Goal: Information Seeking & Learning: Check status

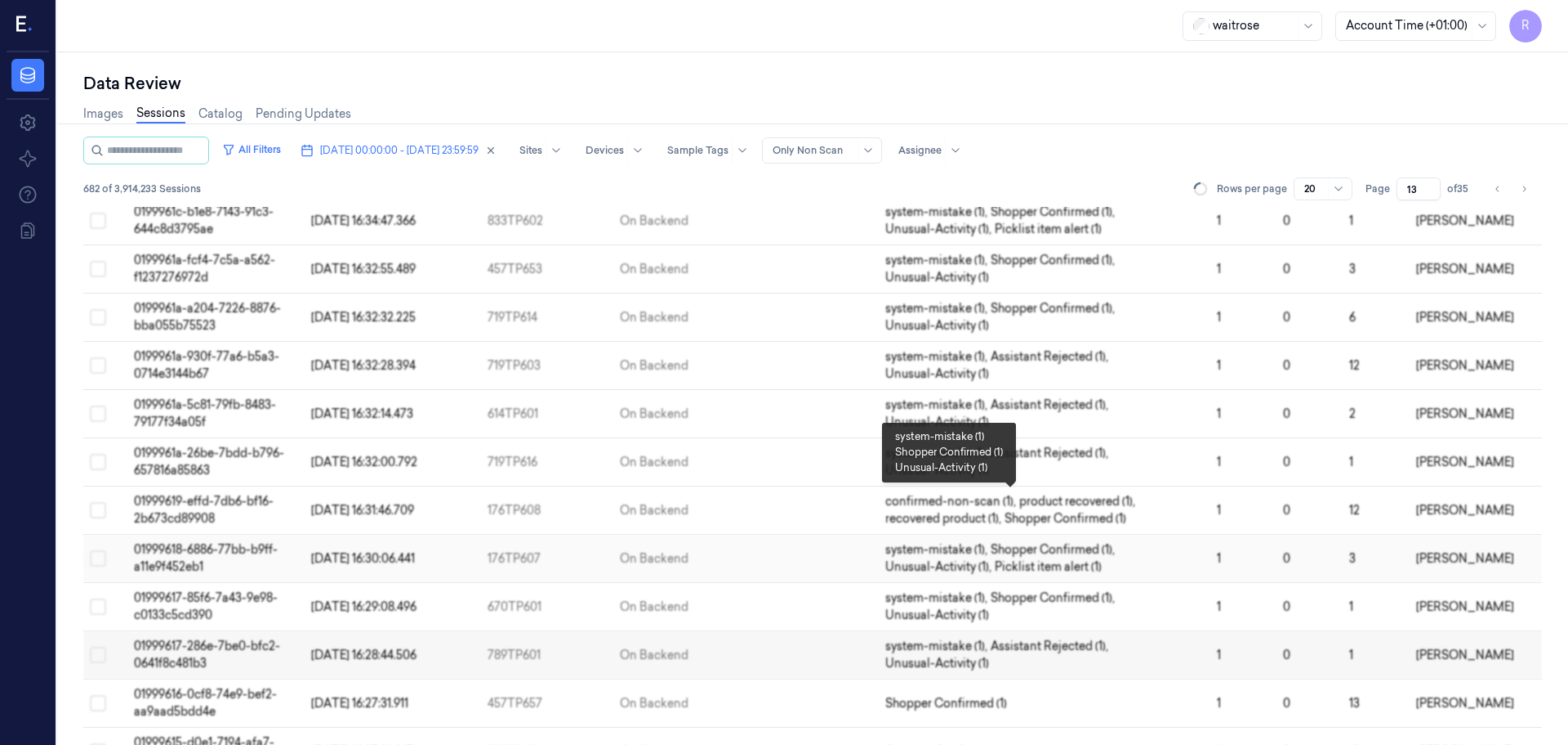
scroll to position [475, 0]
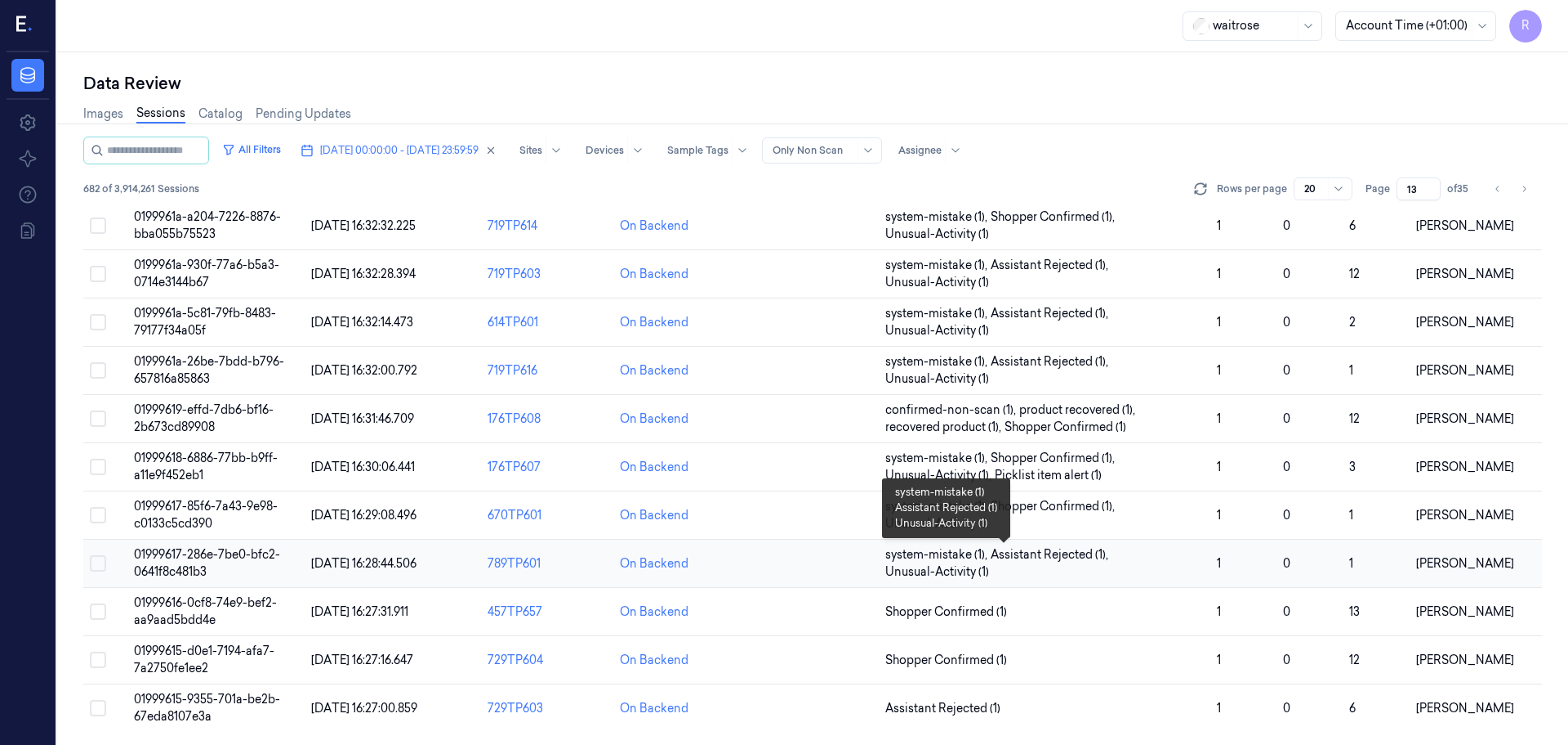
click at [1054, 572] on span "system-mistake (1) , Assistant Rejected (1) , Unusual-Activity (1)" at bounding box center [1045, 564] width 319 height 35
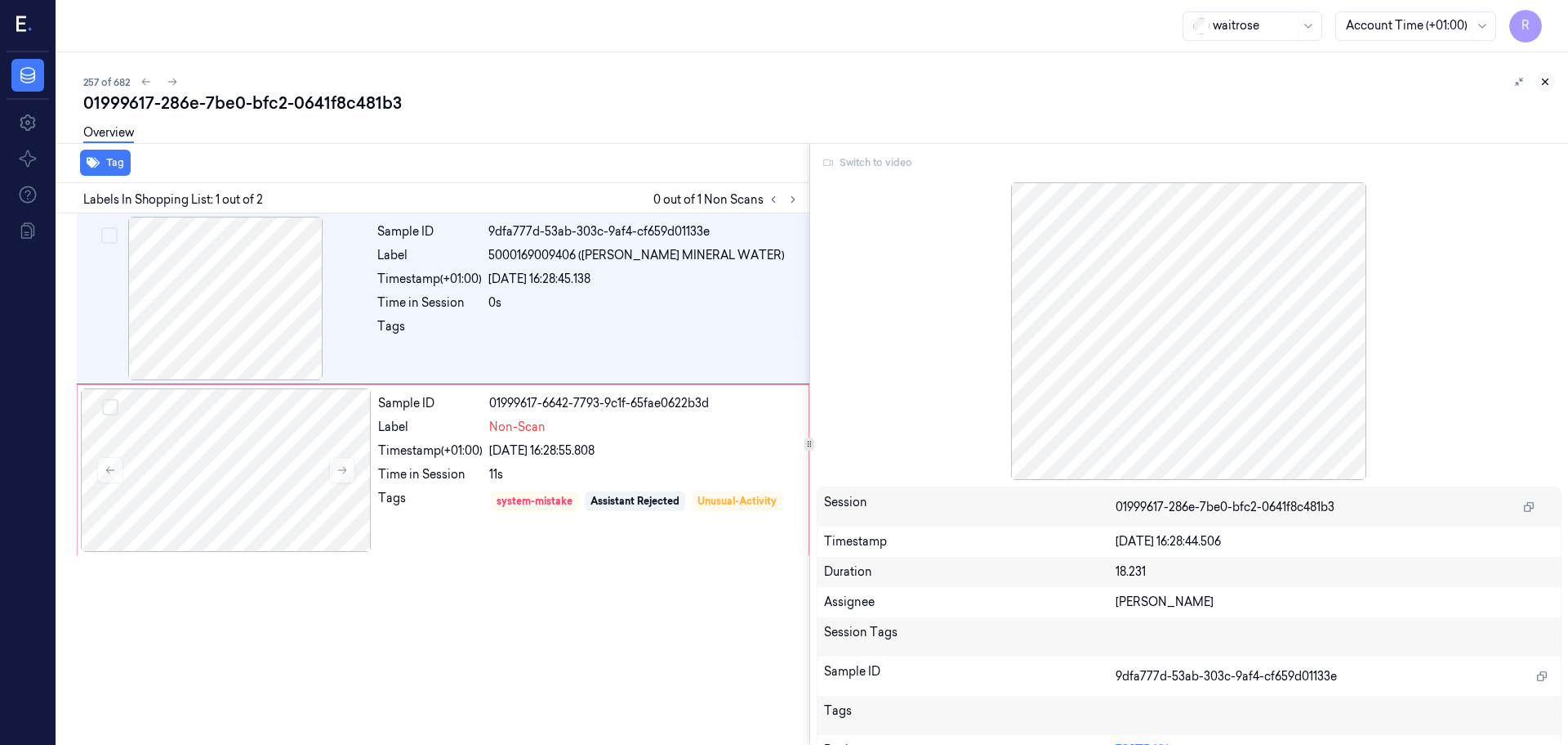
click at [1541, 89] on button at bounding box center [1545, 82] width 20 height 20
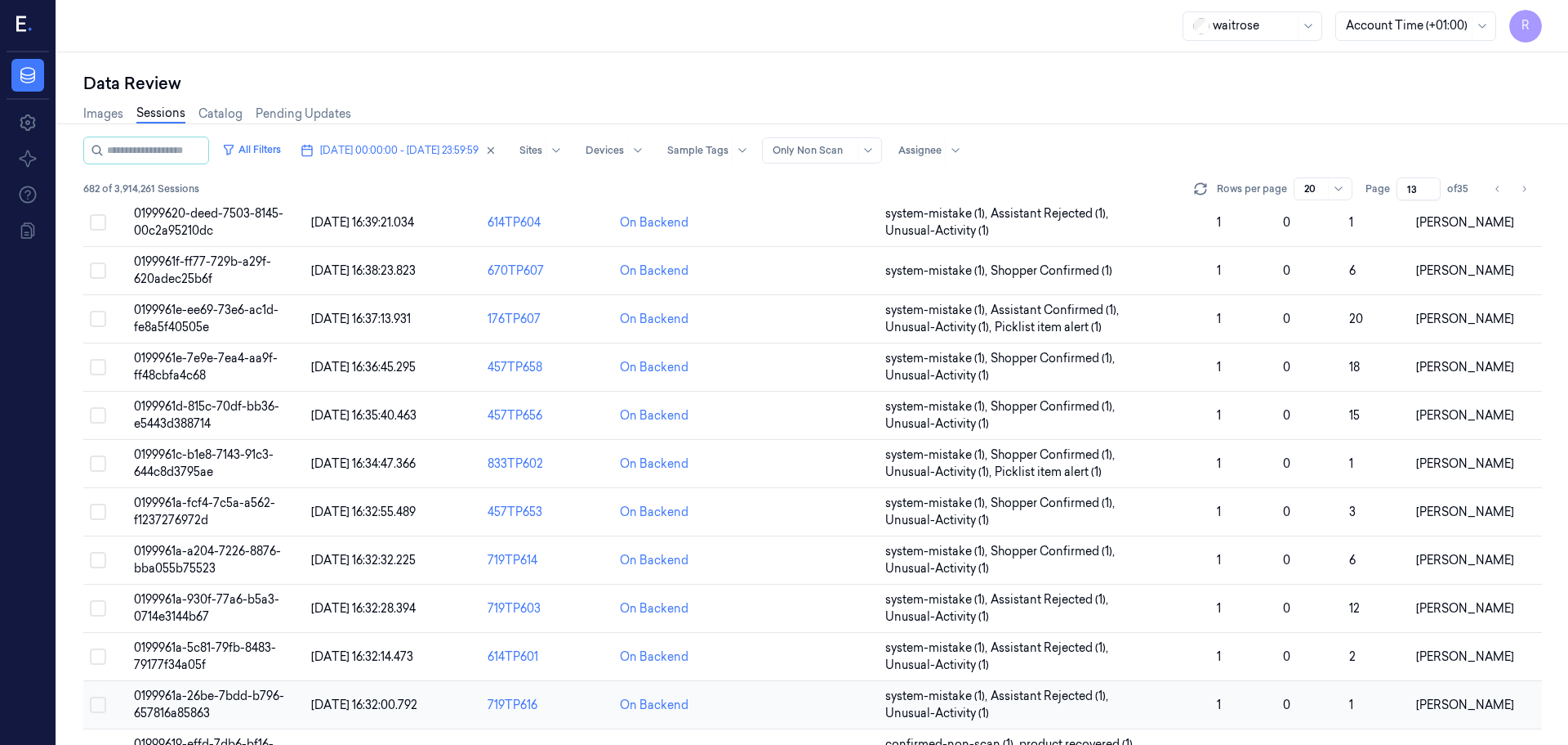
scroll to position [475, 0]
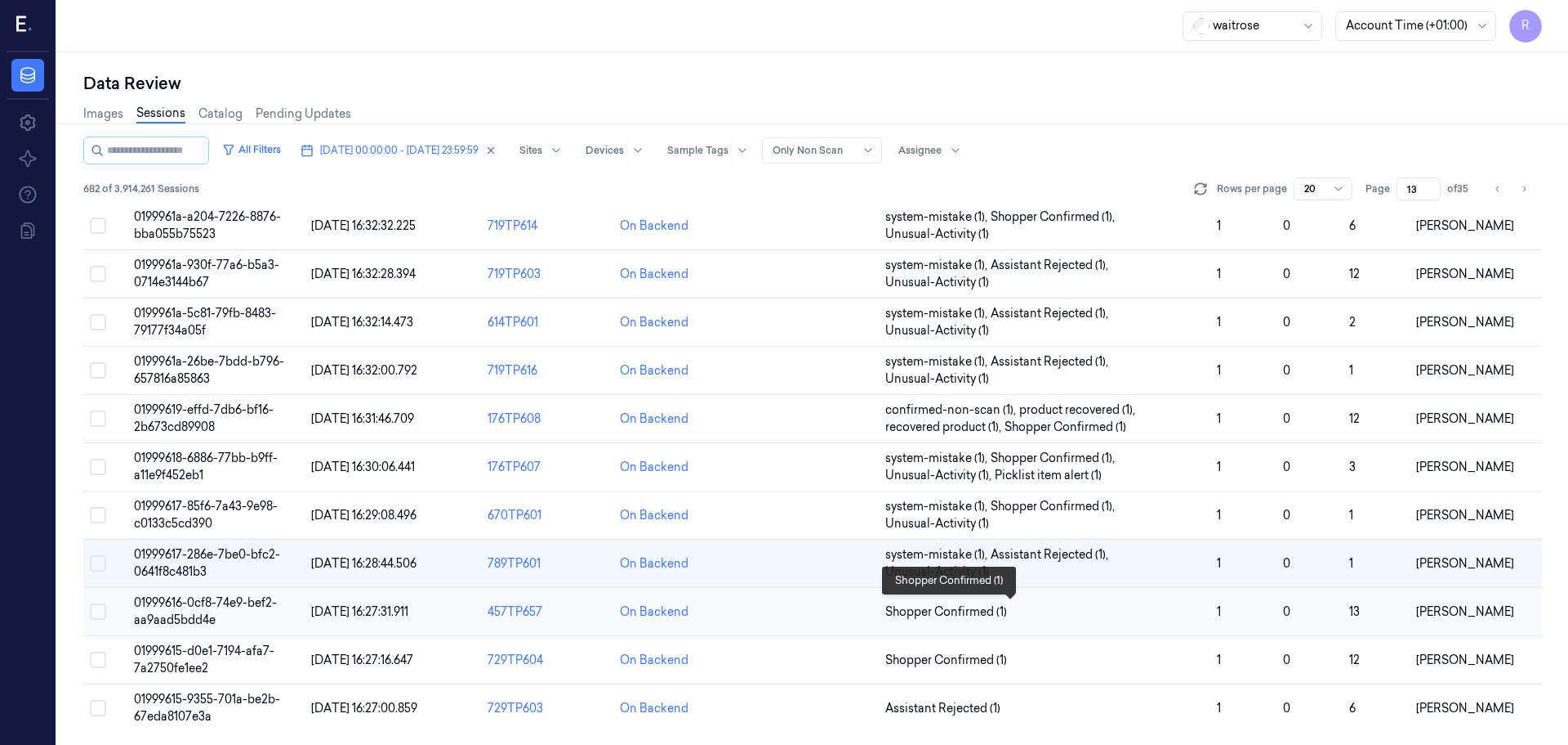
click at [1124, 619] on span "Shopper Confirmed (1)" at bounding box center [1045, 611] width 319 height 17
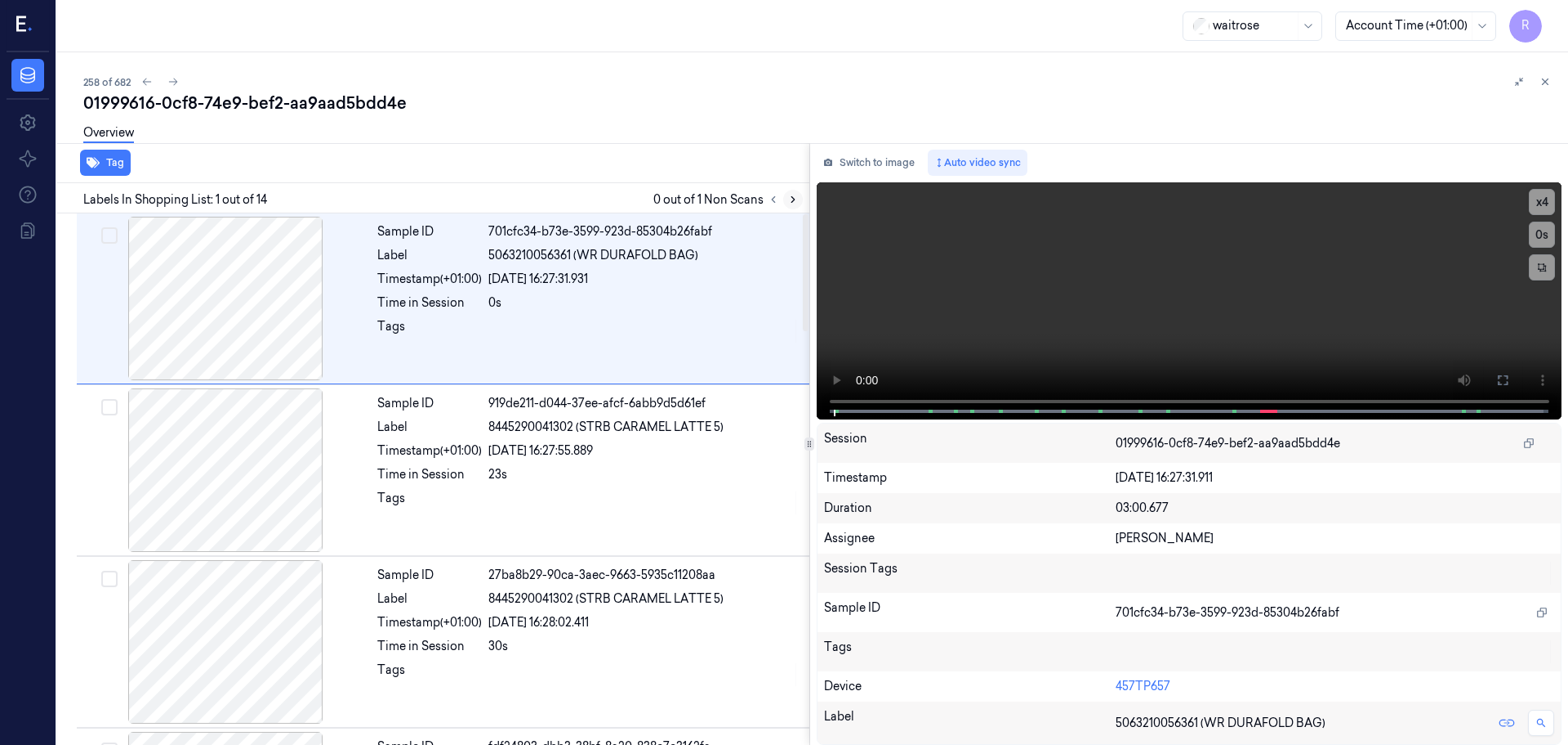
click at [794, 197] on icon at bounding box center [792, 199] width 11 height 11
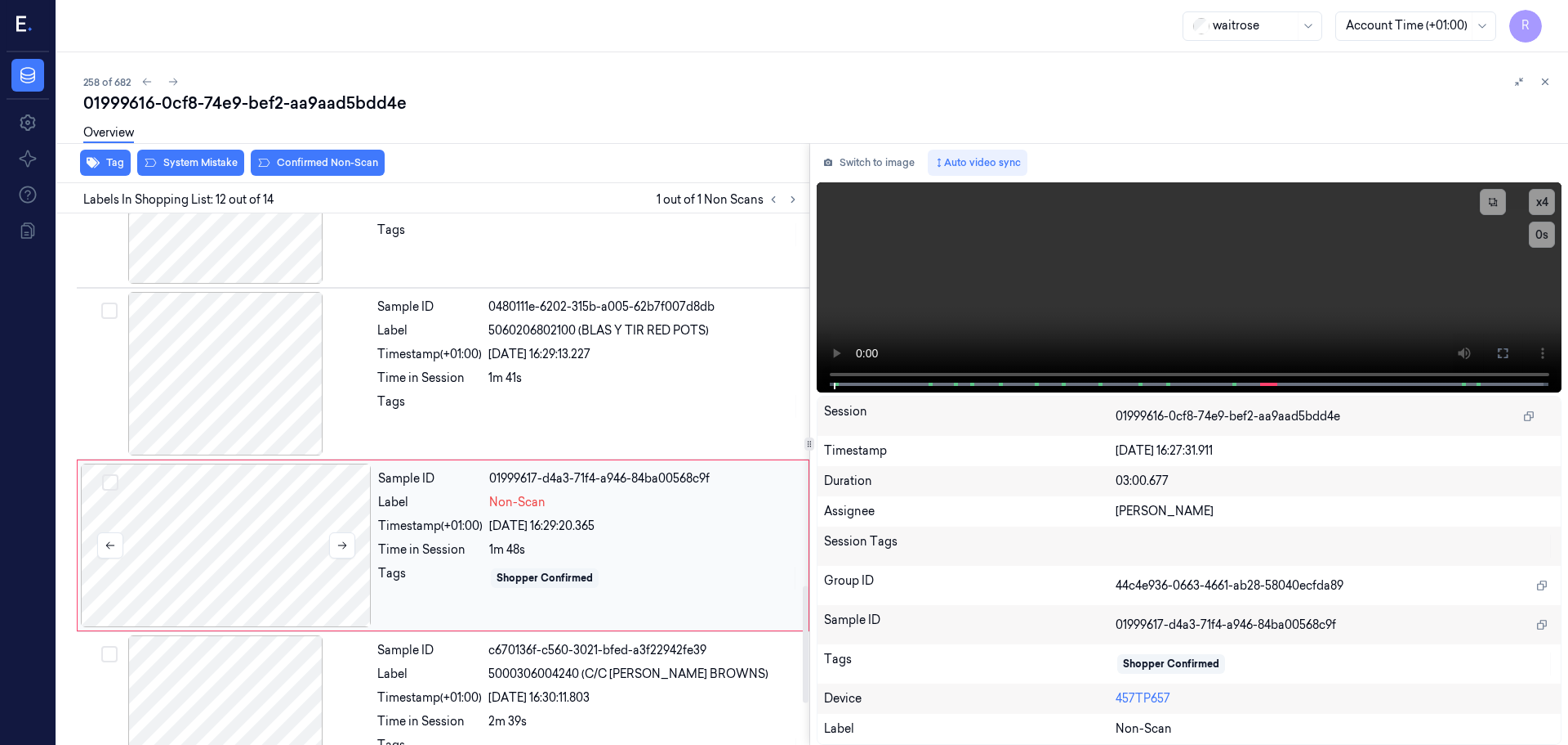
scroll to position [1708, 0]
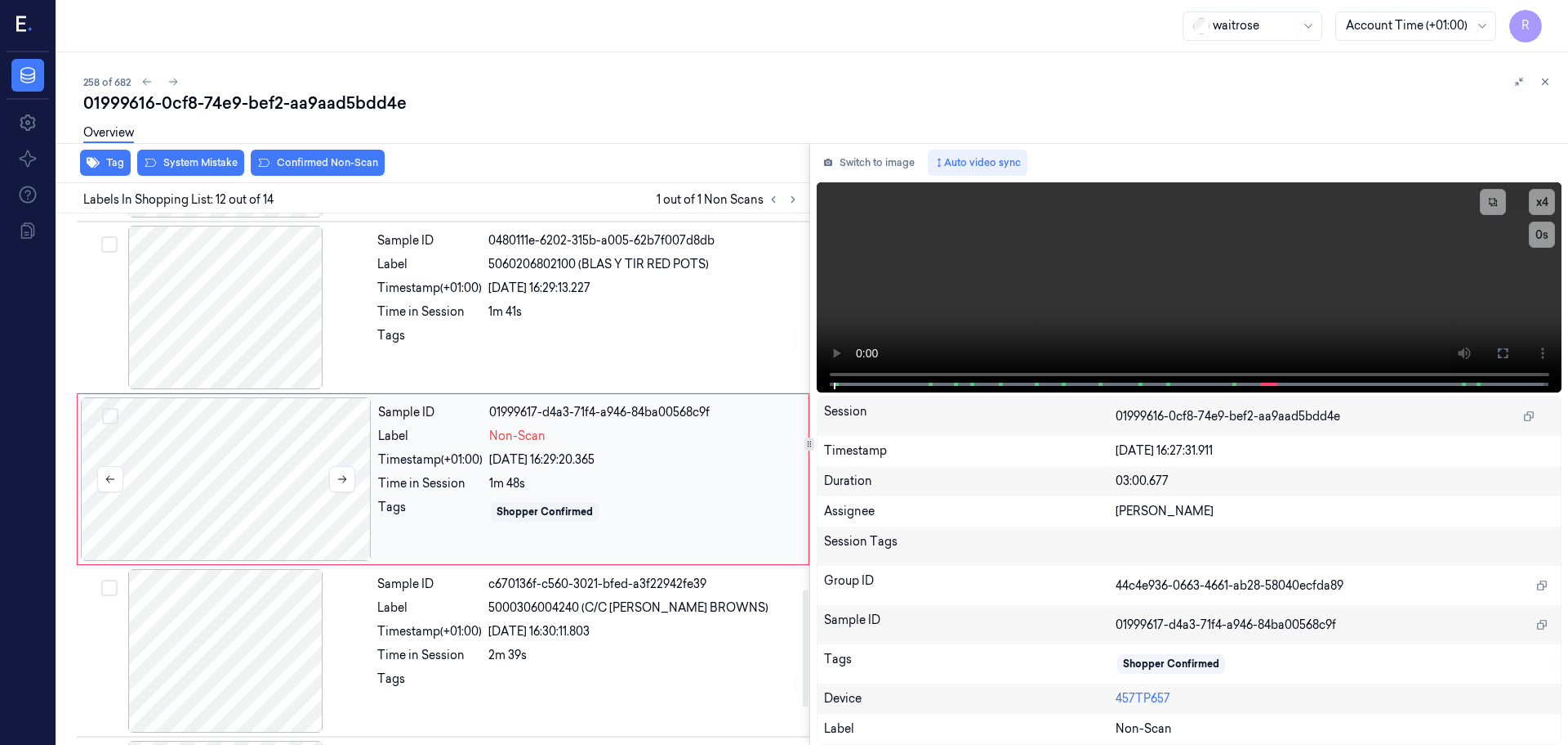
click at [290, 488] on div at bounding box center [225, 479] width 290 height 163
click at [356, 480] on div at bounding box center [225, 479] width 290 height 163
click at [349, 478] on button at bounding box center [342, 479] width 26 height 26
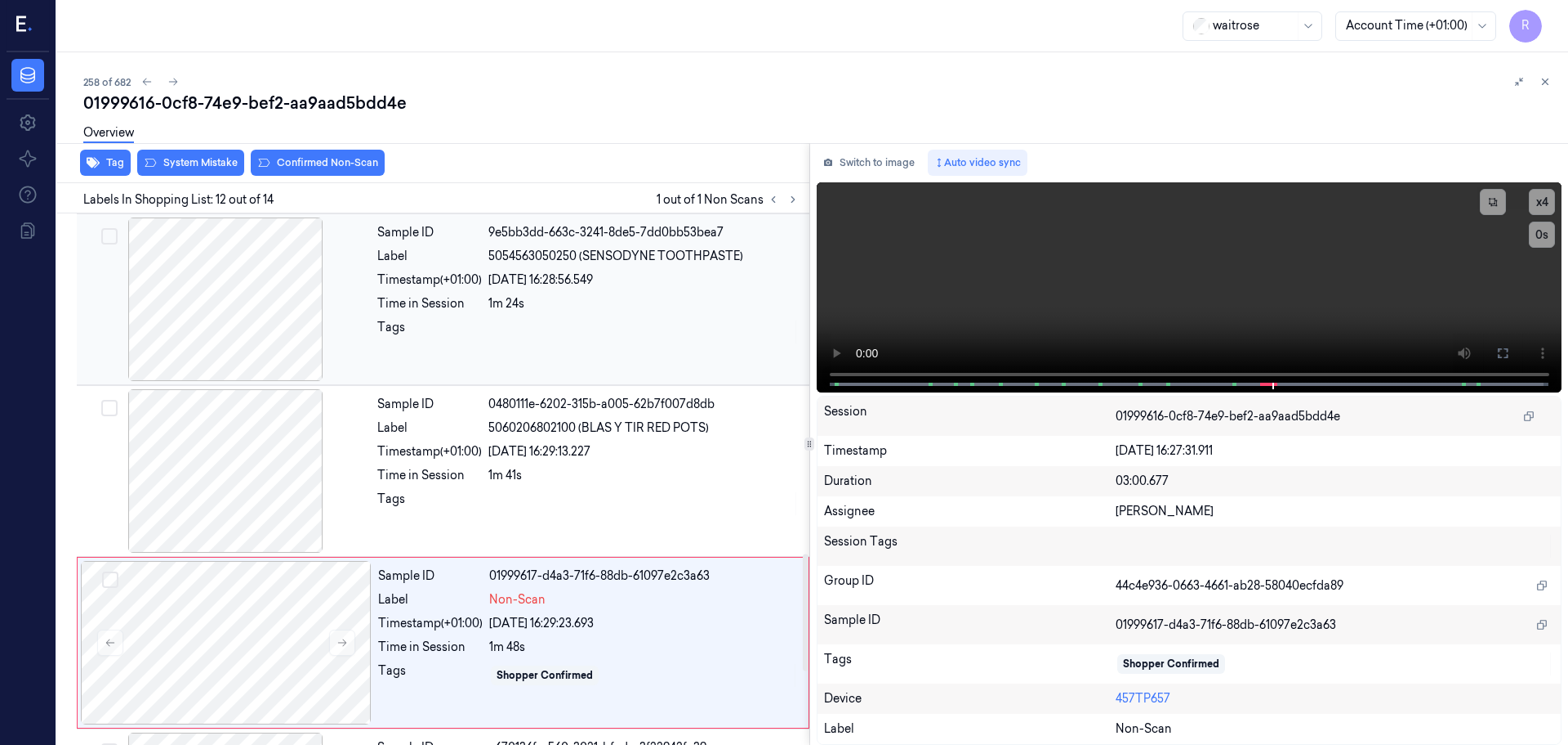
click at [231, 337] on div at bounding box center [224, 299] width 290 height 163
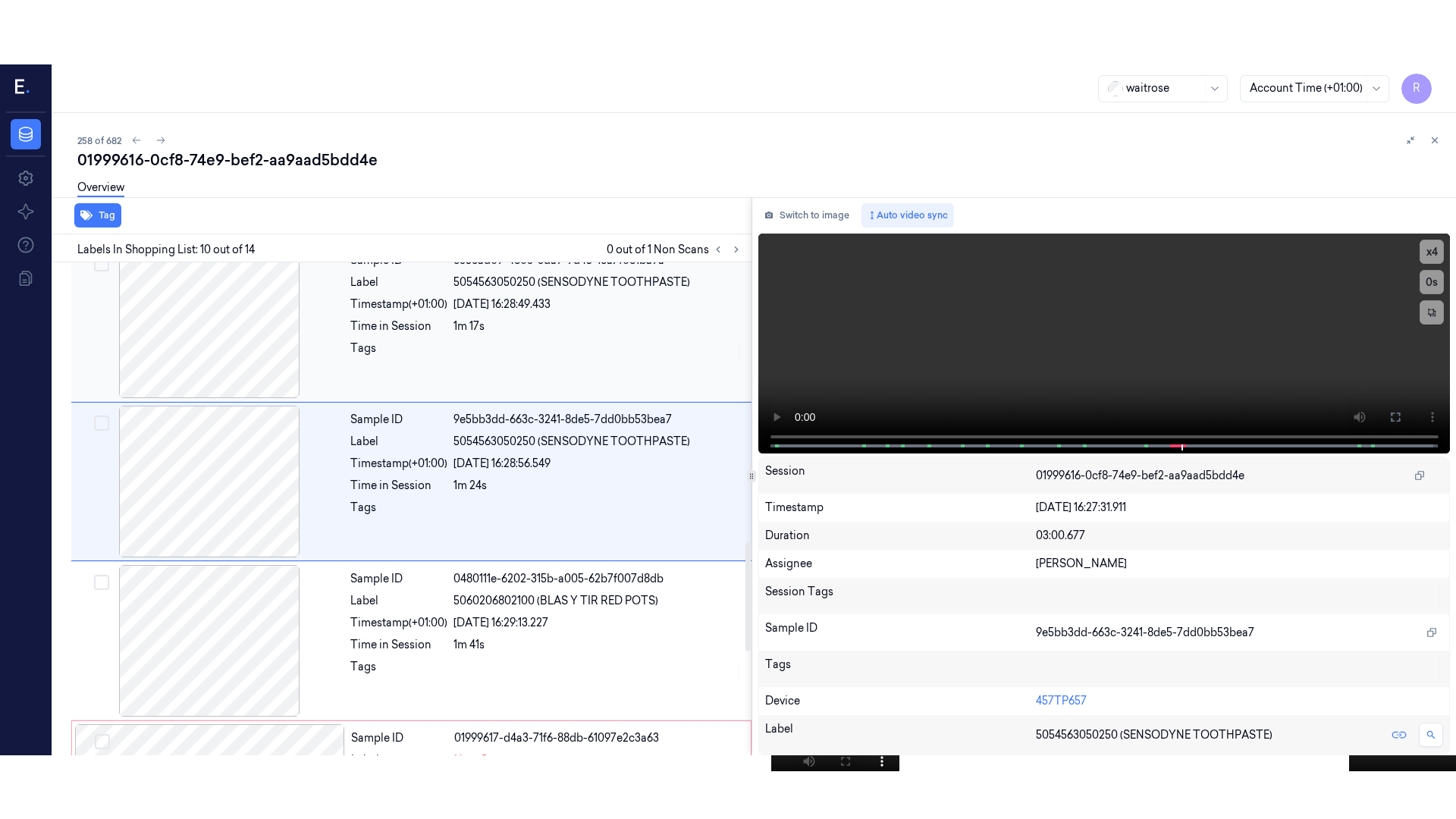
scroll to position [1266, 0]
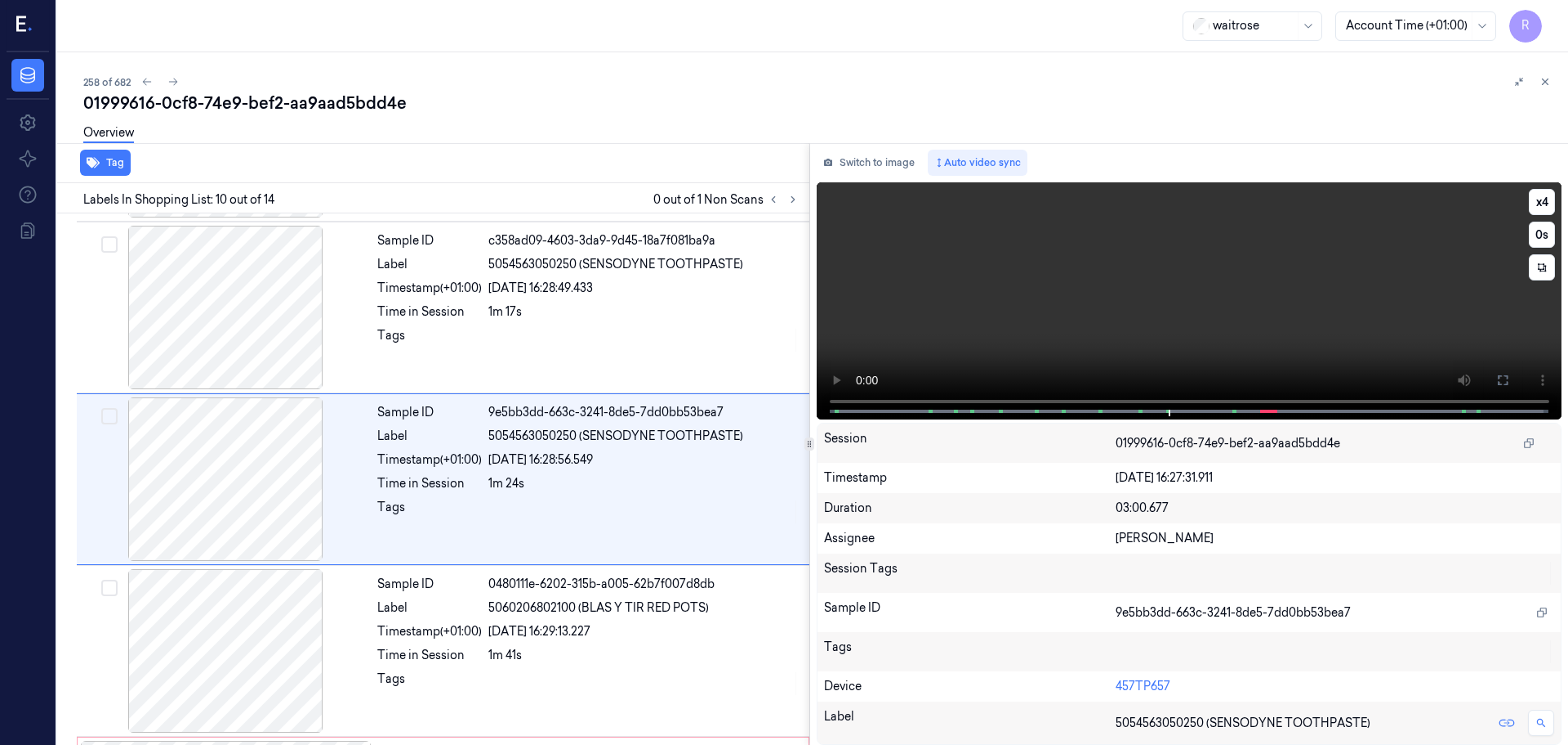
click at [1506, 367] on button at bounding box center [1503, 380] width 26 height 26
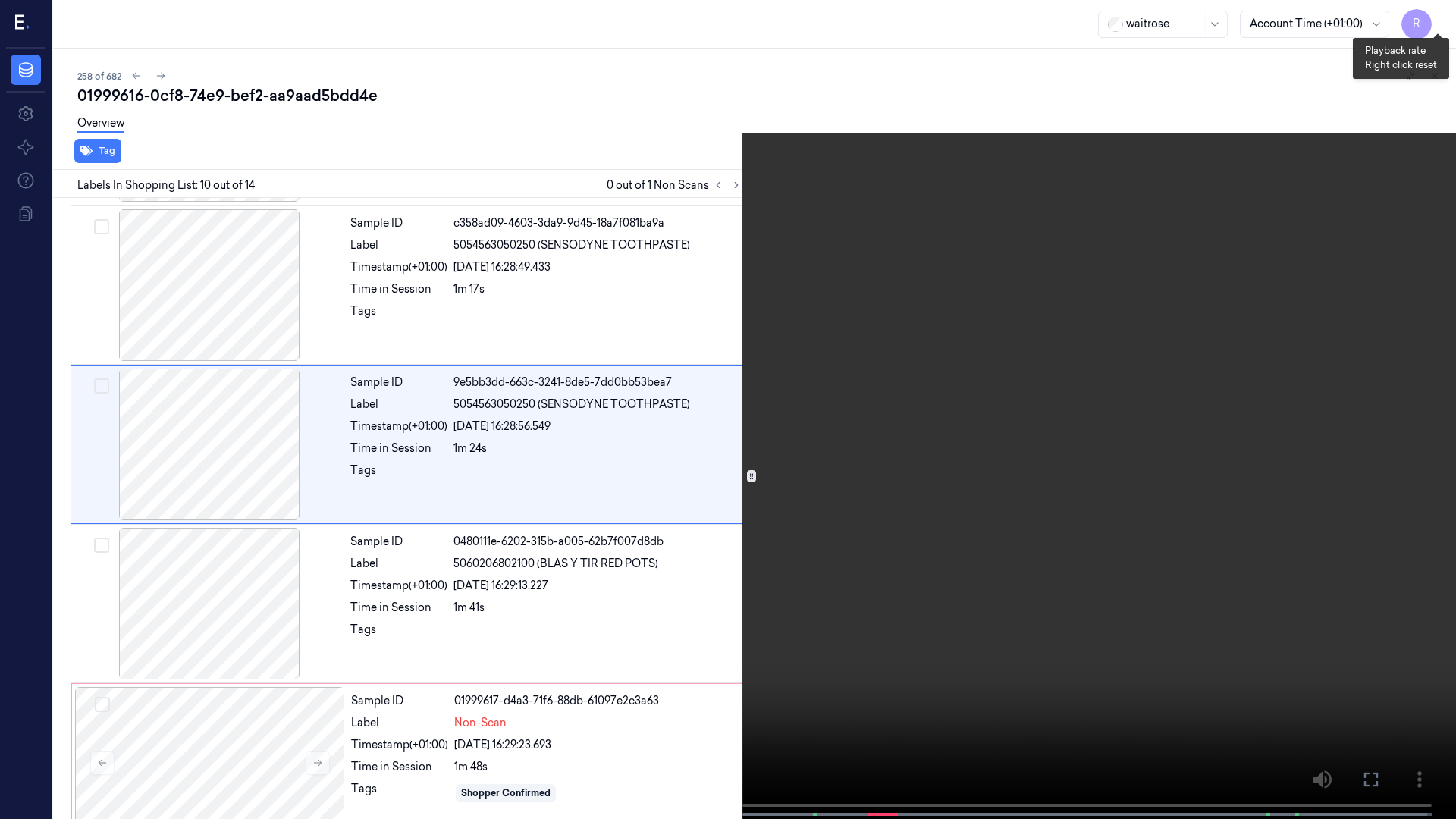
click at [1444, 27] on button "x 4" at bounding box center [1438, 19] width 24 height 24
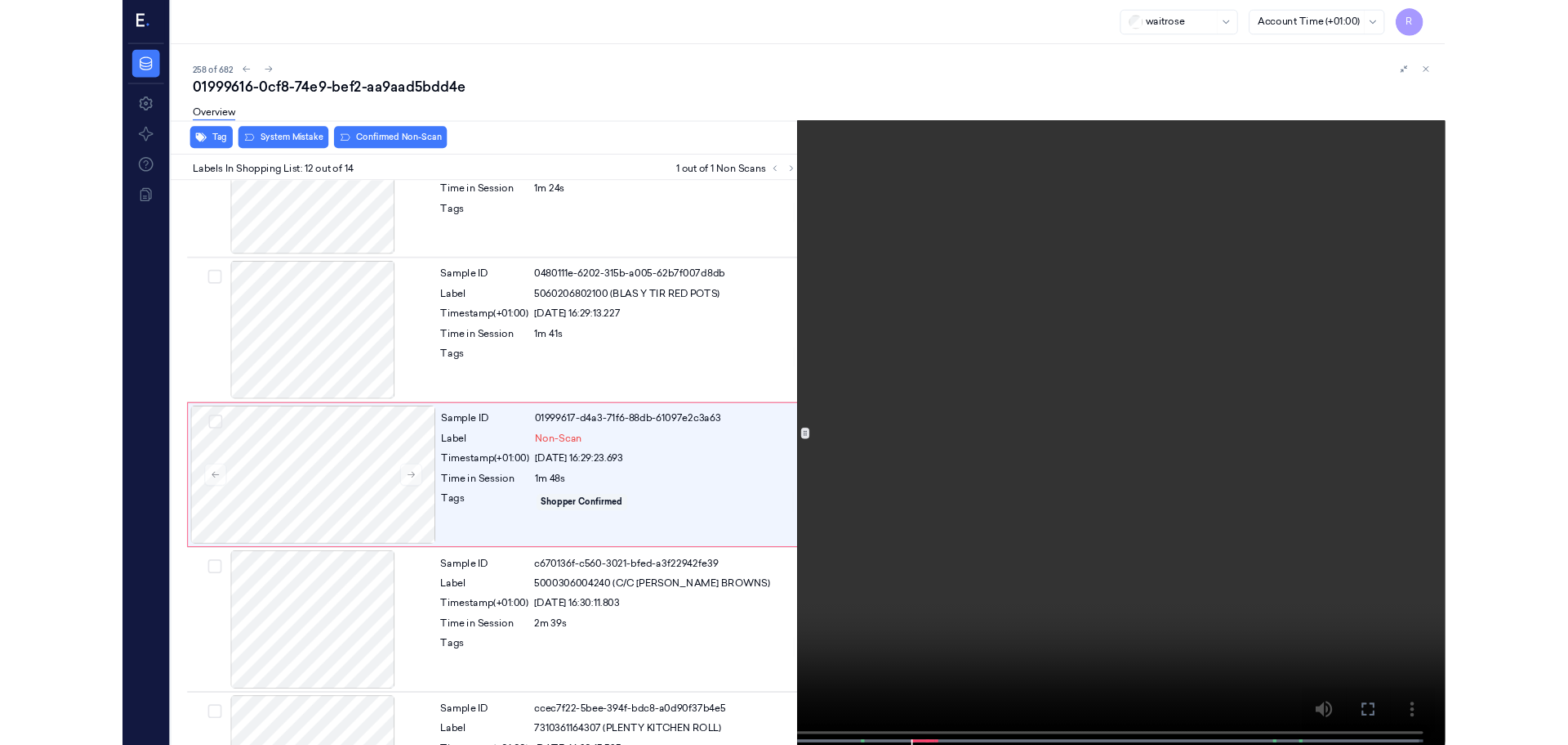
scroll to position [1639, 0]
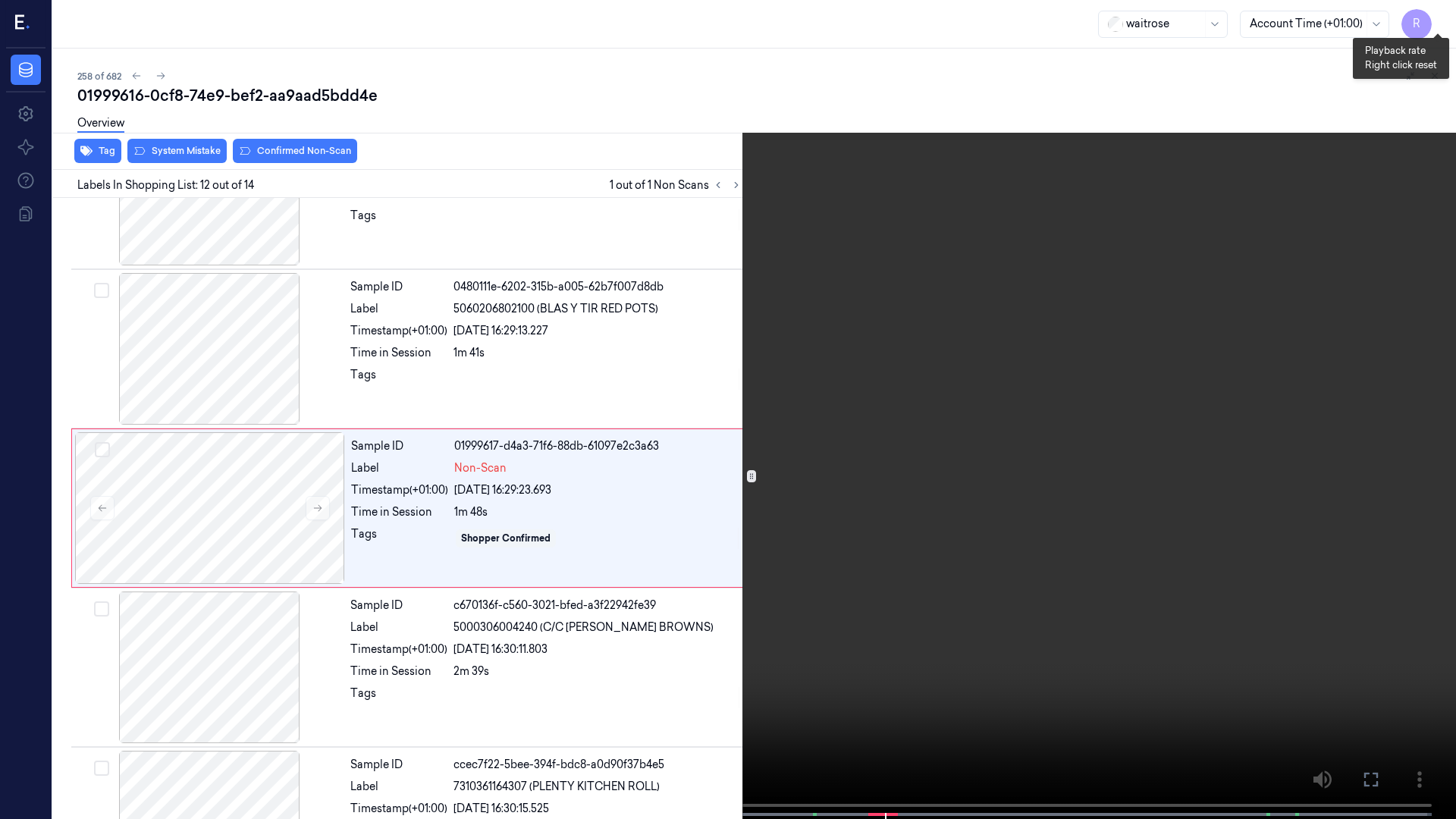
click at [1440, 17] on button "x 1" at bounding box center [1438, 19] width 24 height 24
drag, startPoint x: 1440, startPoint y: 17, endPoint x: 1400, endPoint y: 40, distance: 46.1
click at [1438, 19] on button "x 2" at bounding box center [1438, 19] width 24 height 24
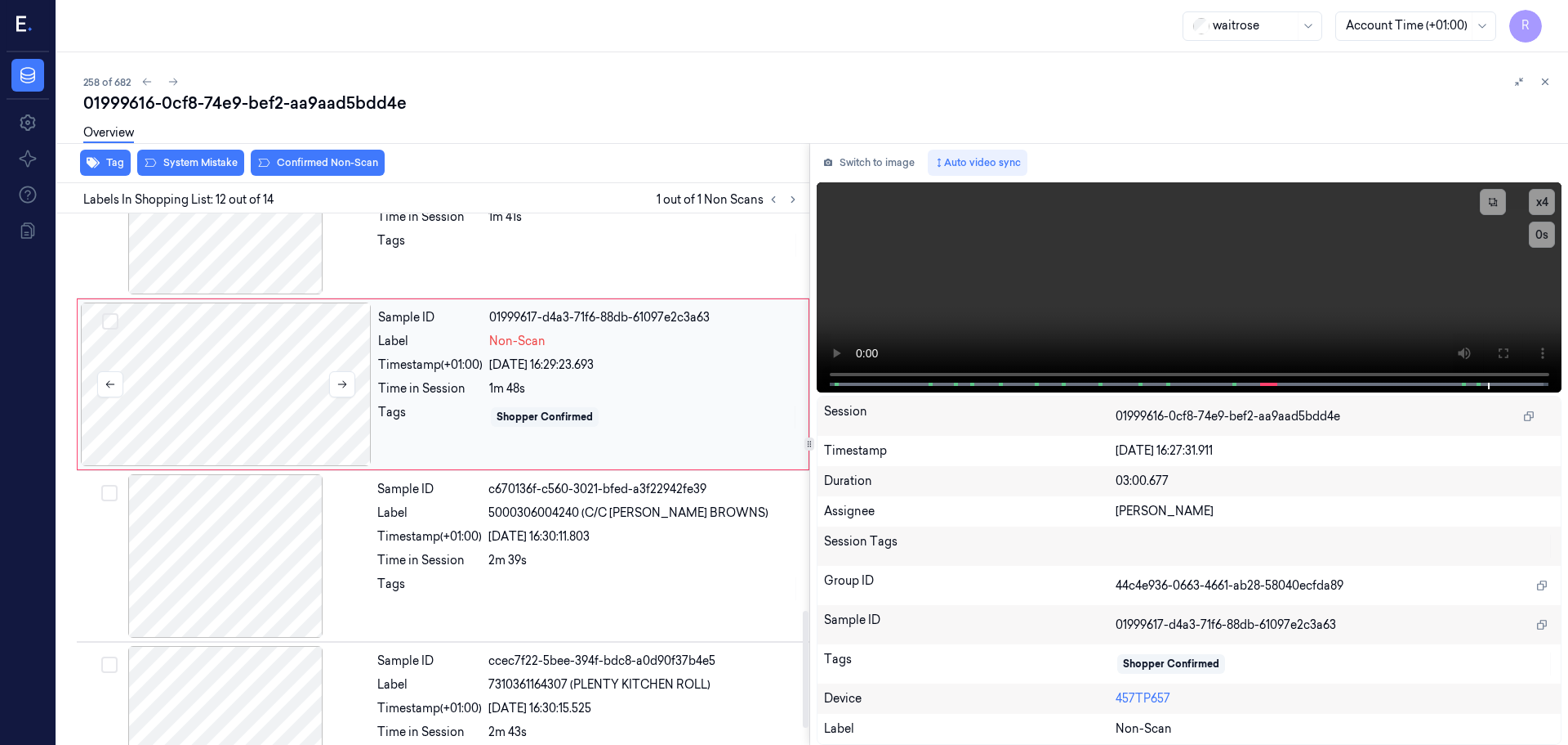
click at [270, 385] on div at bounding box center [225, 384] width 290 height 163
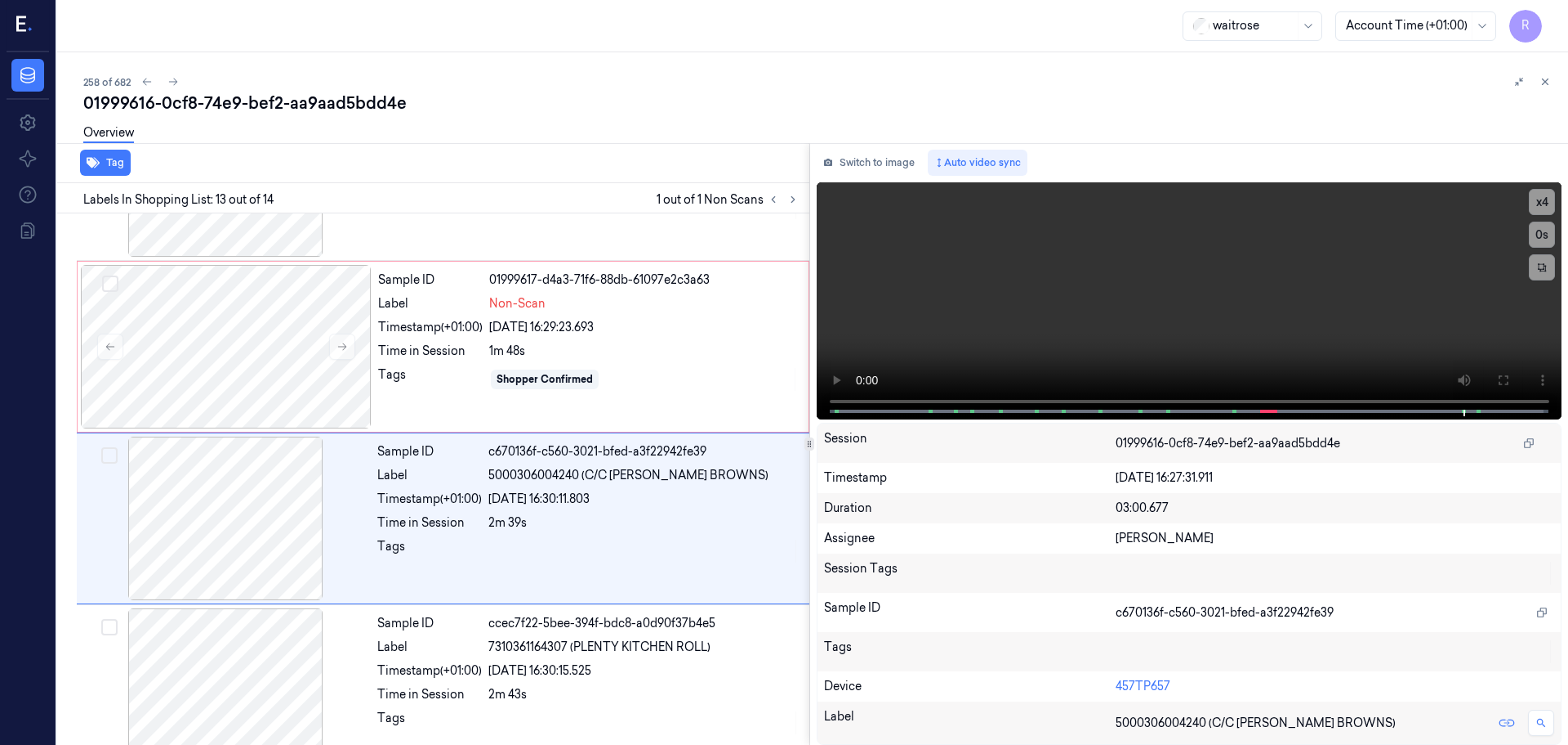
scroll to position [1877, 0]
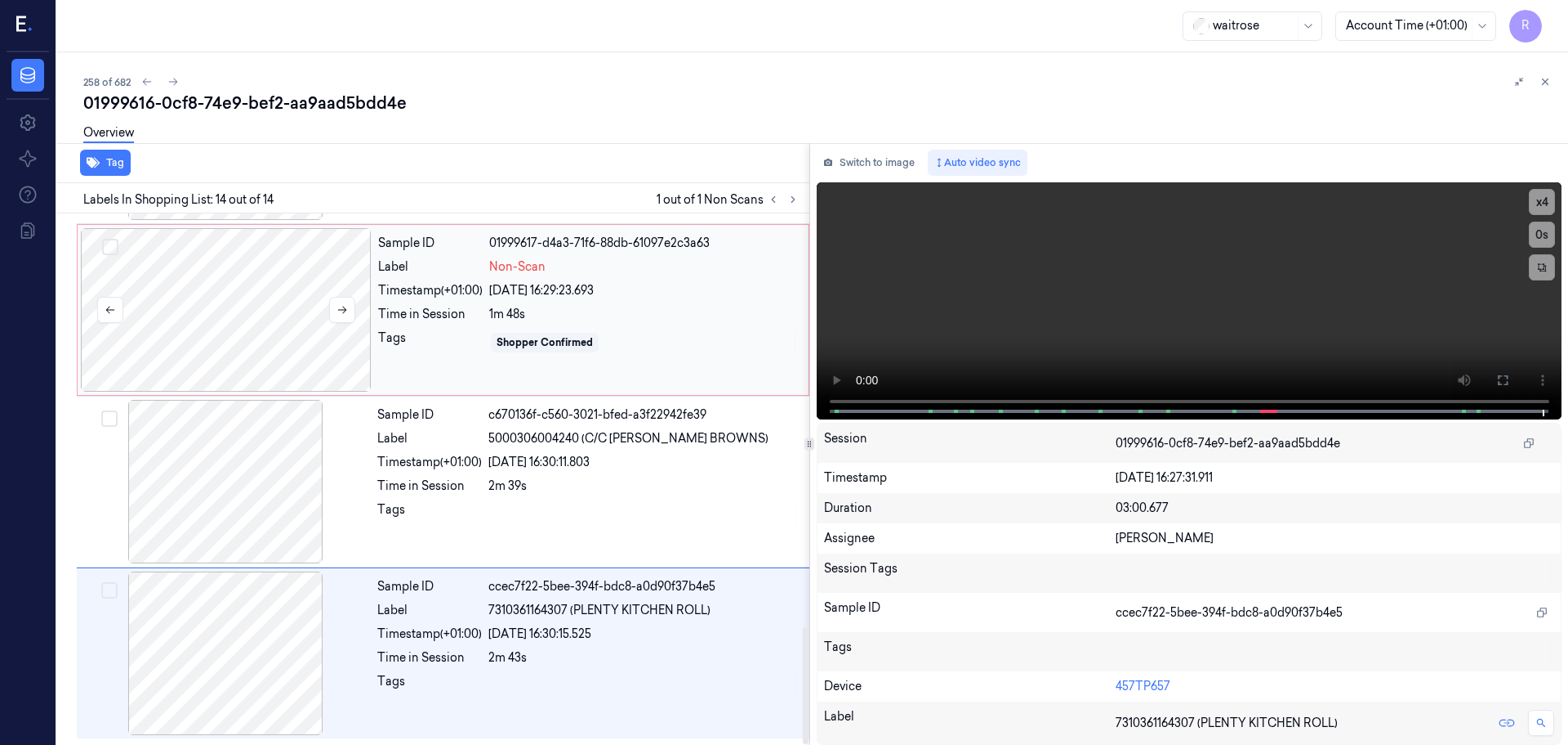
drag, startPoint x: 182, startPoint y: 306, endPoint x: 198, endPoint y: 317, distance: 19.4
click at [185, 307] on div at bounding box center [225, 310] width 290 height 163
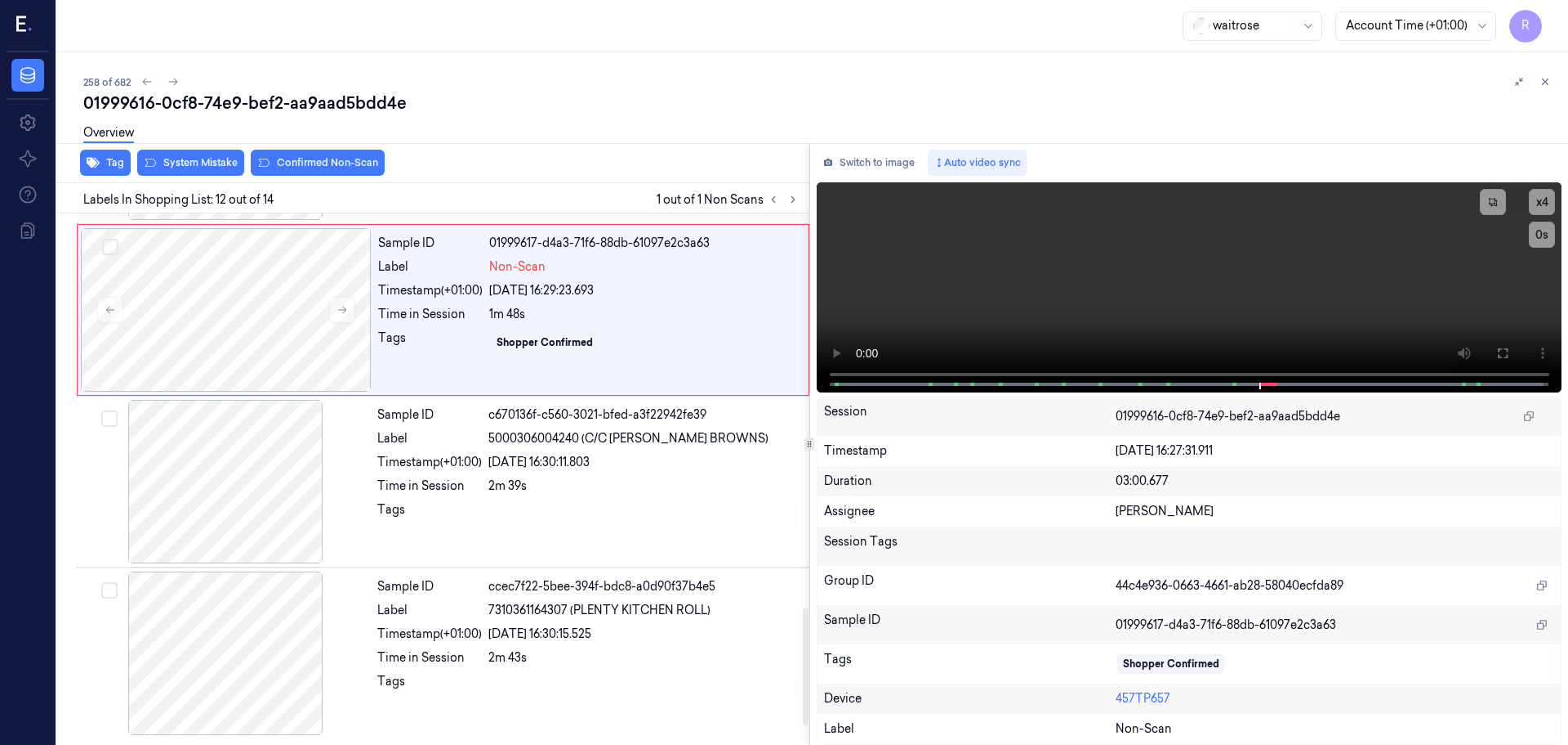
scroll to position [1708, 0]
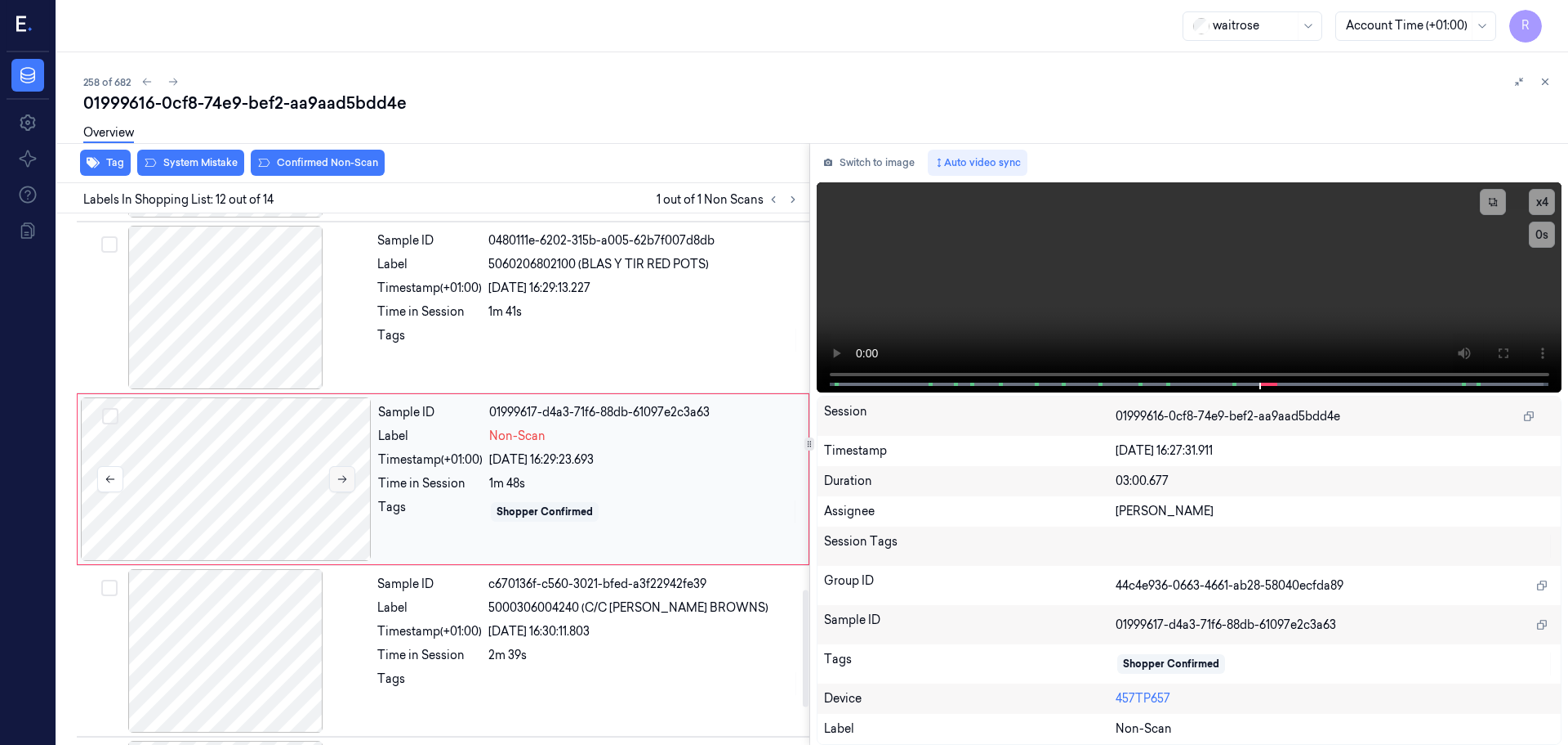
click at [336, 472] on button at bounding box center [342, 479] width 26 height 26
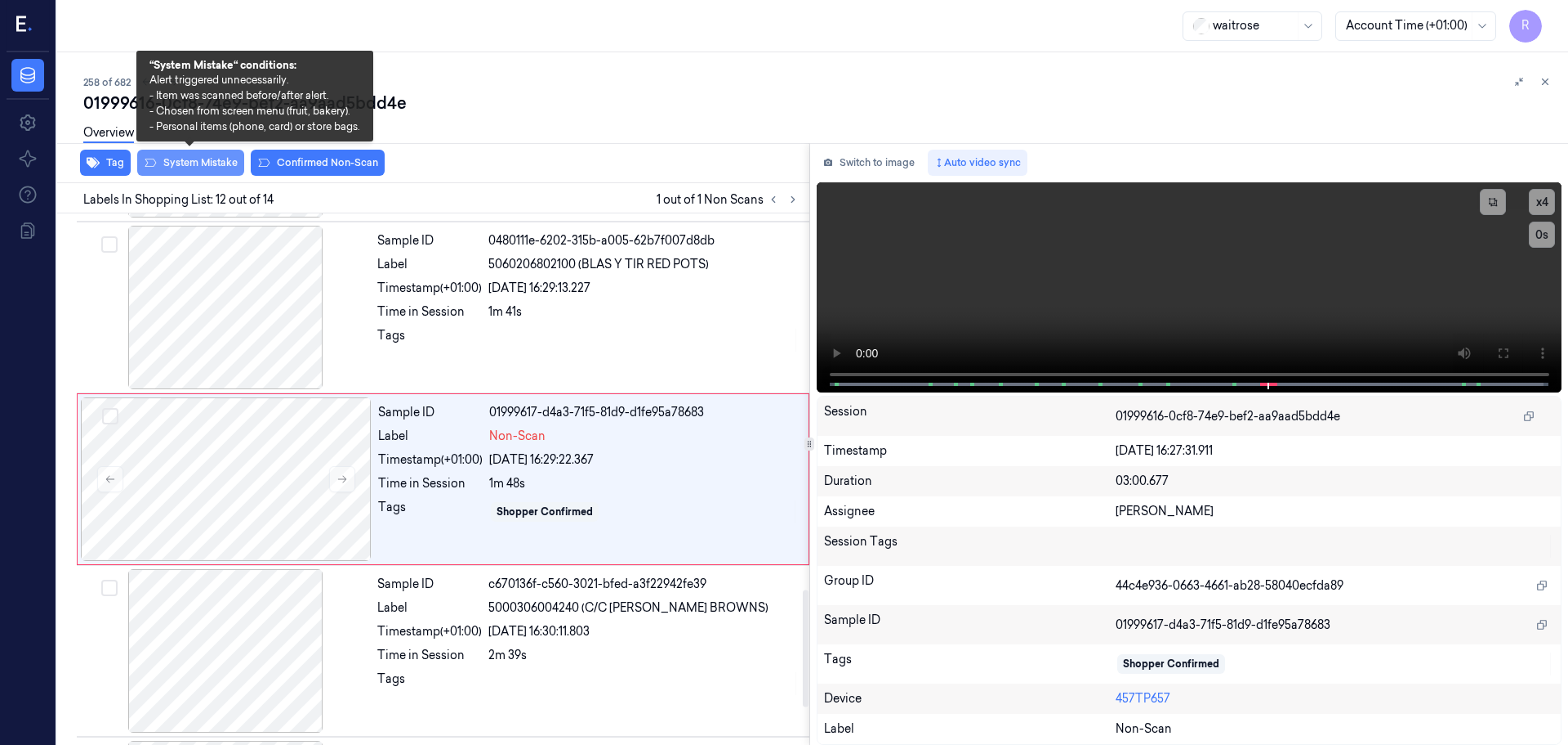
click at [216, 167] on button "System Mistake" at bounding box center [190, 162] width 107 height 26
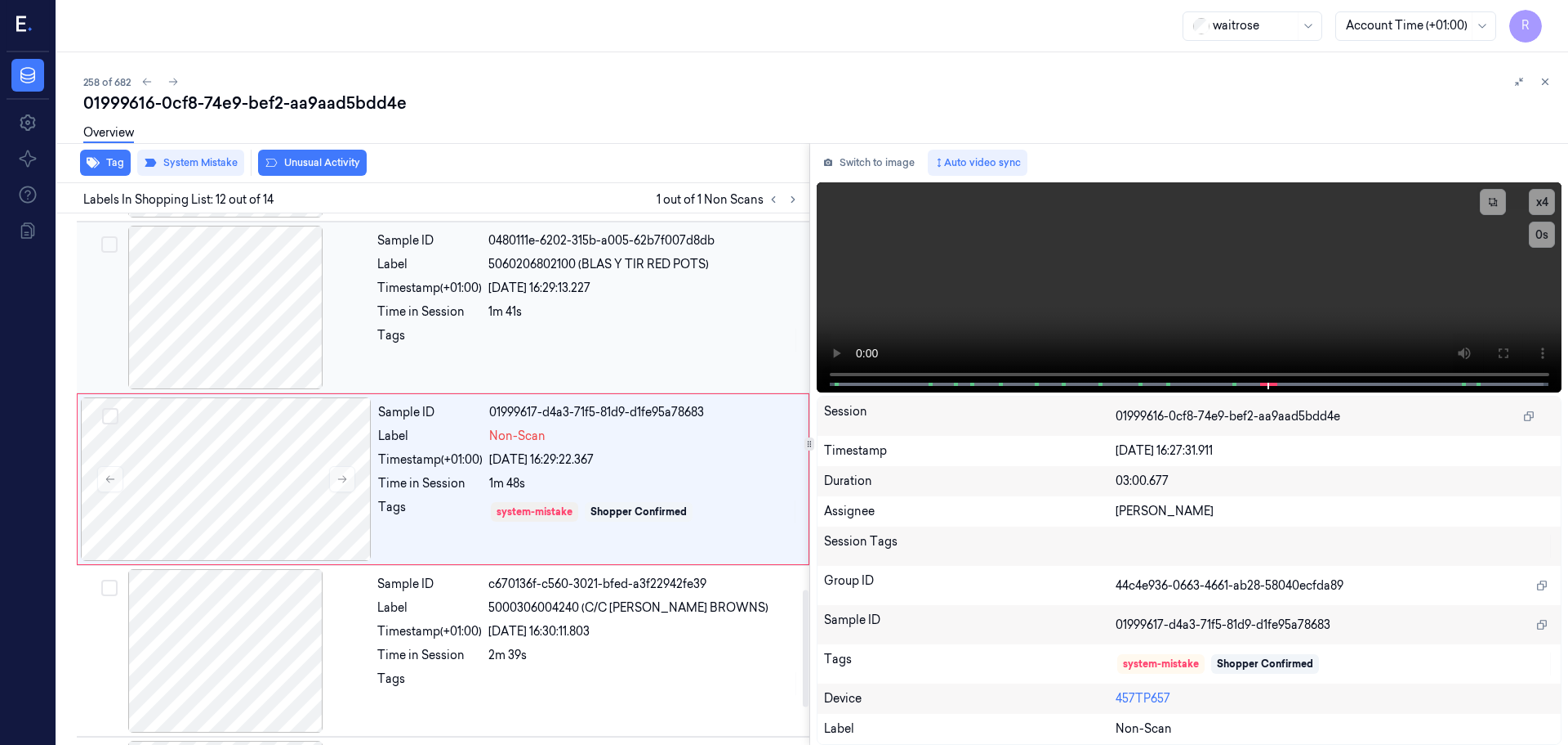
click at [289, 317] on div at bounding box center [224, 307] width 290 height 163
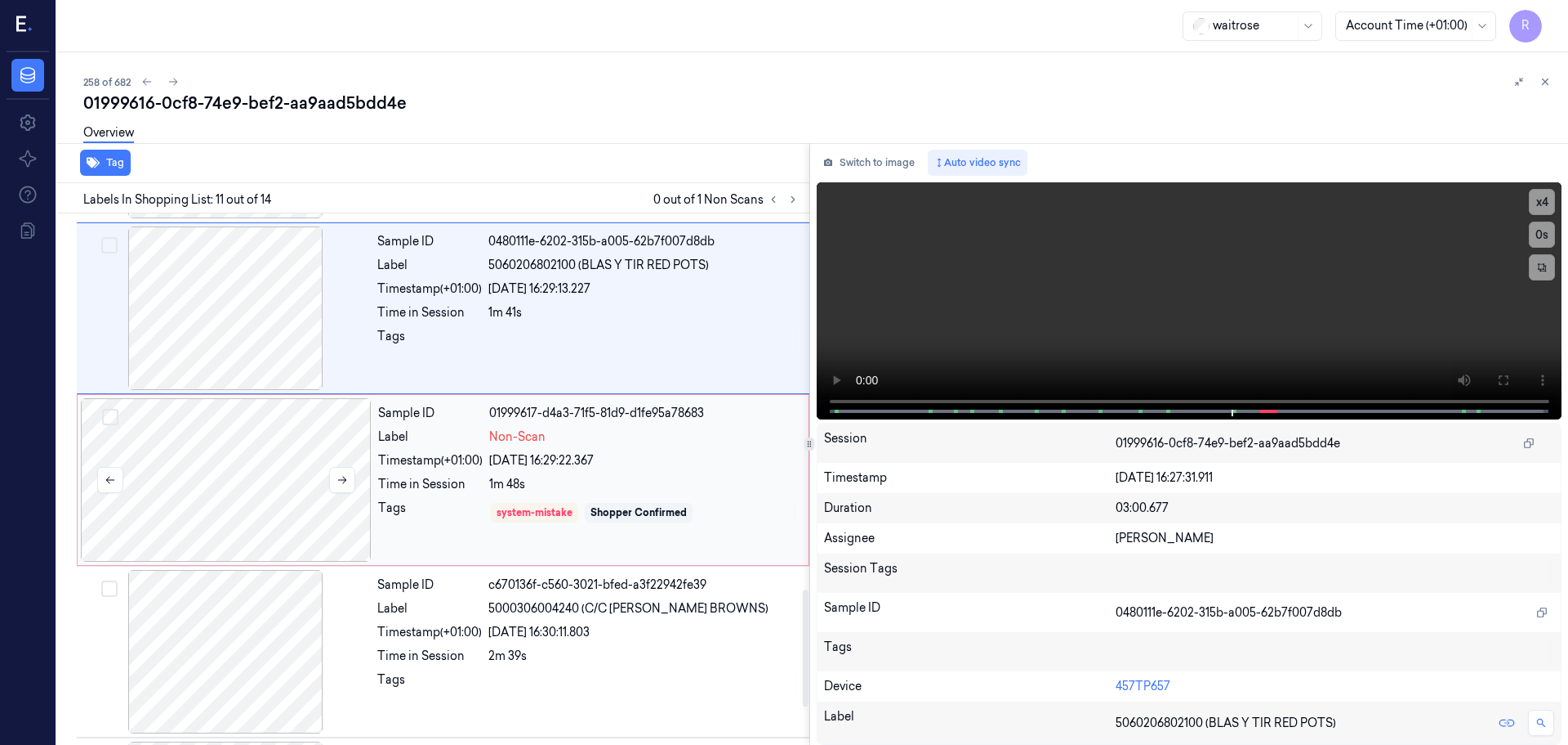
click at [255, 482] on div at bounding box center [225, 480] width 290 height 163
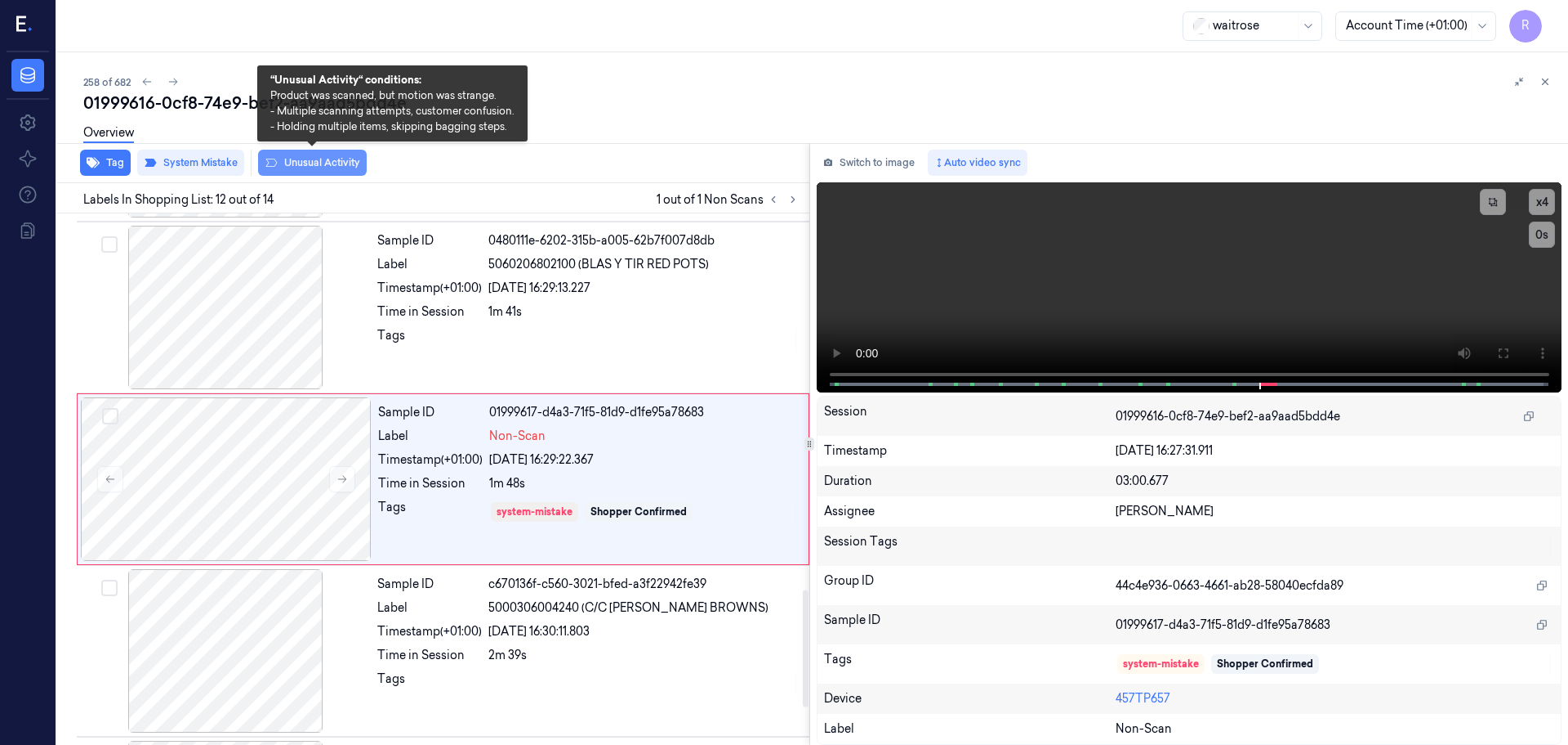
click at [319, 173] on button "Unusual Activity" at bounding box center [312, 162] width 108 height 26
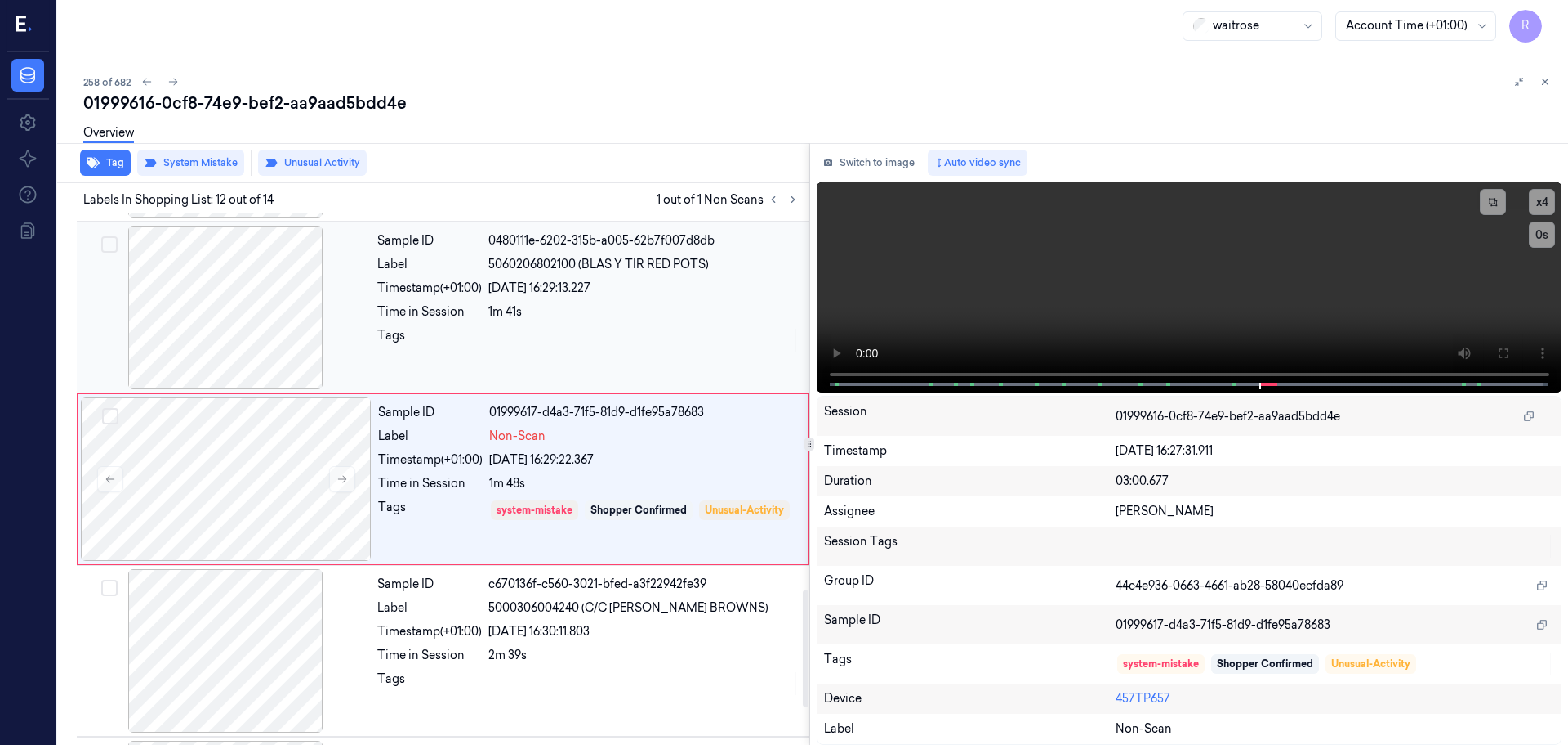
click at [435, 335] on div "Tags" at bounding box center [429, 340] width 105 height 26
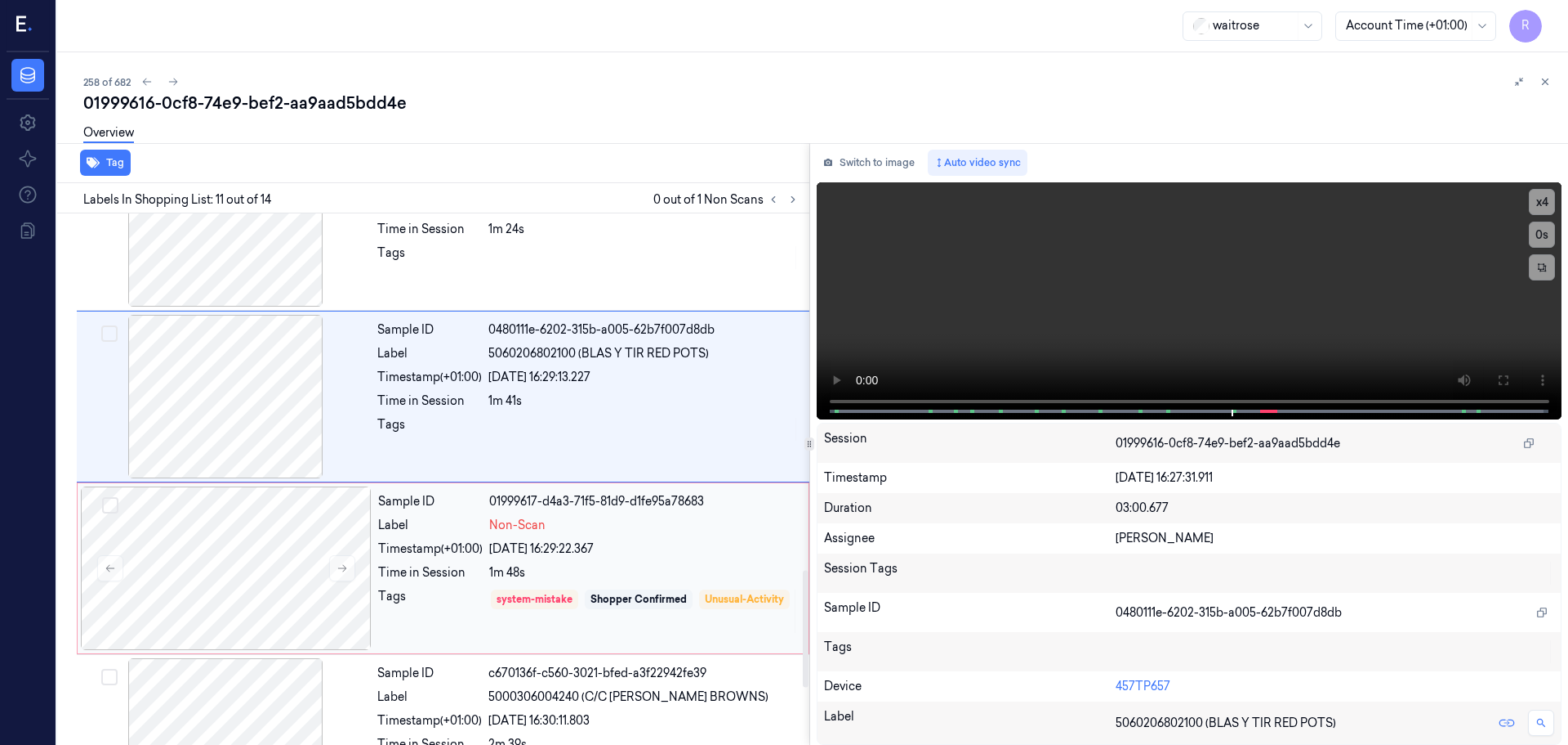
click at [418, 540] on div "Timestamp (+01:00)" at bounding box center [430, 549] width 105 height 17
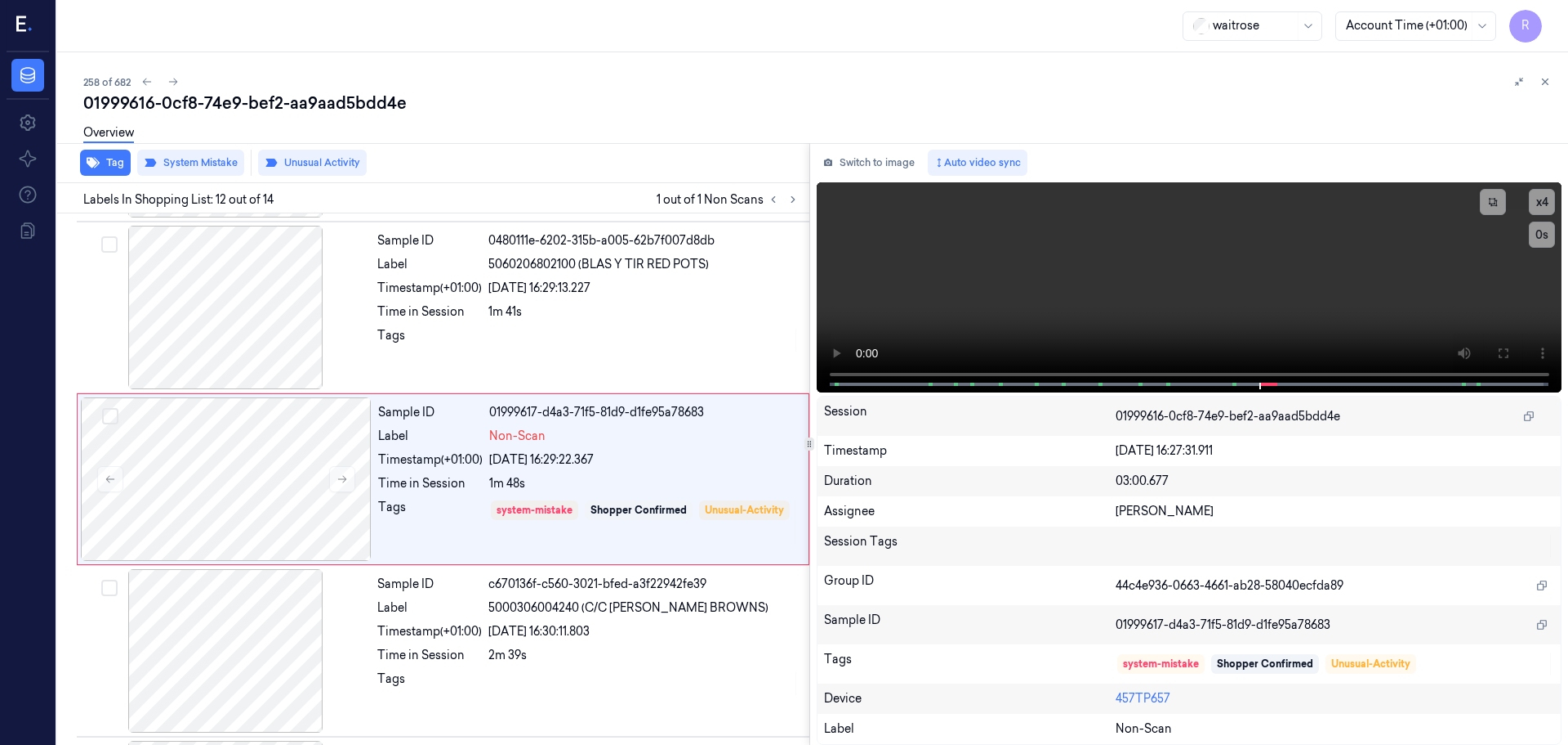
click at [1542, 83] on icon at bounding box center [1545, 82] width 11 height 11
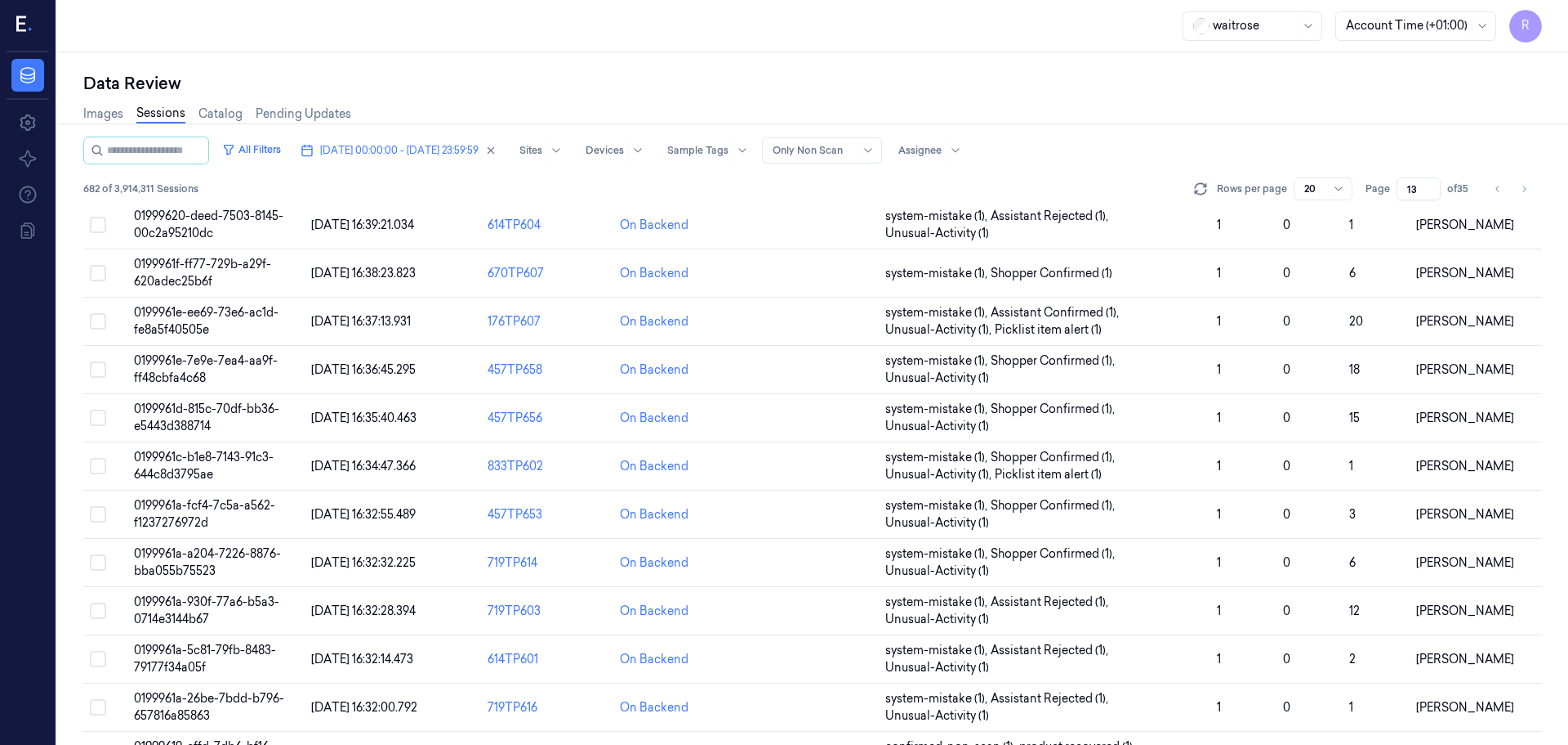
scroll to position [475, 0]
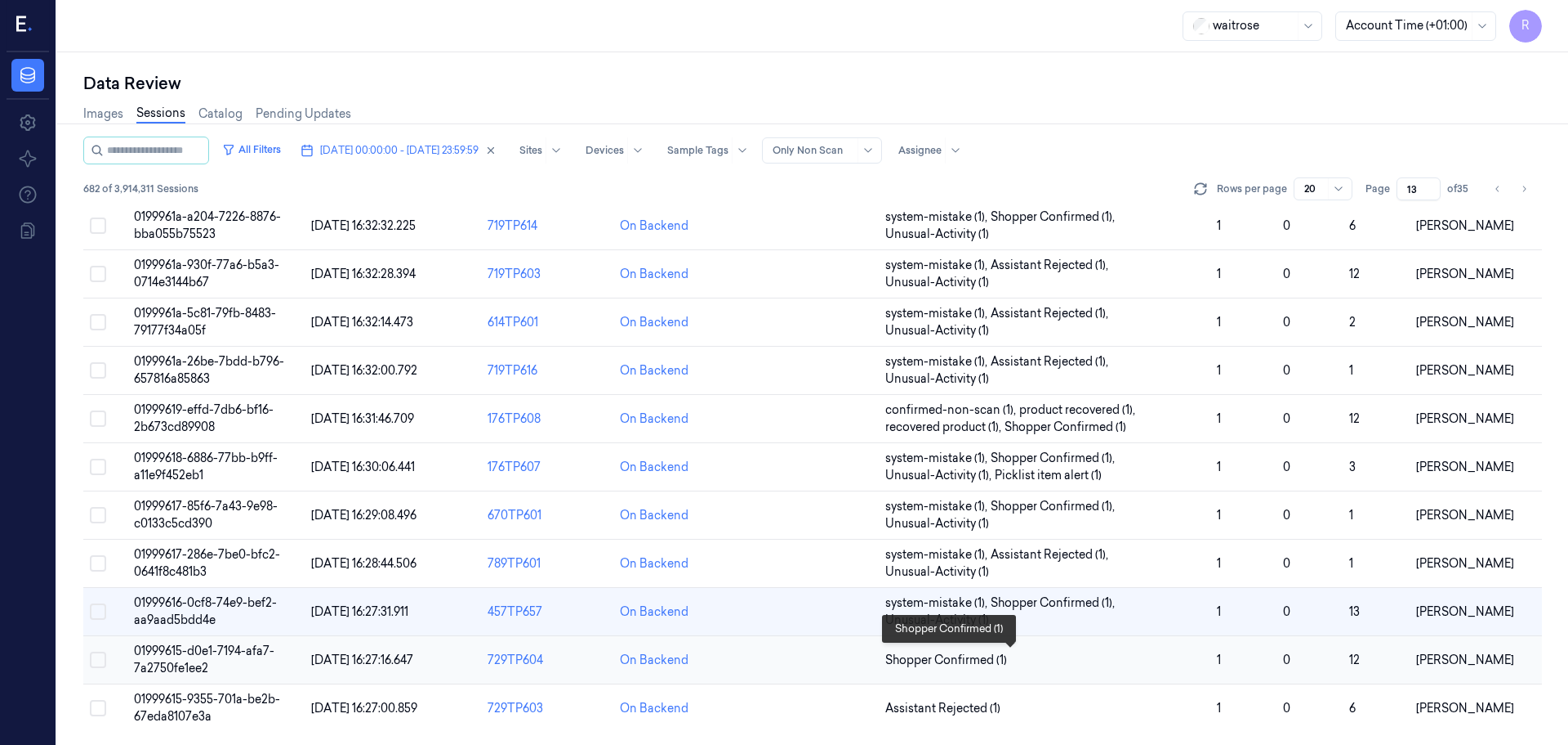
click at [1092, 660] on span "Shopper Confirmed (1)" at bounding box center [1045, 660] width 319 height 17
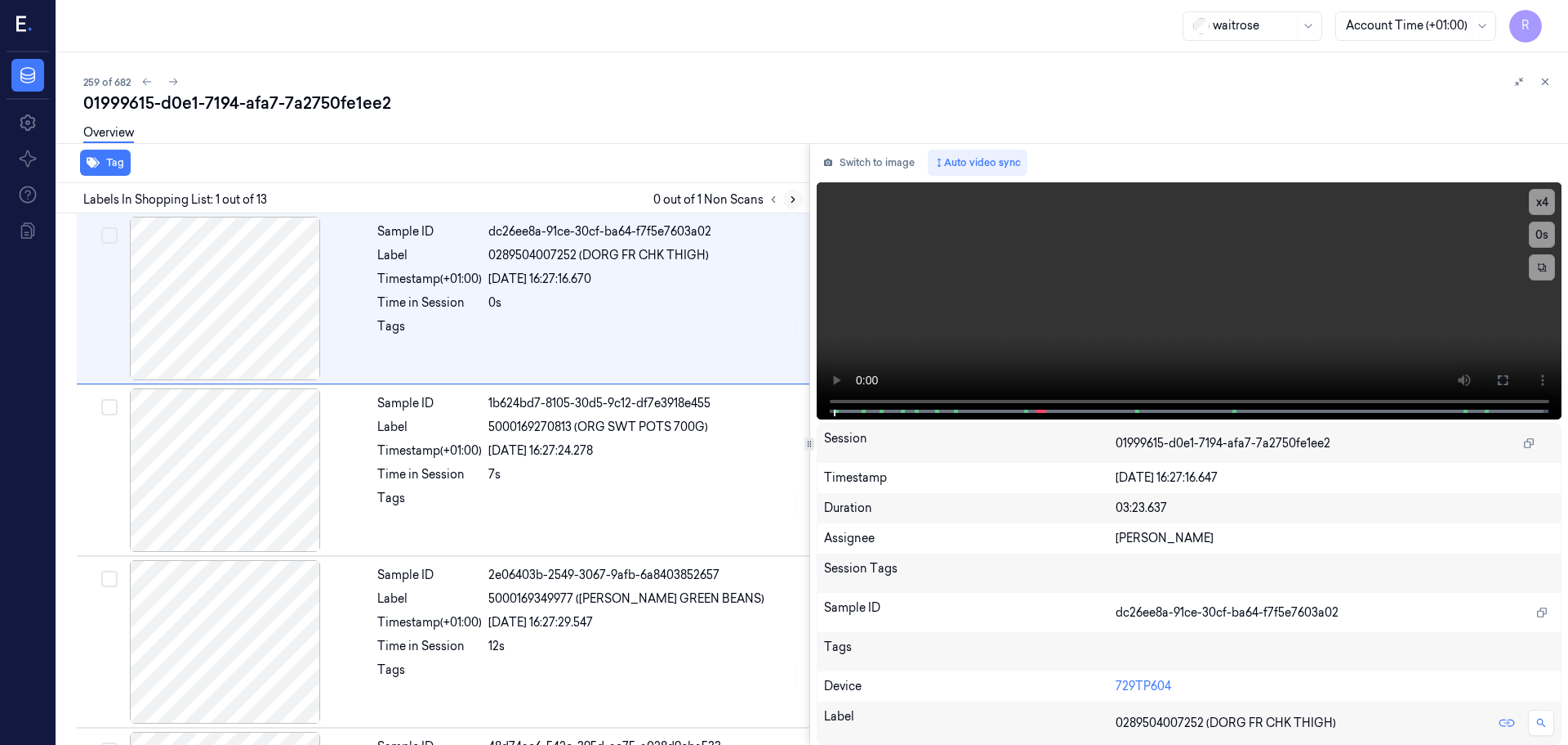
click at [792, 197] on icon at bounding box center [793, 199] width 3 height 6
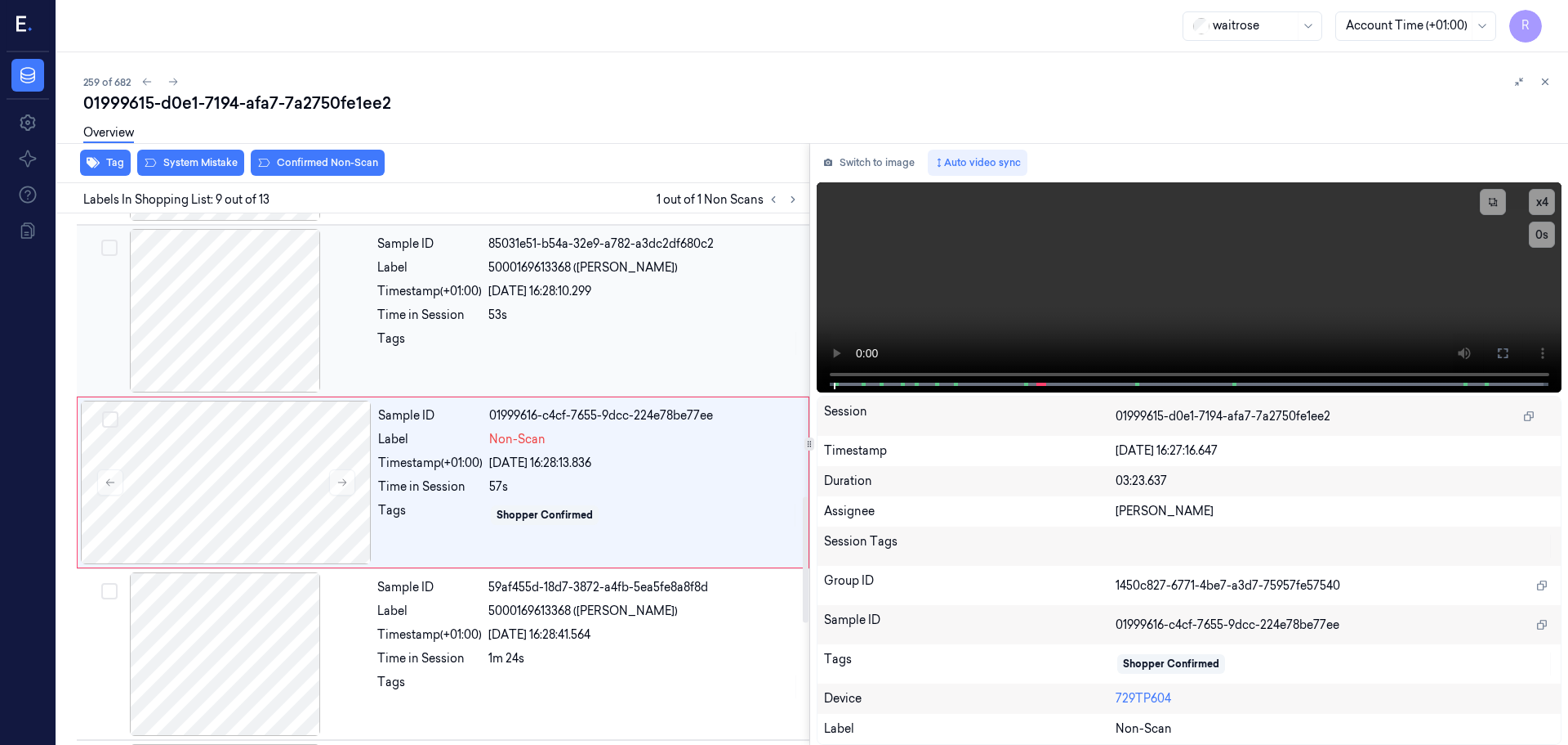
scroll to position [1193, 0]
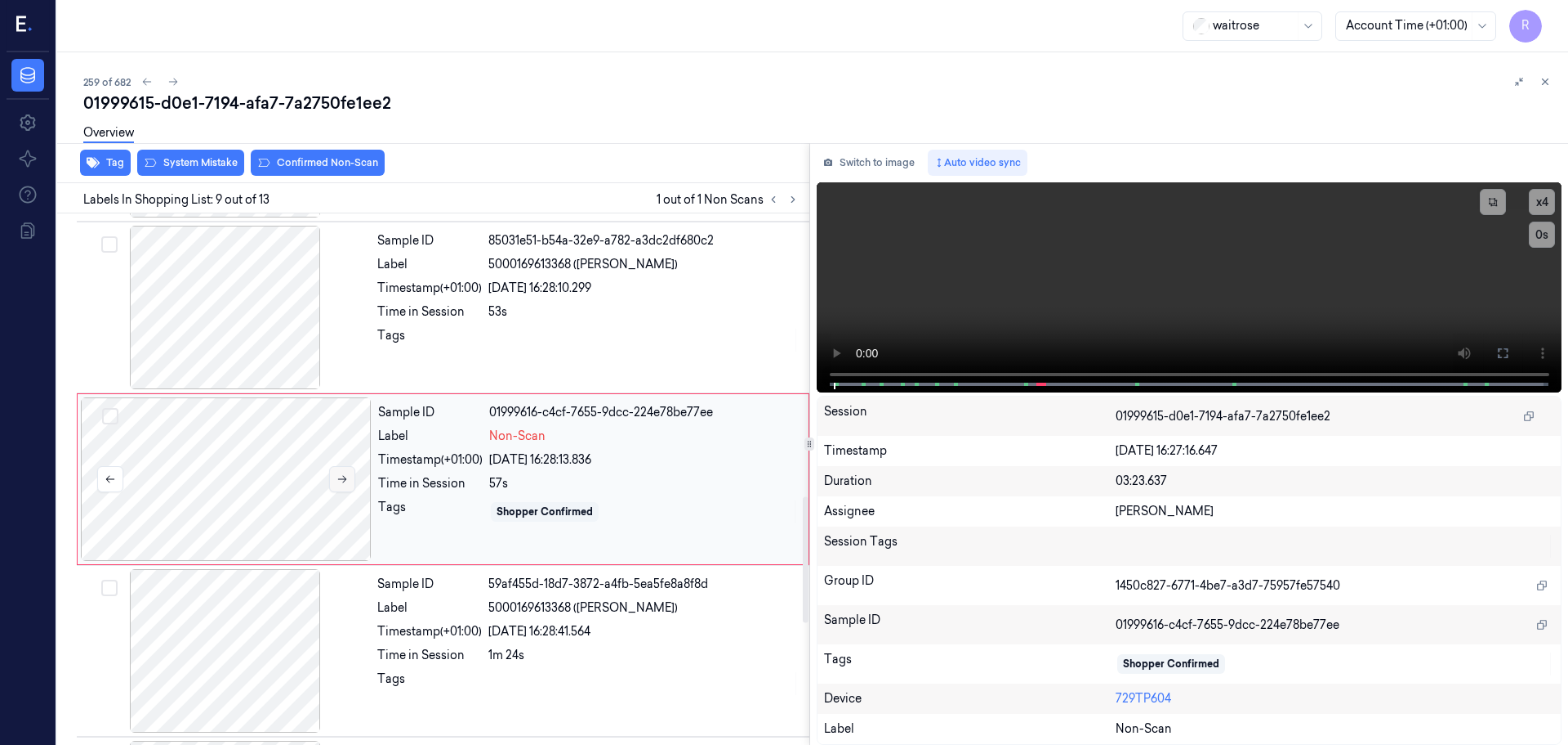
click at [342, 470] on button at bounding box center [342, 479] width 26 height 26
click at [338, 473] on button at bounding box center [342, 479] width 26 height 26
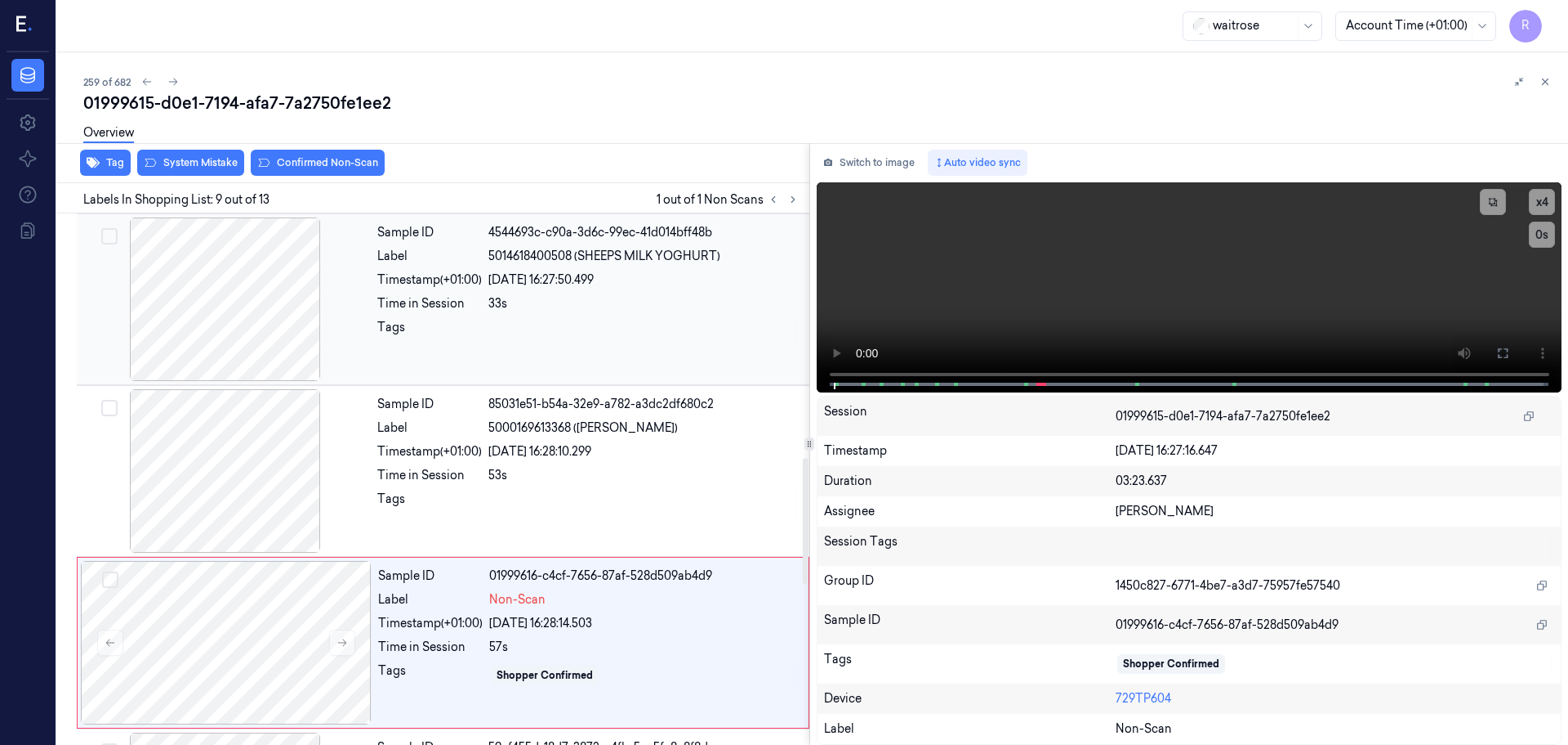
click at [284, 342] on div at bounding box center [224, 299] width 290 height 163
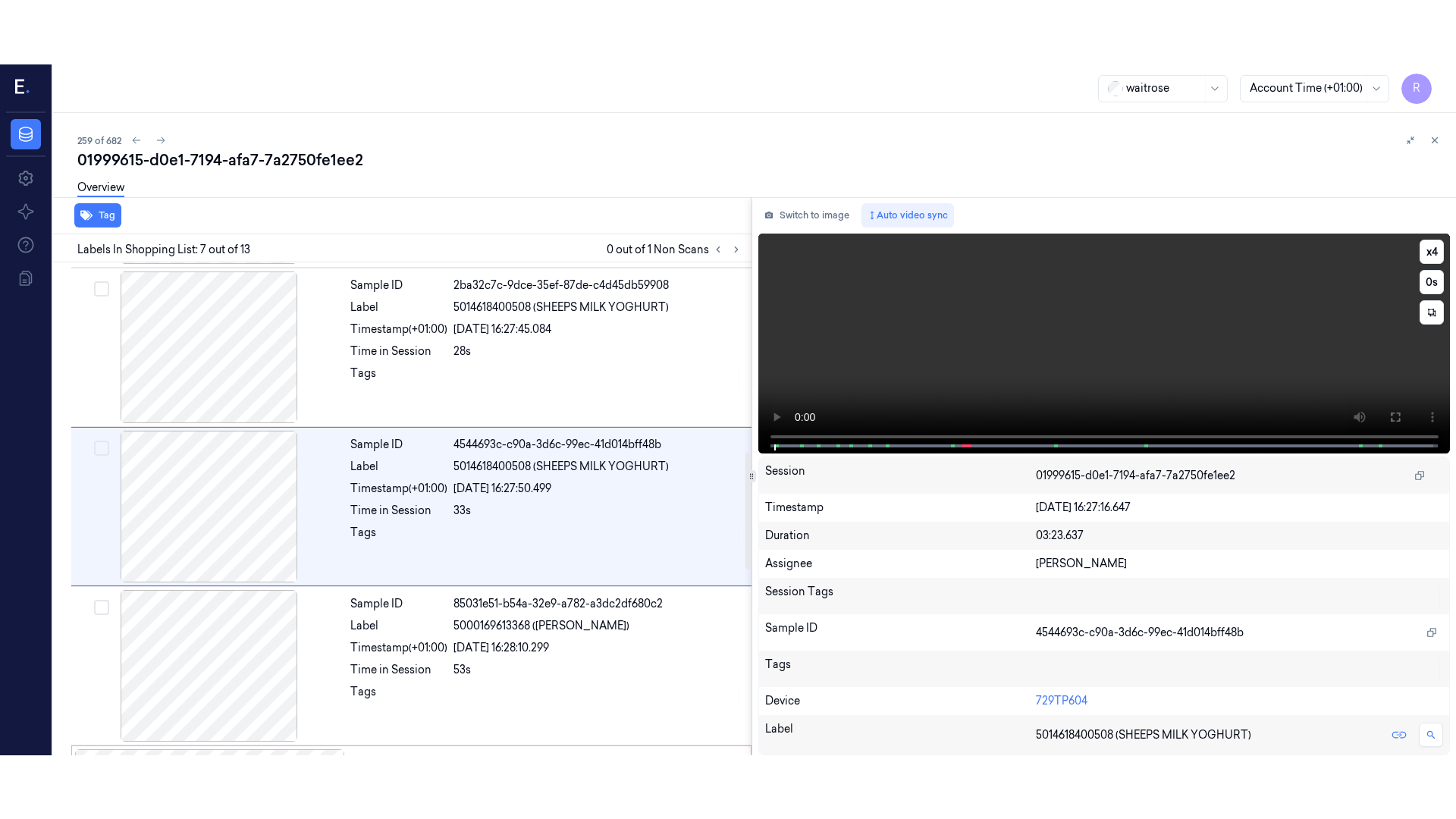
scroll to position [788, 0]
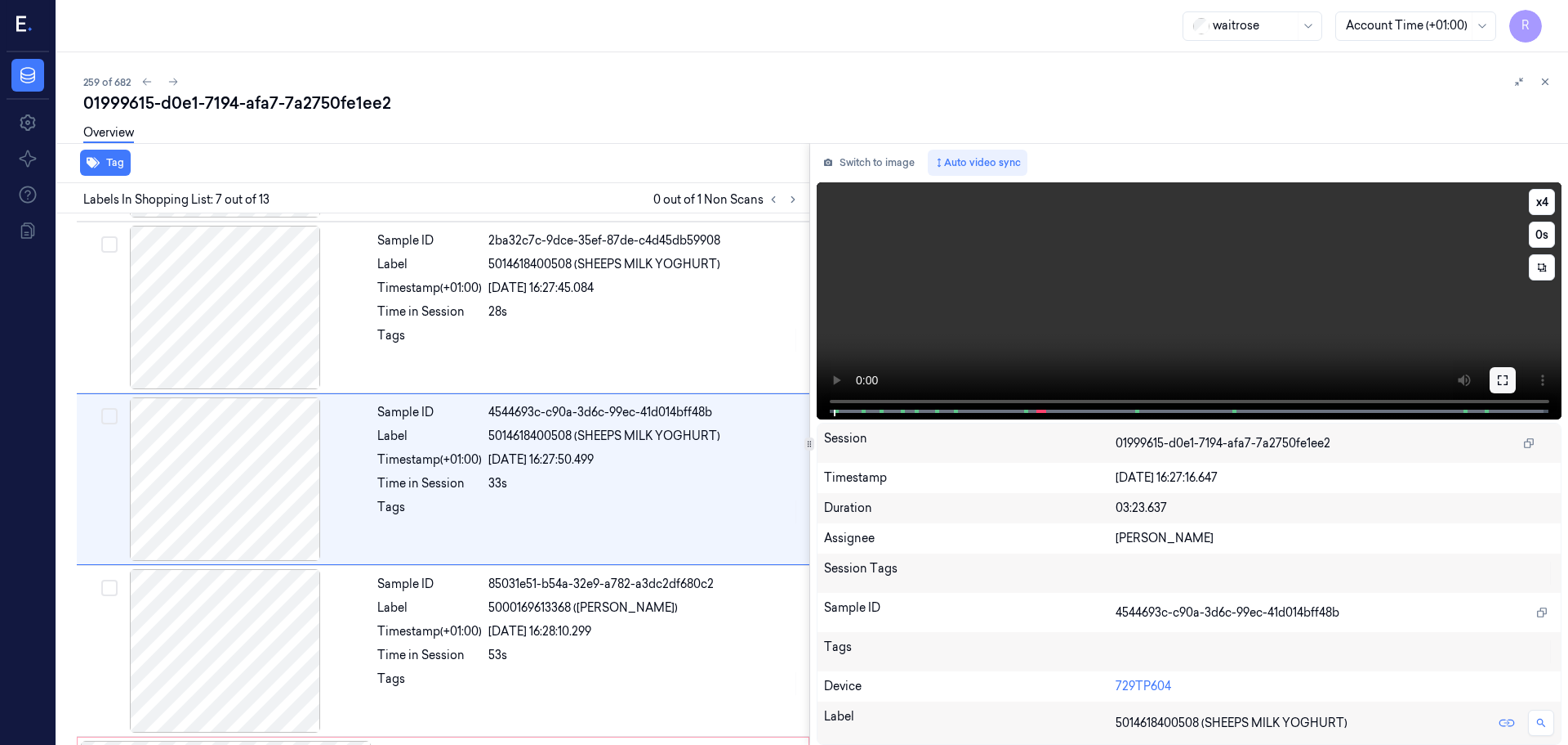
click at [1493, 384] on button at bounding box center [1503, 380] width 26 height 26
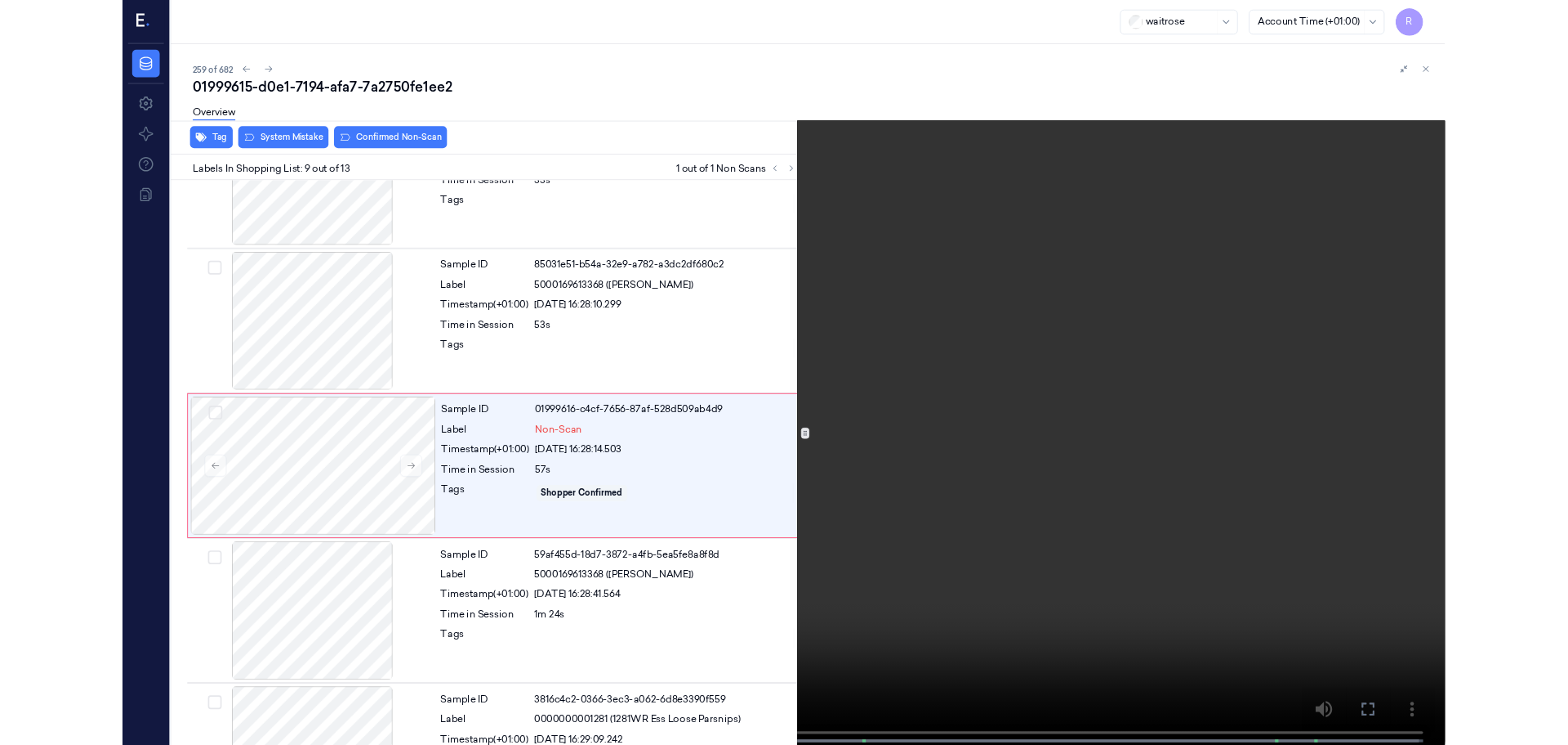
scroll to position [1124, 0]
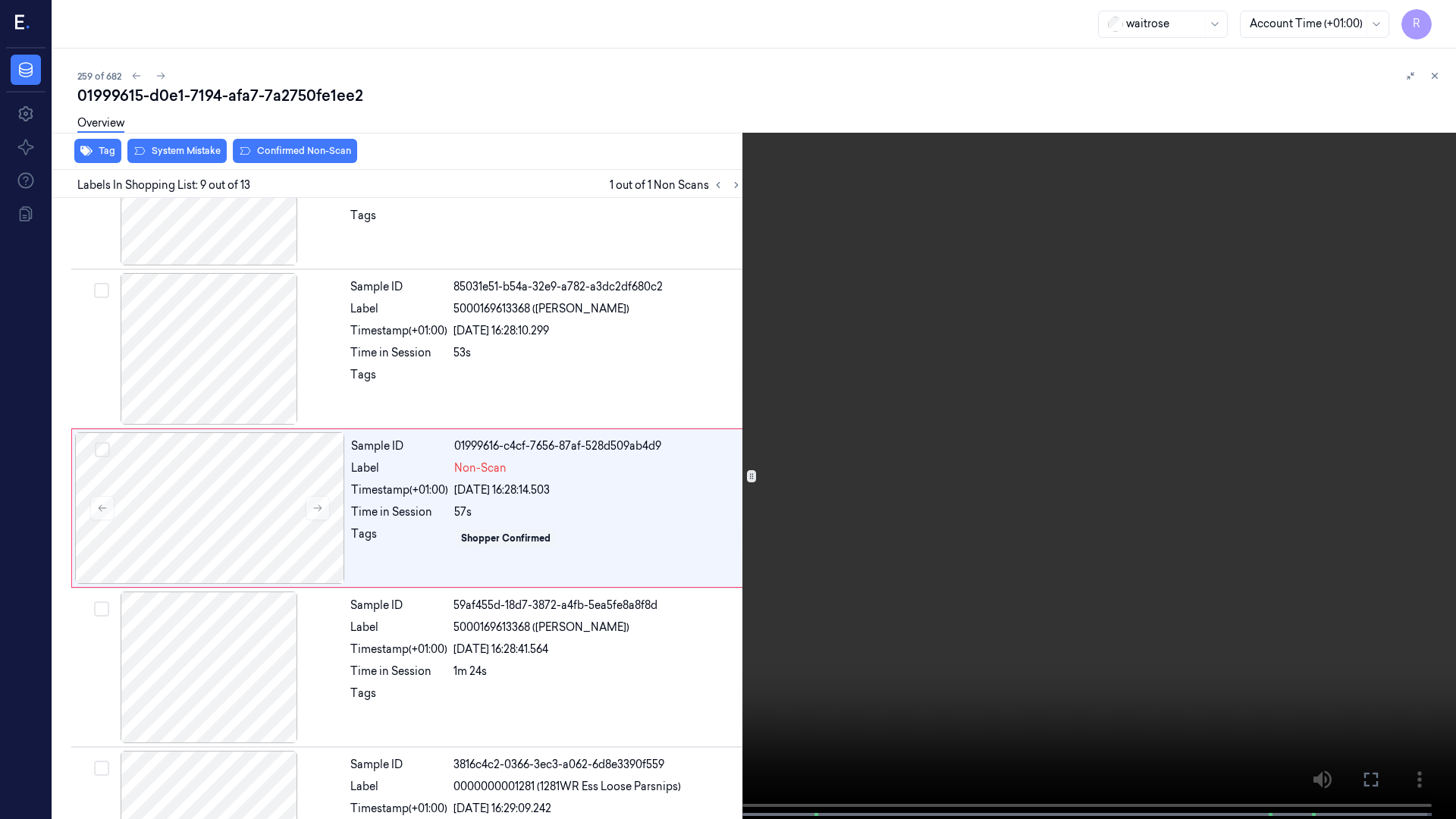
click at [388, 690] on video at bounding box center [728, 411] width 1456 height 822
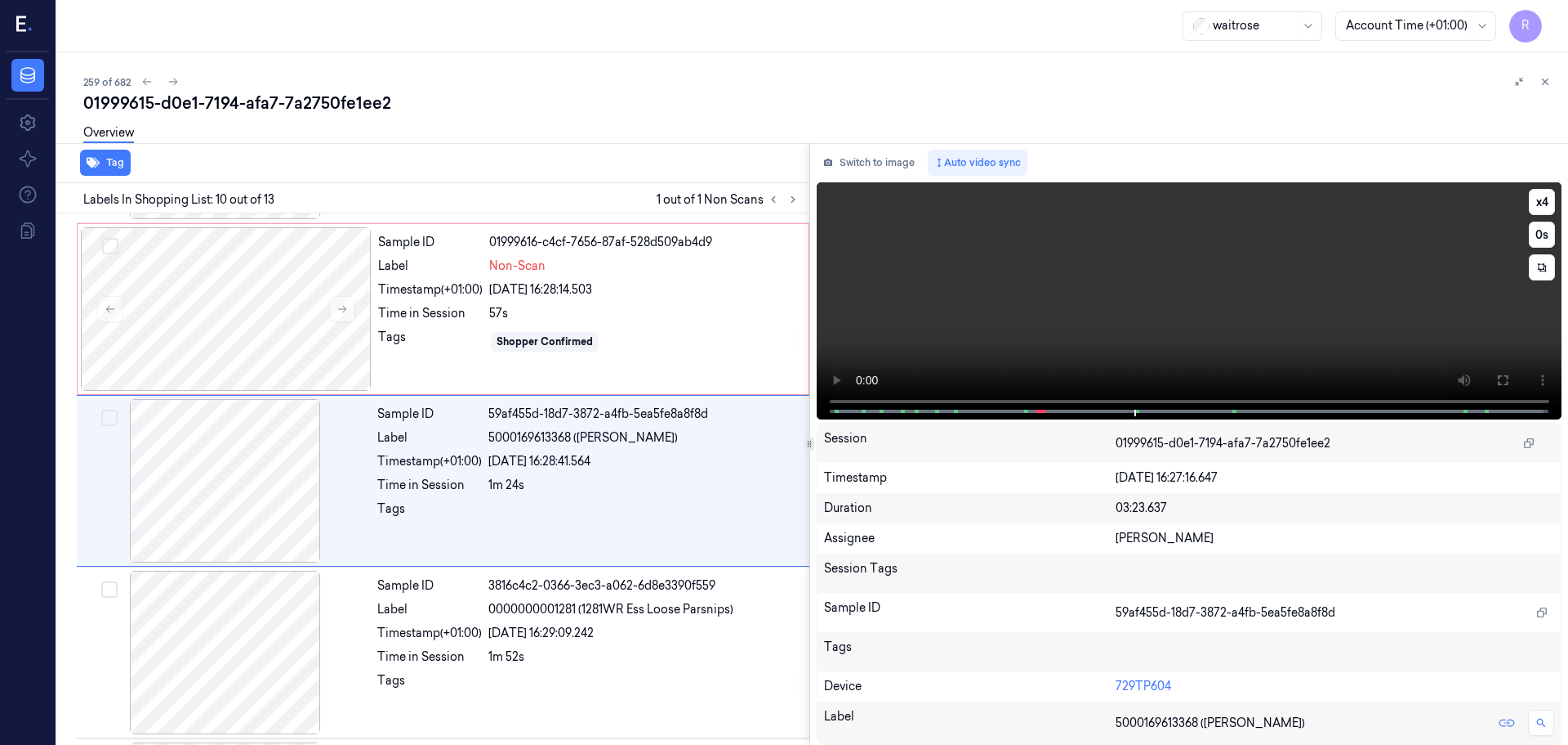
scroll to position [1364, 0]
click at [590, 288] on div "29/09/2025 16:28:14.503" at bounding box center [643, 288] width 309 height 17
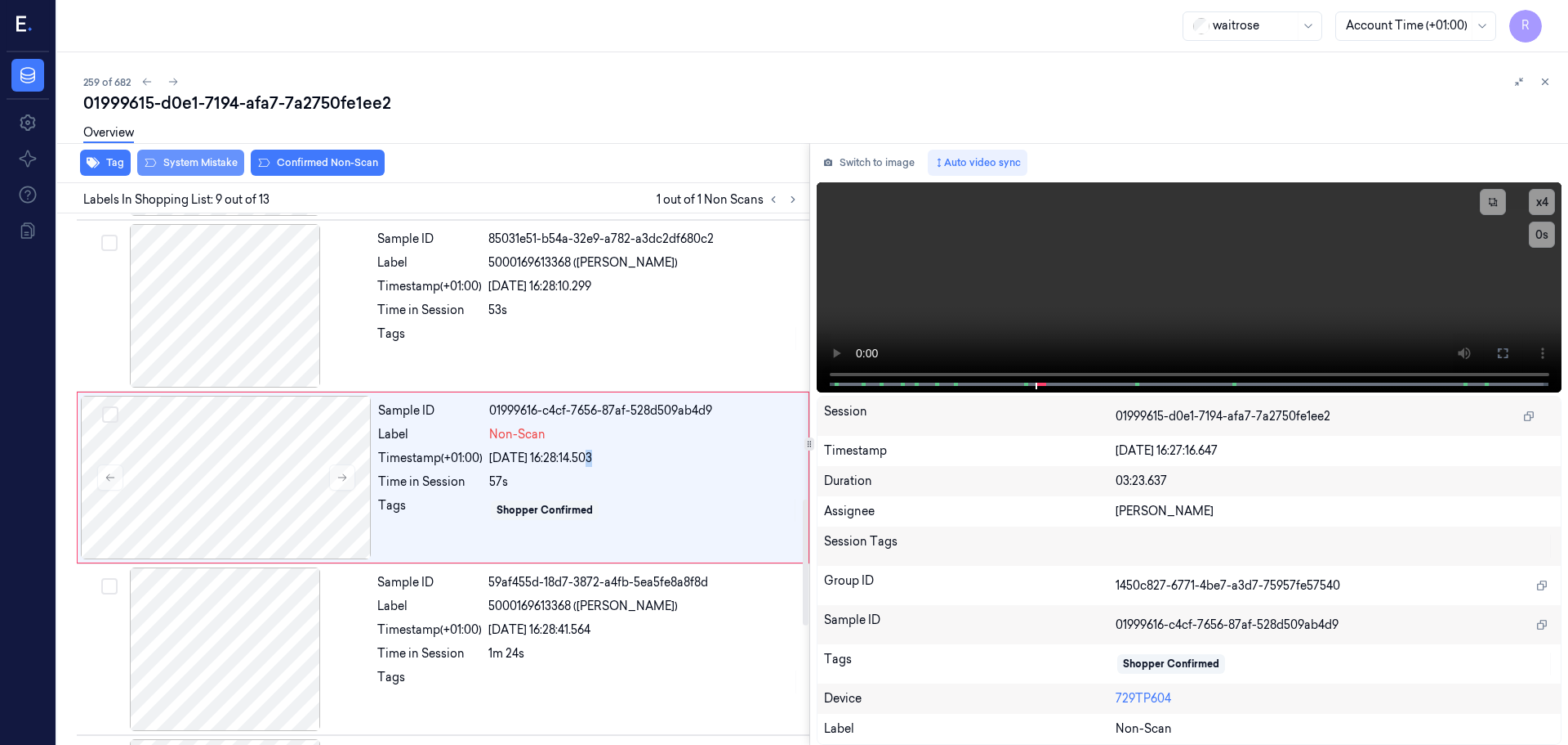
scroll to position [1193, 0]
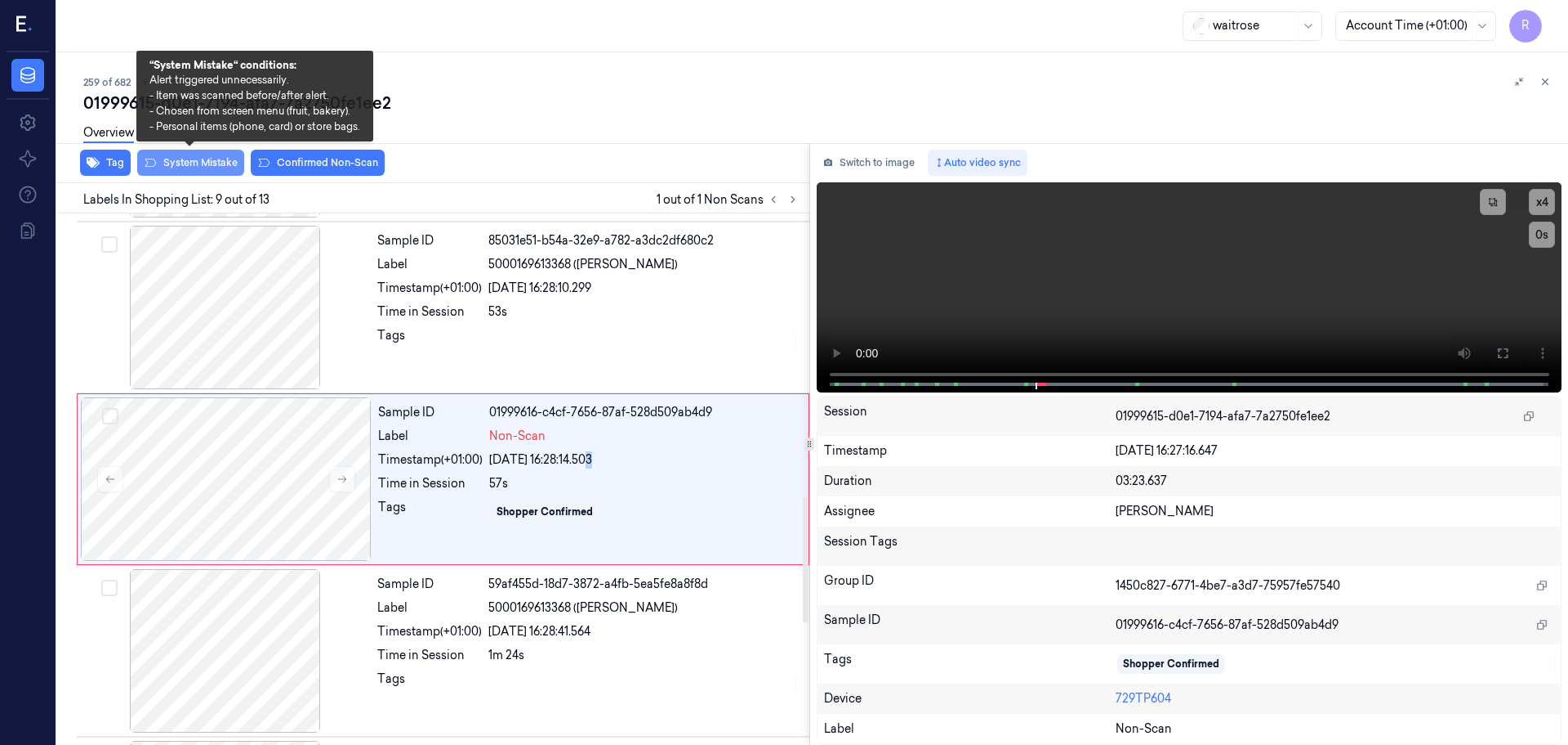
click at [198, 167] on button "System Mistake" at bounding box center [190, 162] width 107 height 26
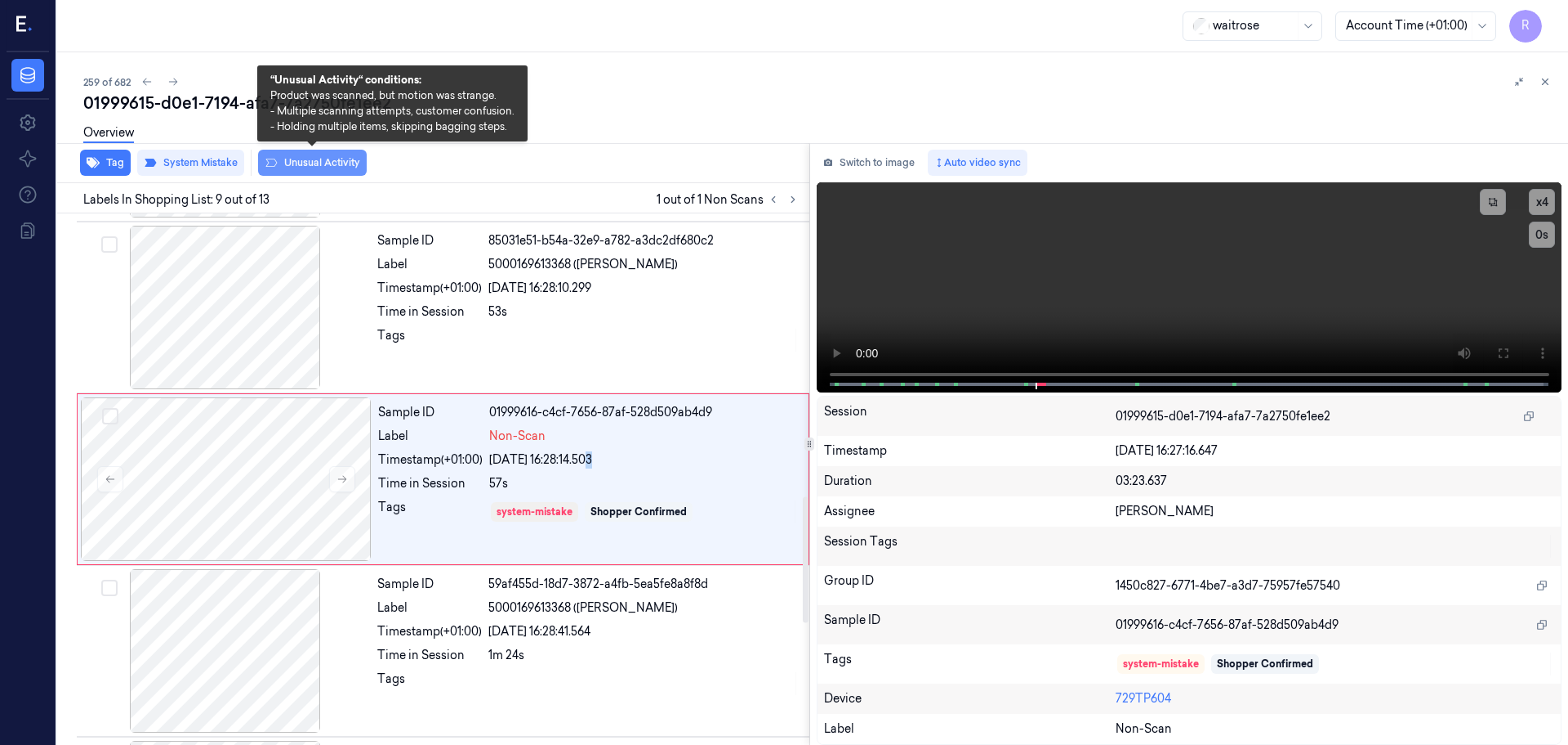
click at [302, 167] on button "Unusual Activity" at bounding box center [312, 162] width 108 height 26
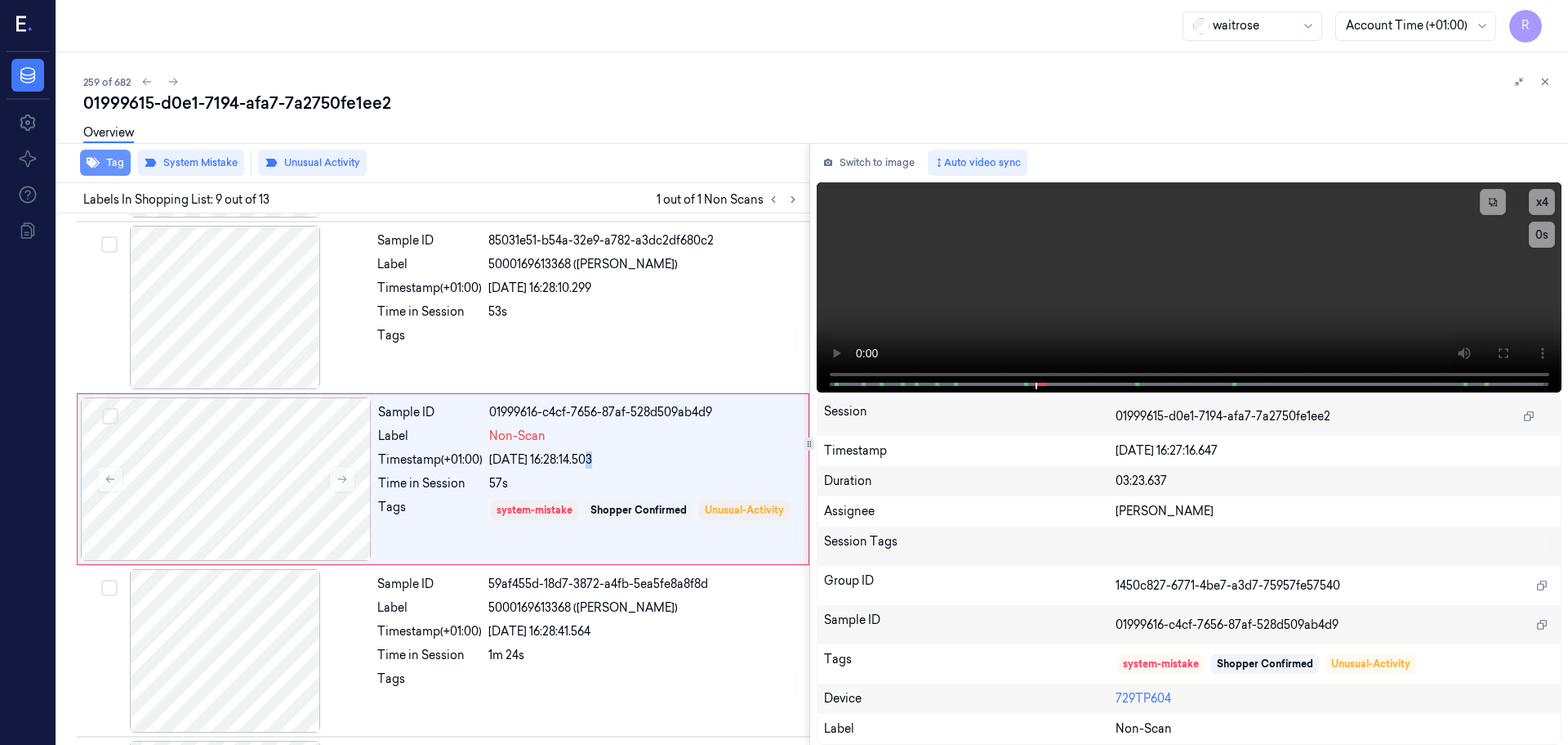
click at [103, 160] on button "Tag" at bounding box center [105, 162] width 50 height 26
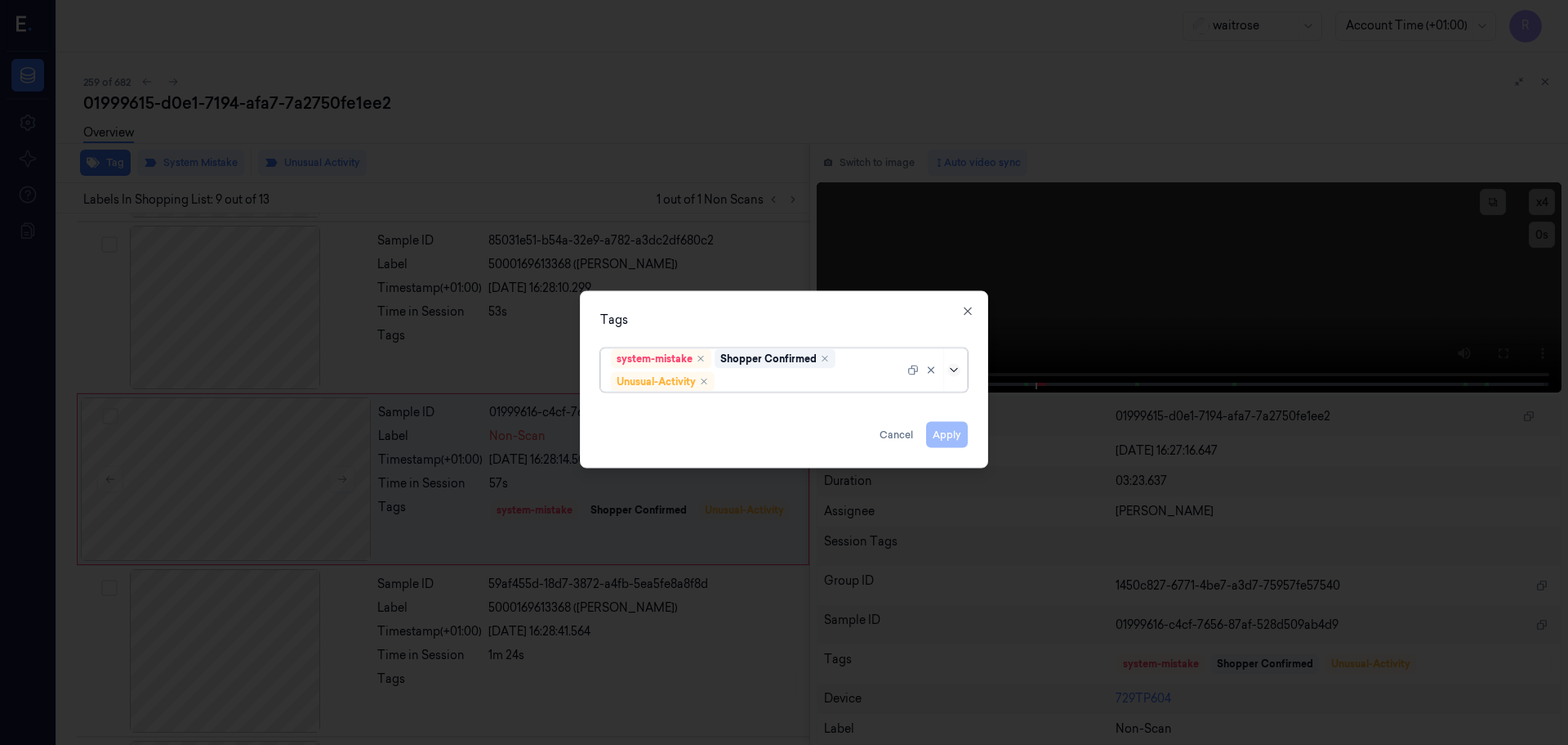
click at [951, 376] on div at bounding box center [955, 369] width 16 height 13
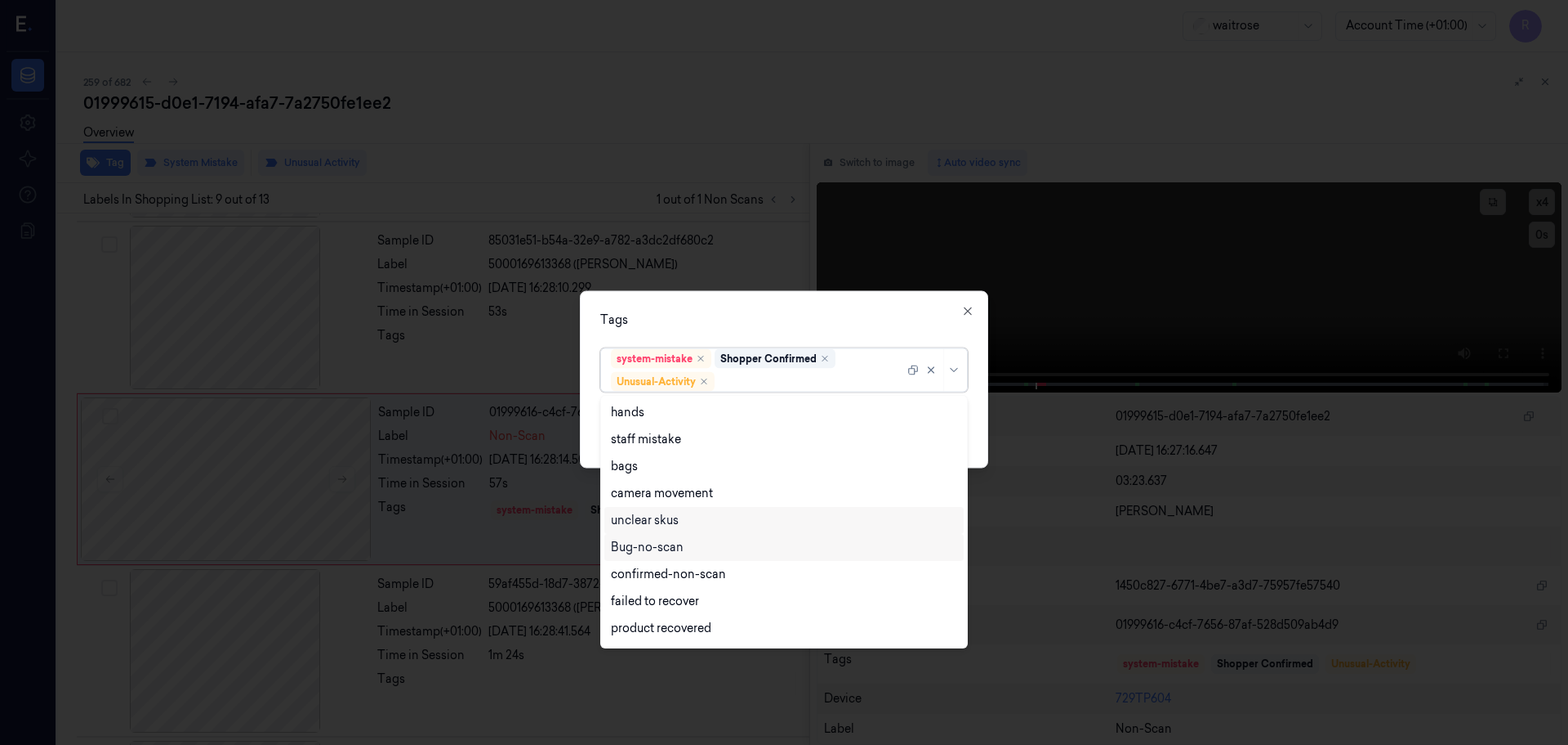
scroll to position [213, 0]
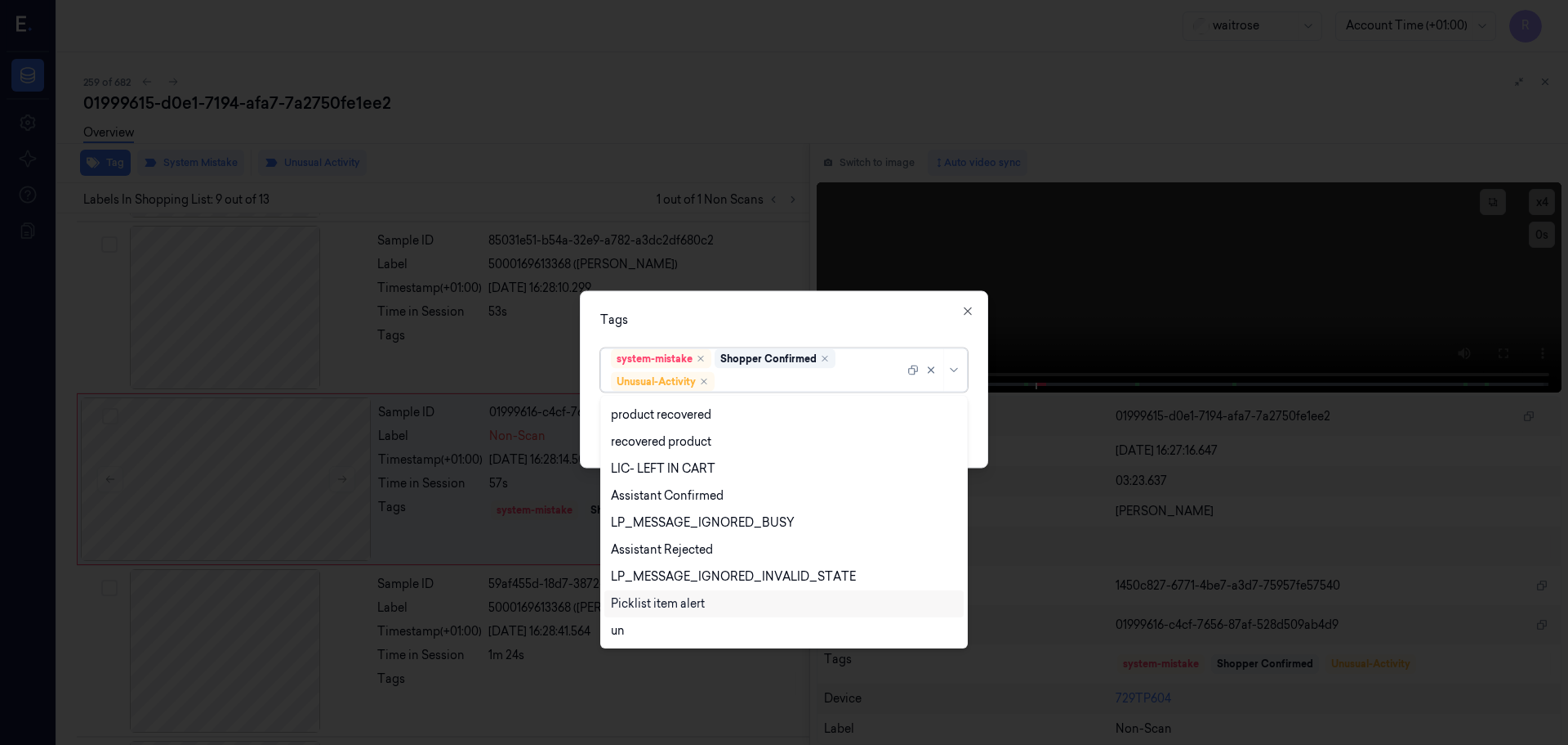
click at [656, 596] on div "Picklist item alert" at bounding box center [658, 604] width 94 height 17
click at [758, 337] on div "Tags option Picklist item alert, selected. 20 results available. Use Up and Dow…" at bounding box center [784, 379] width 408 height 178
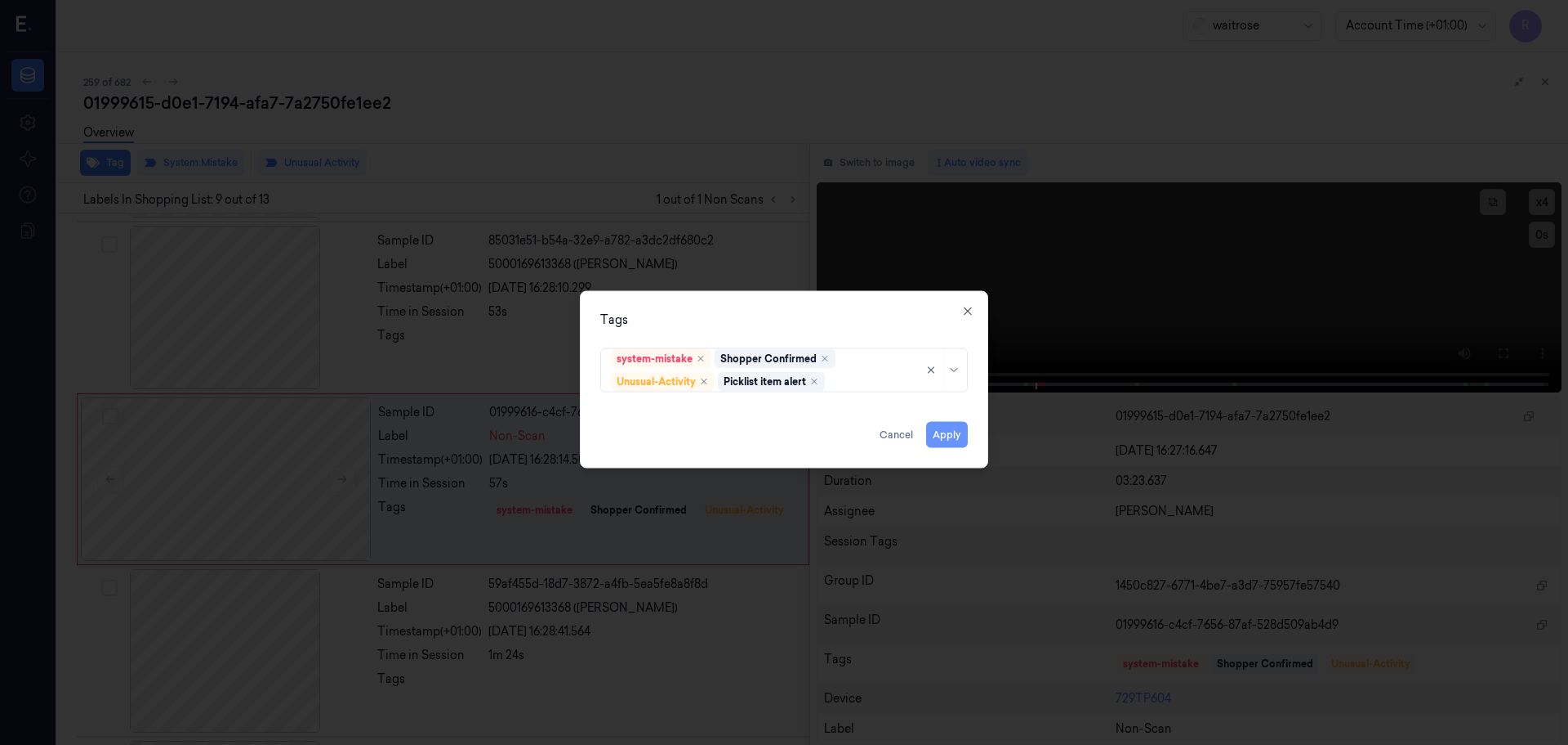
click at [943, 433] on button "Apply" at bounding box center [947, 434] width 42 height 26
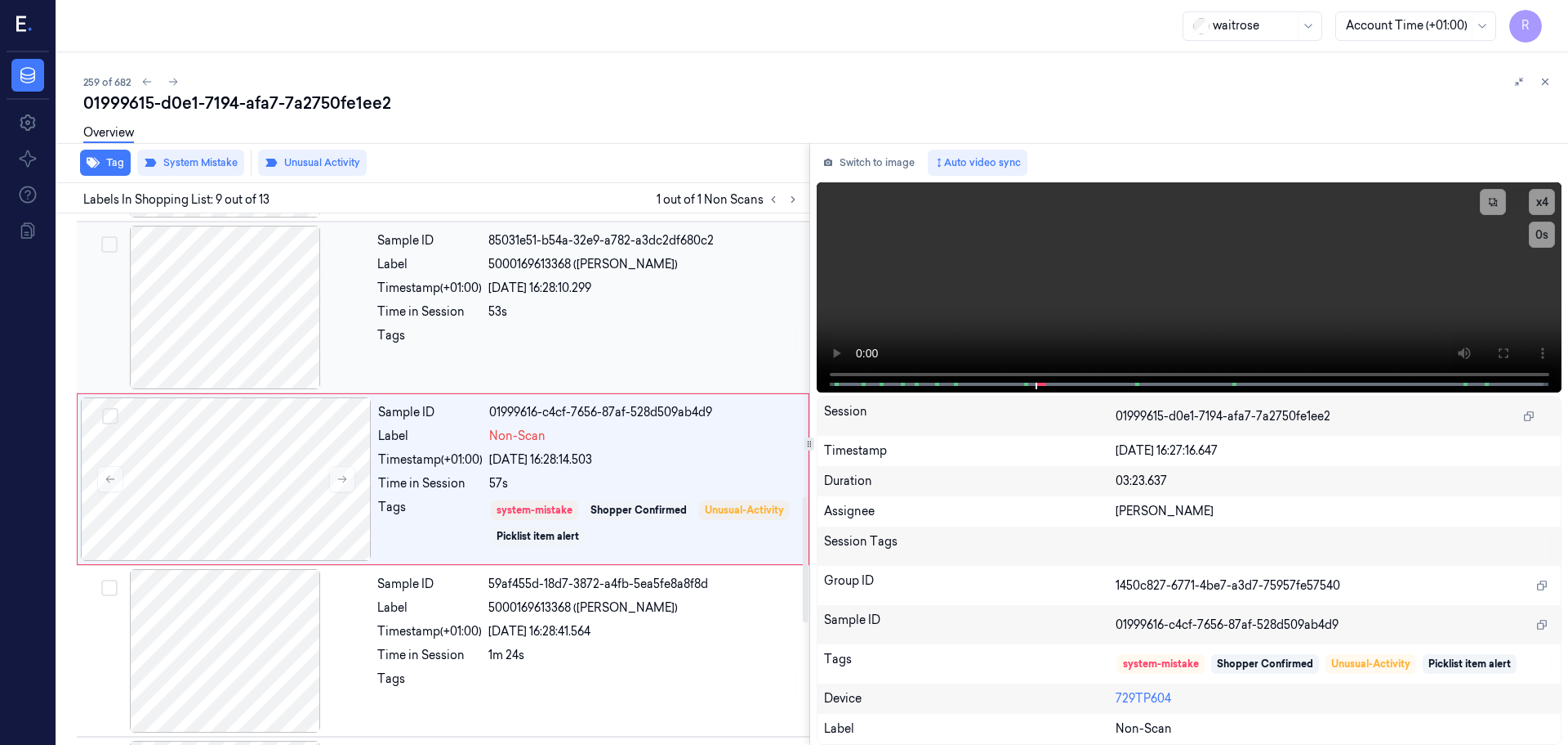
click at [532, 343] on div at bounding box center [644, 340] width 311 height 26
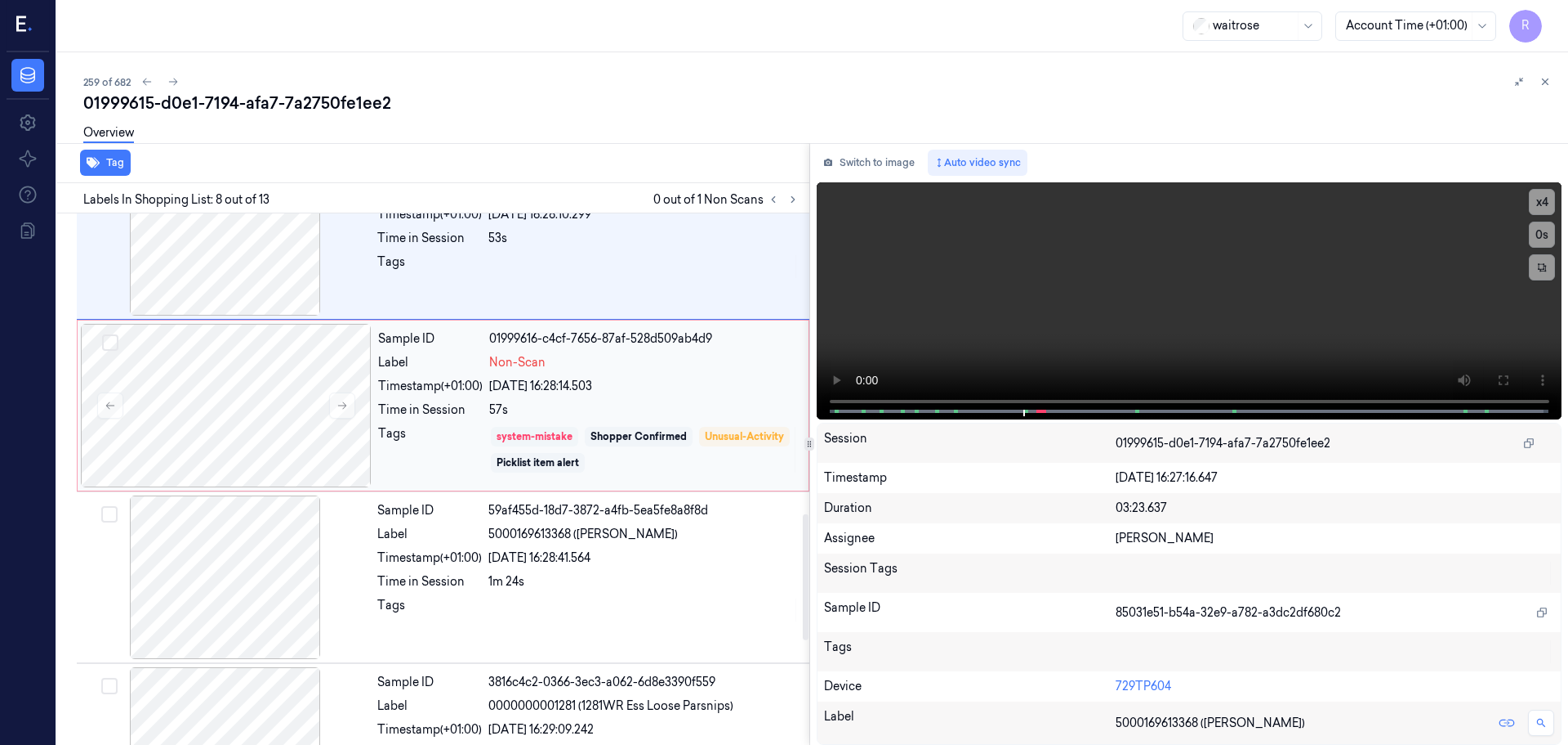
click at [494, 427] on div "system-mistake" at bounding box center [534, 436] width 88 height 20
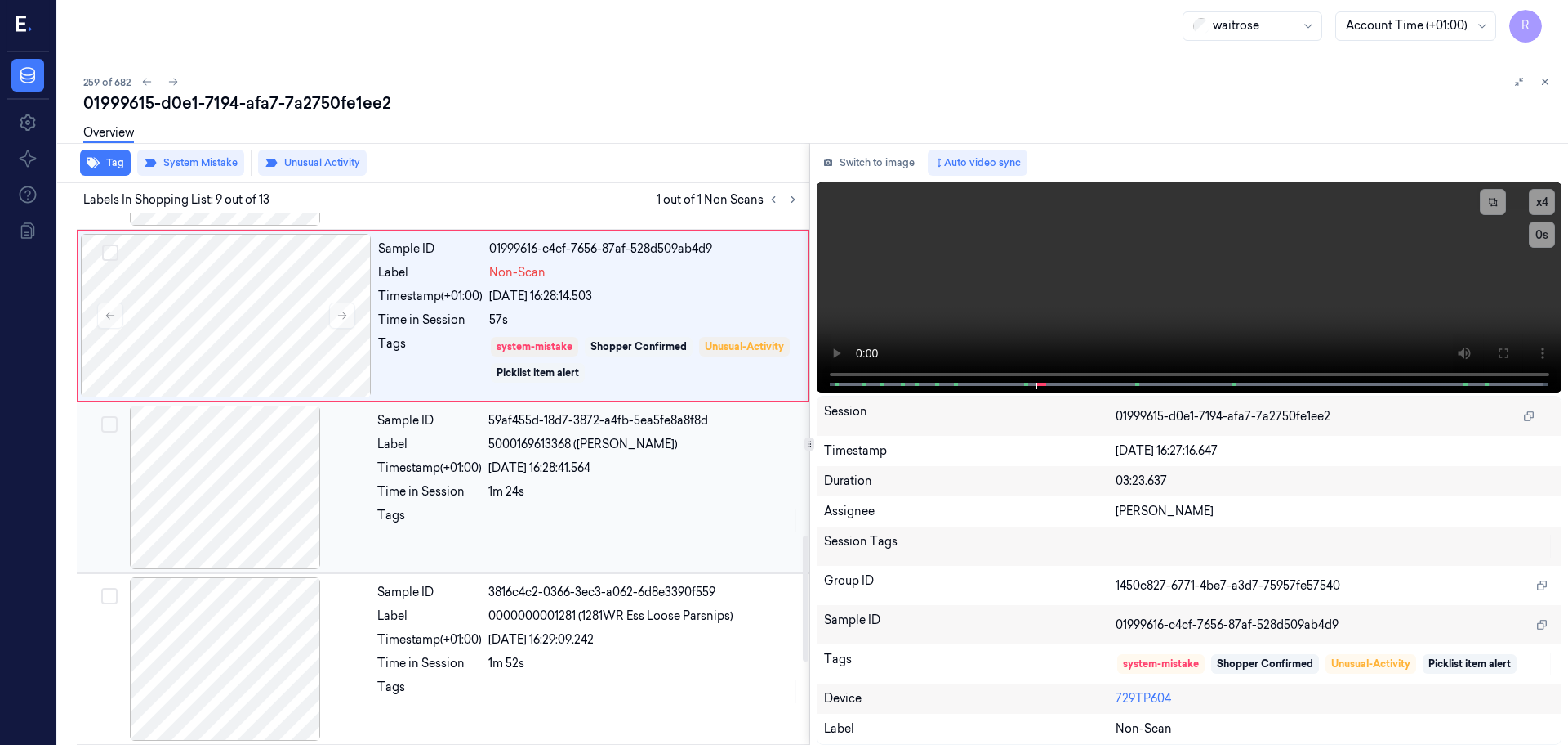
click at [494, 485] on div "1m 24s" at bounding box center [644, 492] width 311 height 17
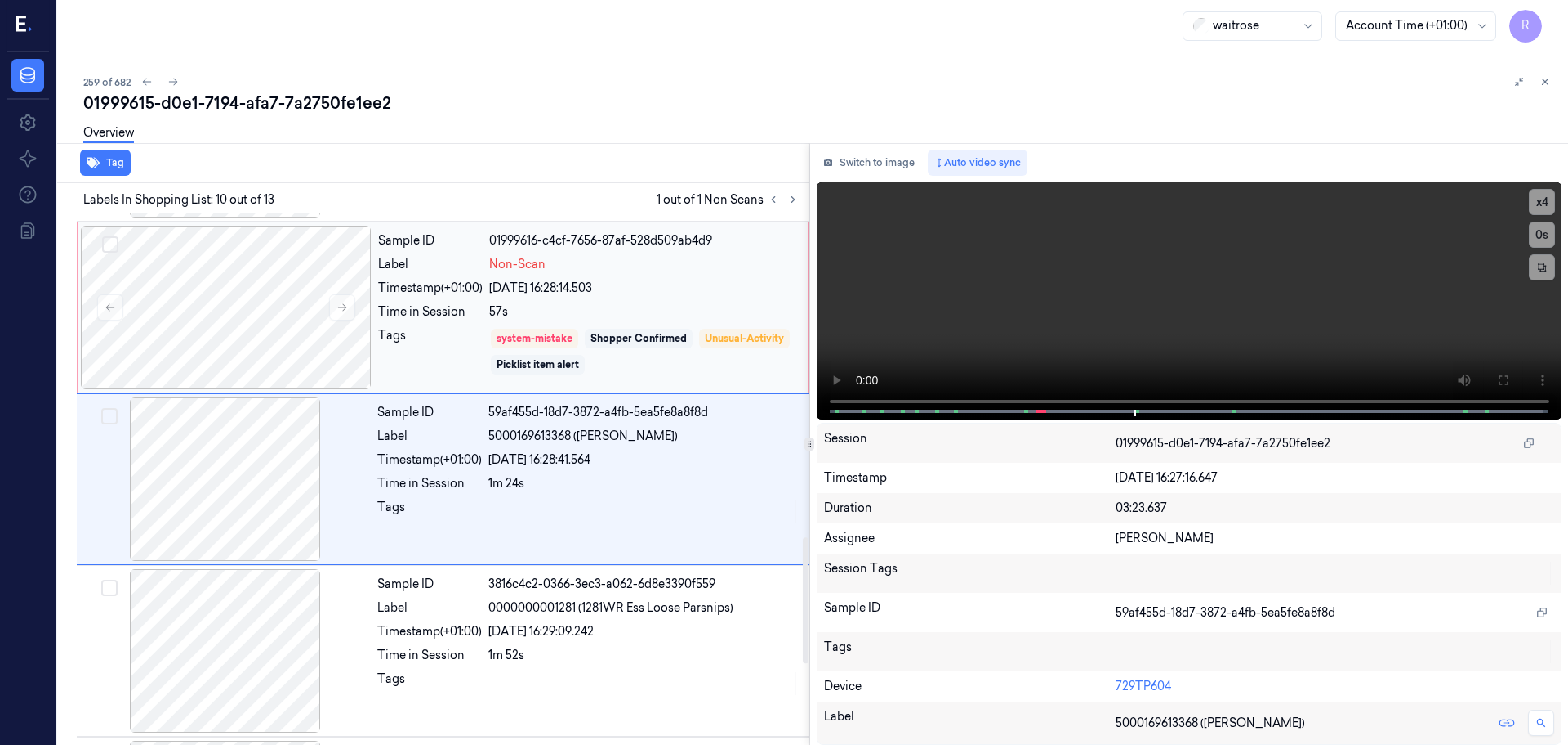
click at [477, 375] on div "Tags" at bounding box center [430, 351] width 105 height 49
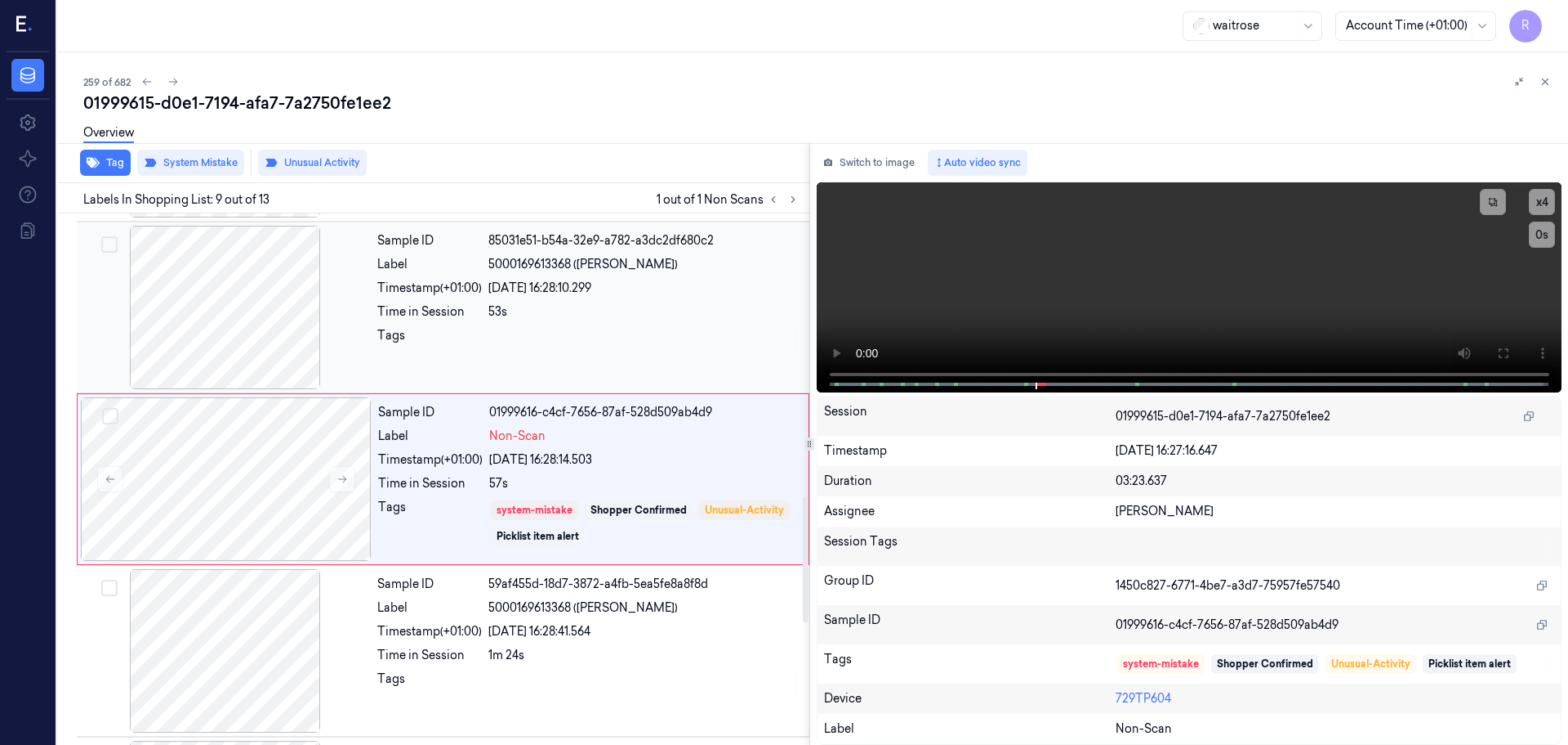
click at [488, 306] on div "Time in Session 53s" at bounding box center [588, 312] width 422 height 17
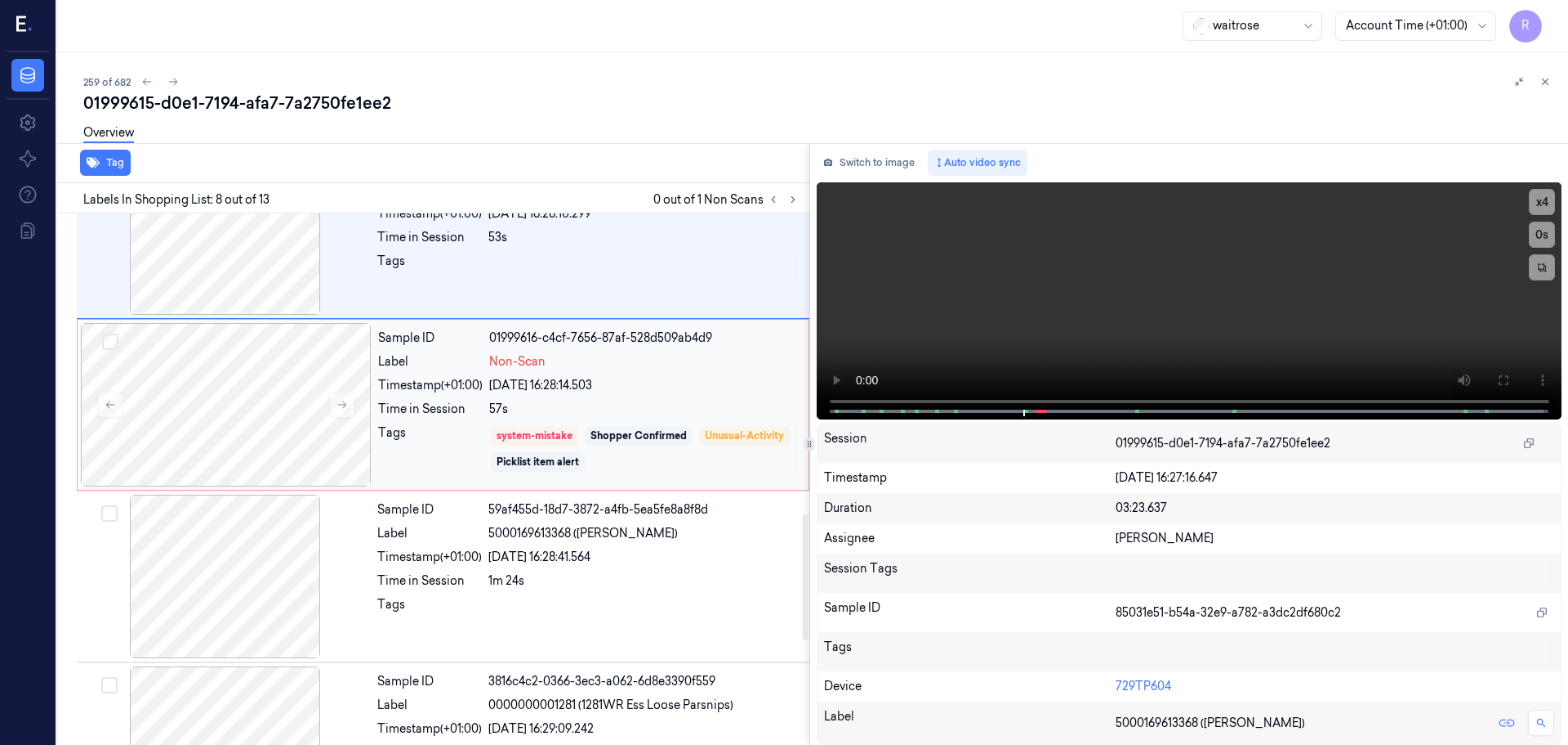
click at [472, 411] on div "Time in Session" at bounding box center [430, 409] width 105 height 17
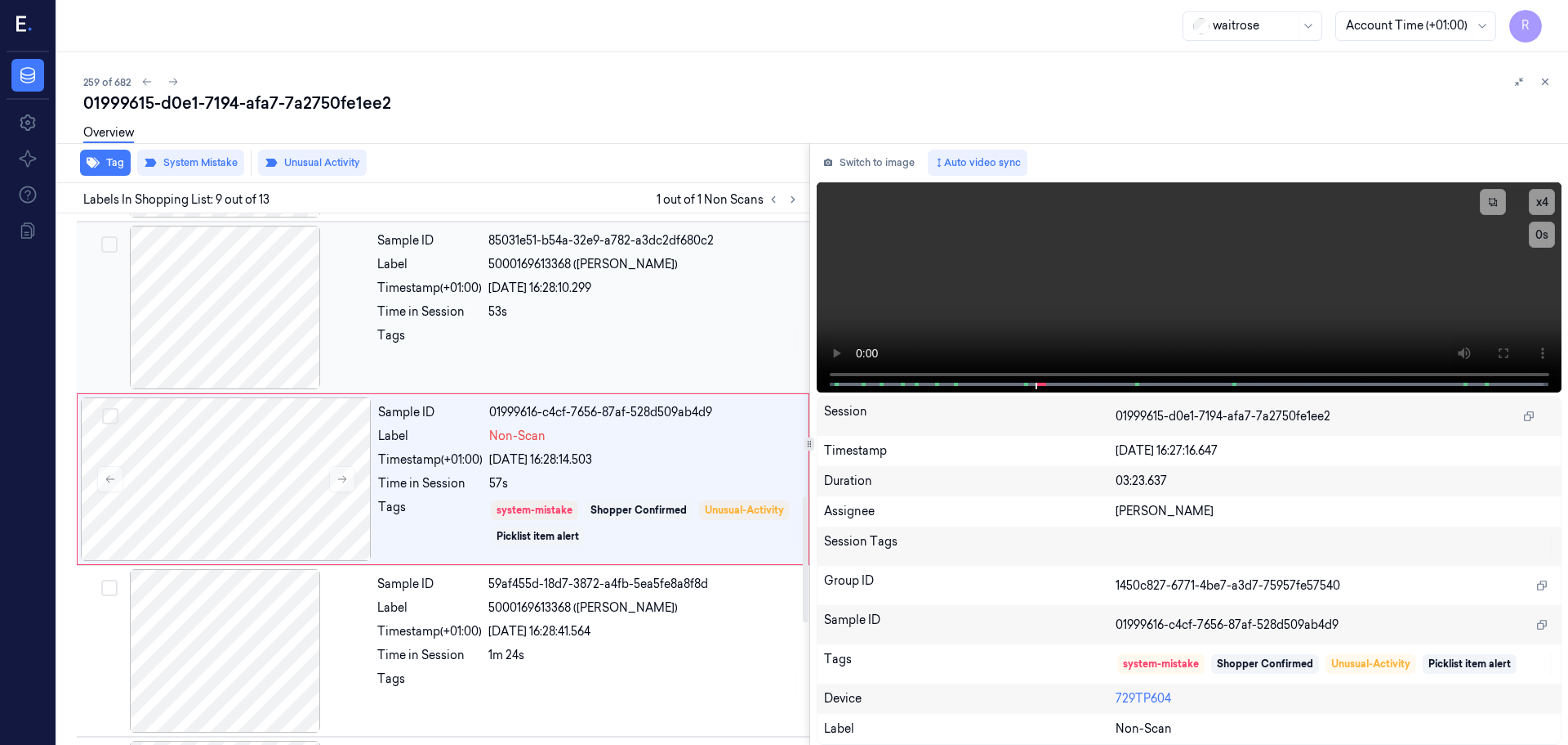
click at [505, 327] on div at bounding box center [644, 340] width 311 height 26
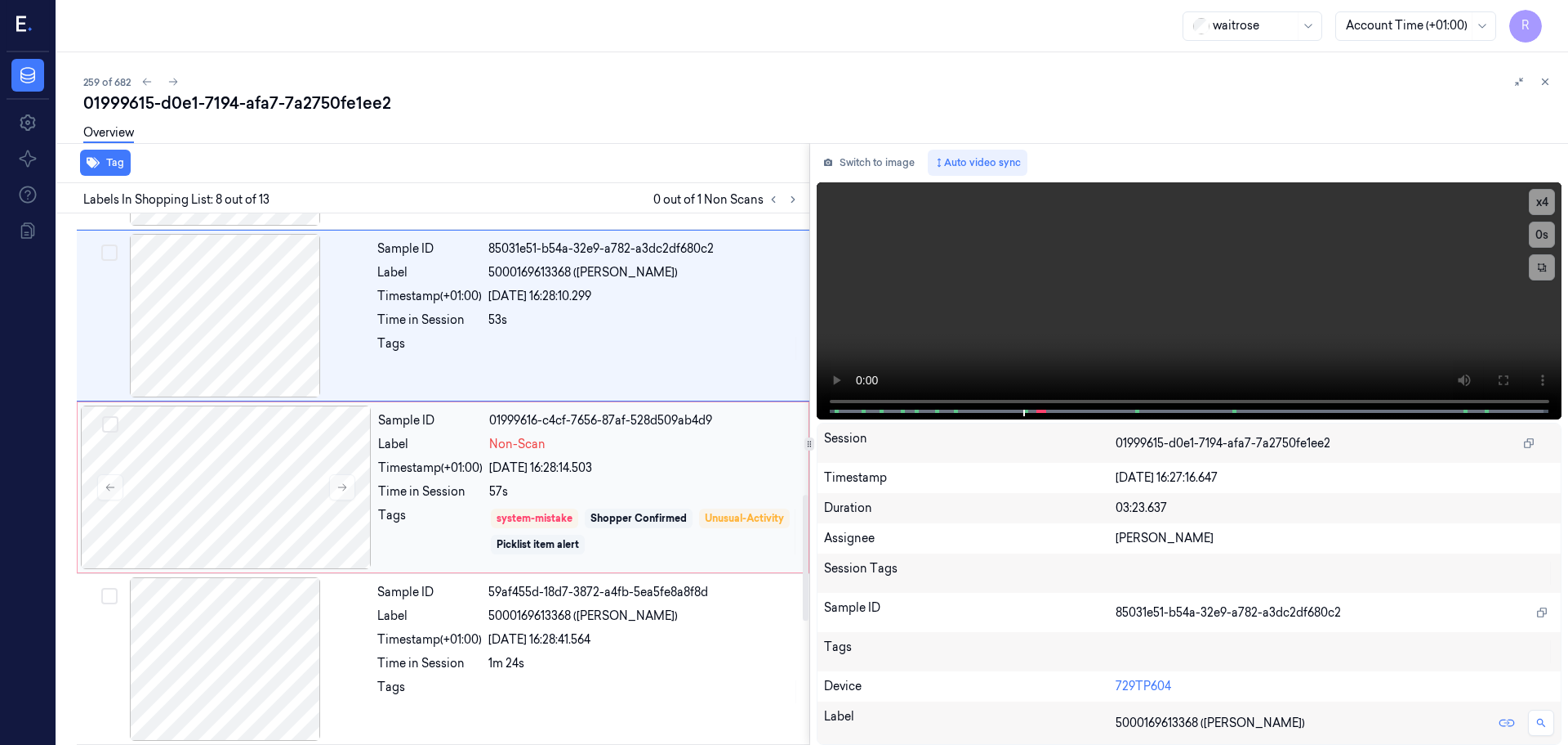
click at [456, 483] on div "Sample ID 01999616-c4cf-7656-87af-528d509ab4d9 Label Non-Scan Timestamp (+01:00…" at bounding box center [589, 487] width 433 height 163
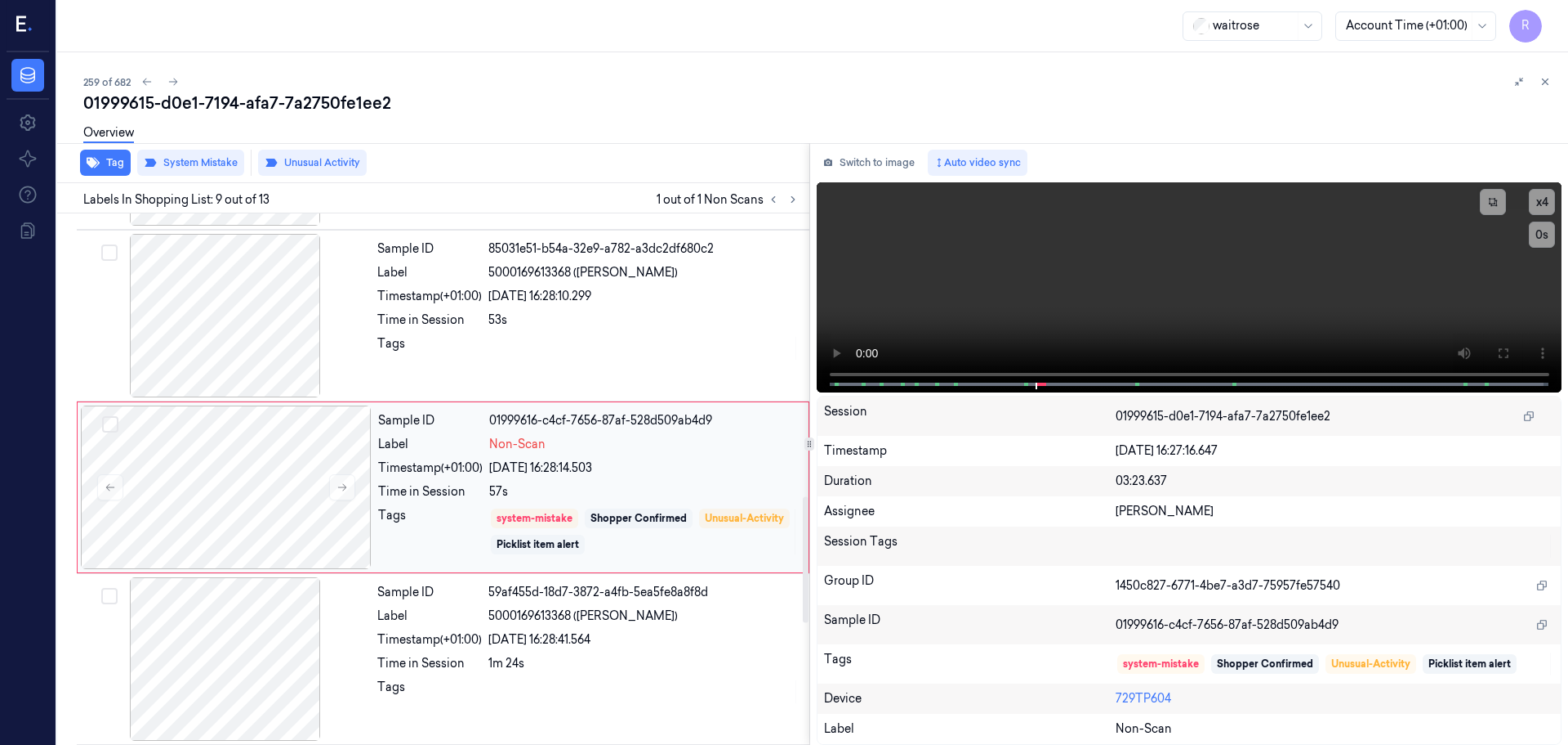
scroll to position [1193, 0]
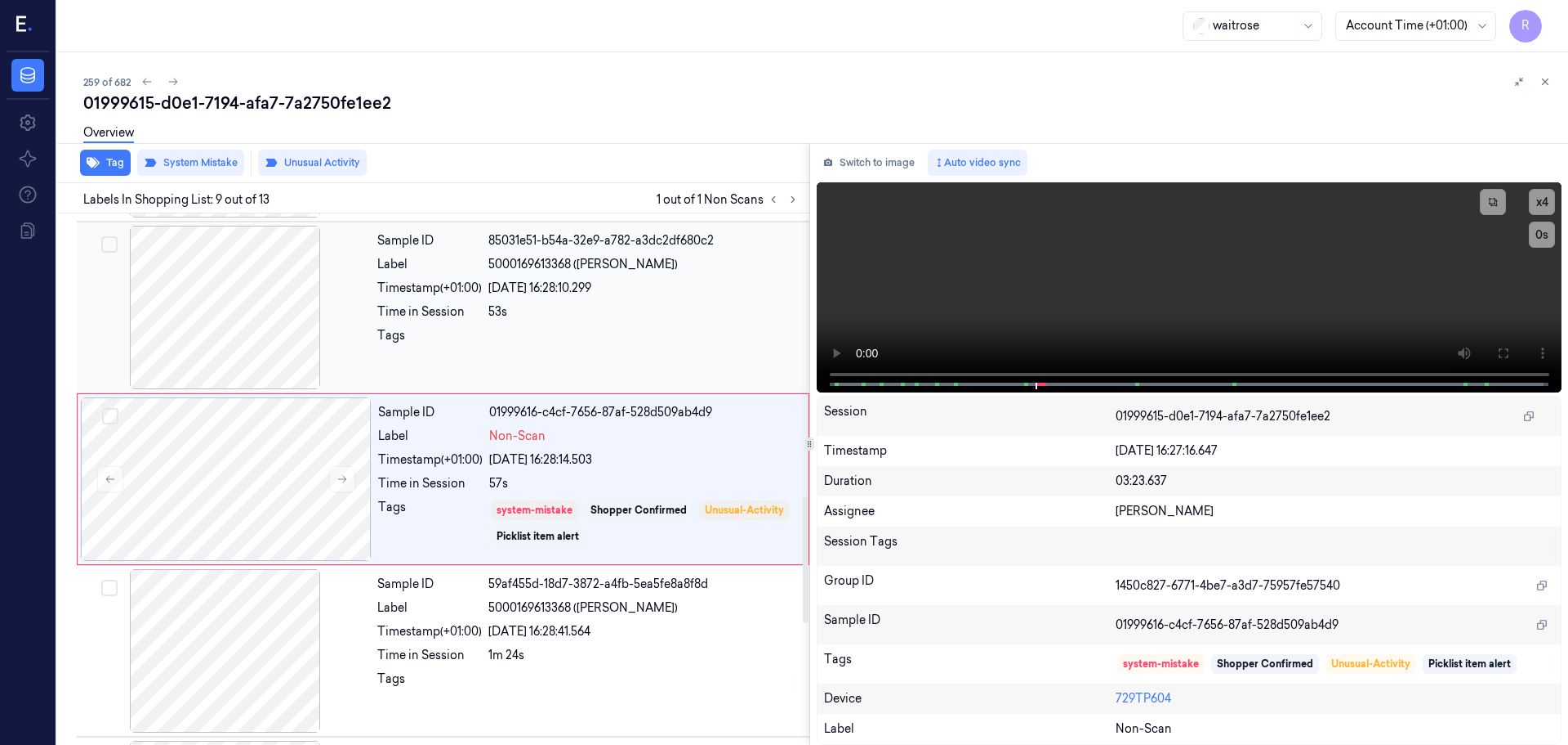
click at [510, 332] on div at bounding box center [644, 340] width 311 height 26
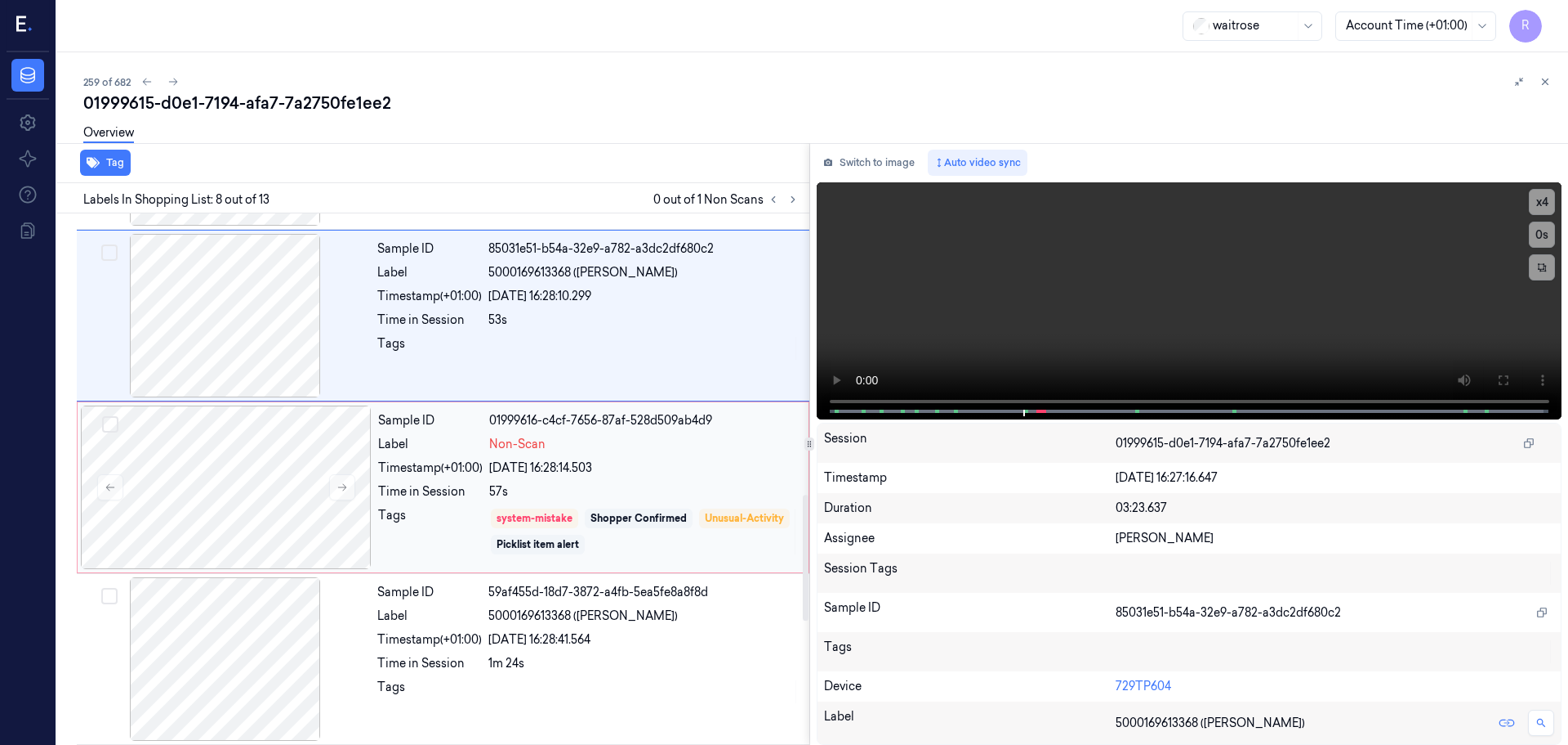
click at [459, 469] on div "Timestamp (+01:00)" at bounding box center [430, 468] width 105 height 17
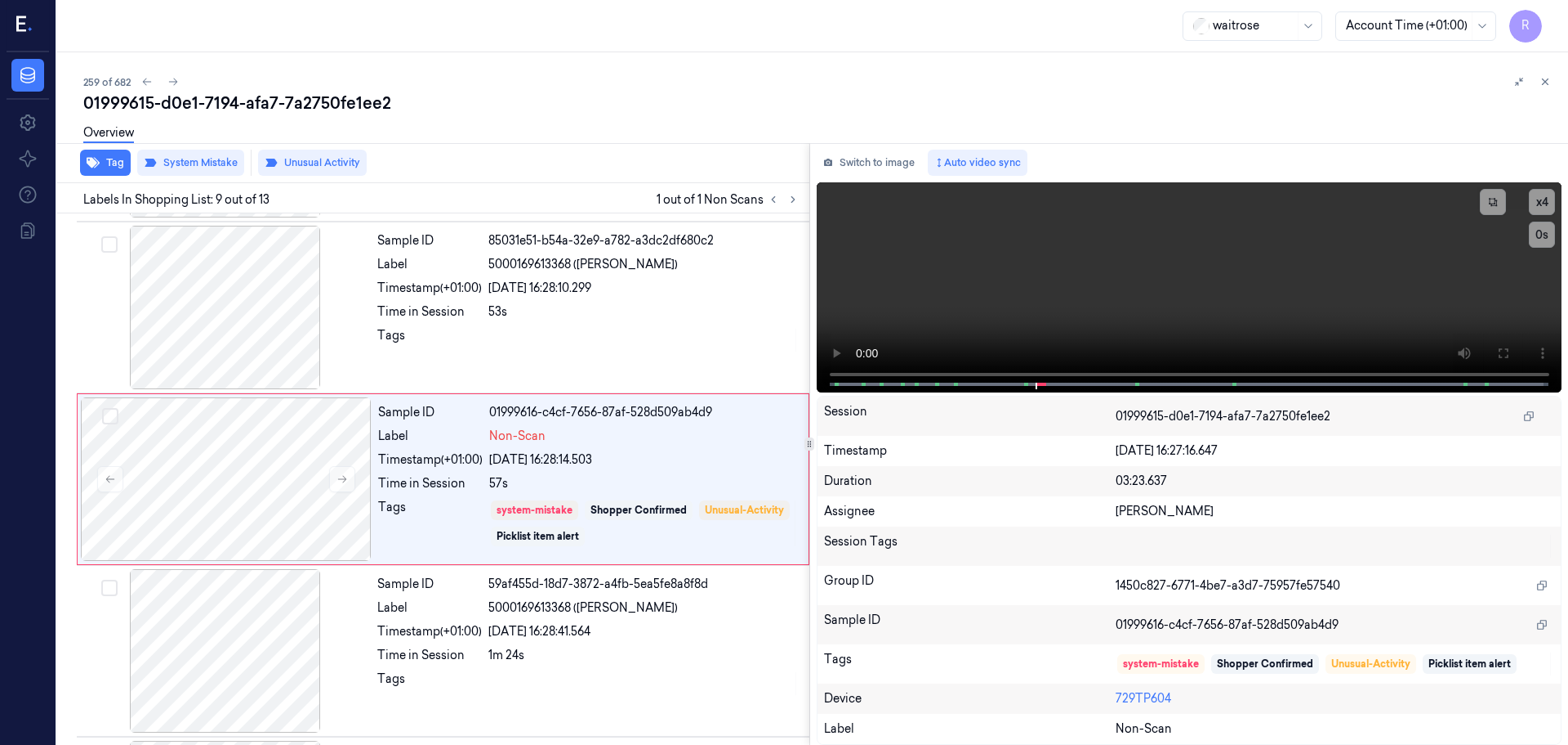
drag, startPoint x: 1545, startPoint y: 85, endPoint x: 1548, endPoint y: 113, distance: 28.2
click at [1545, 84] on icon at bounding box center [1545, 82] width 11 height 11
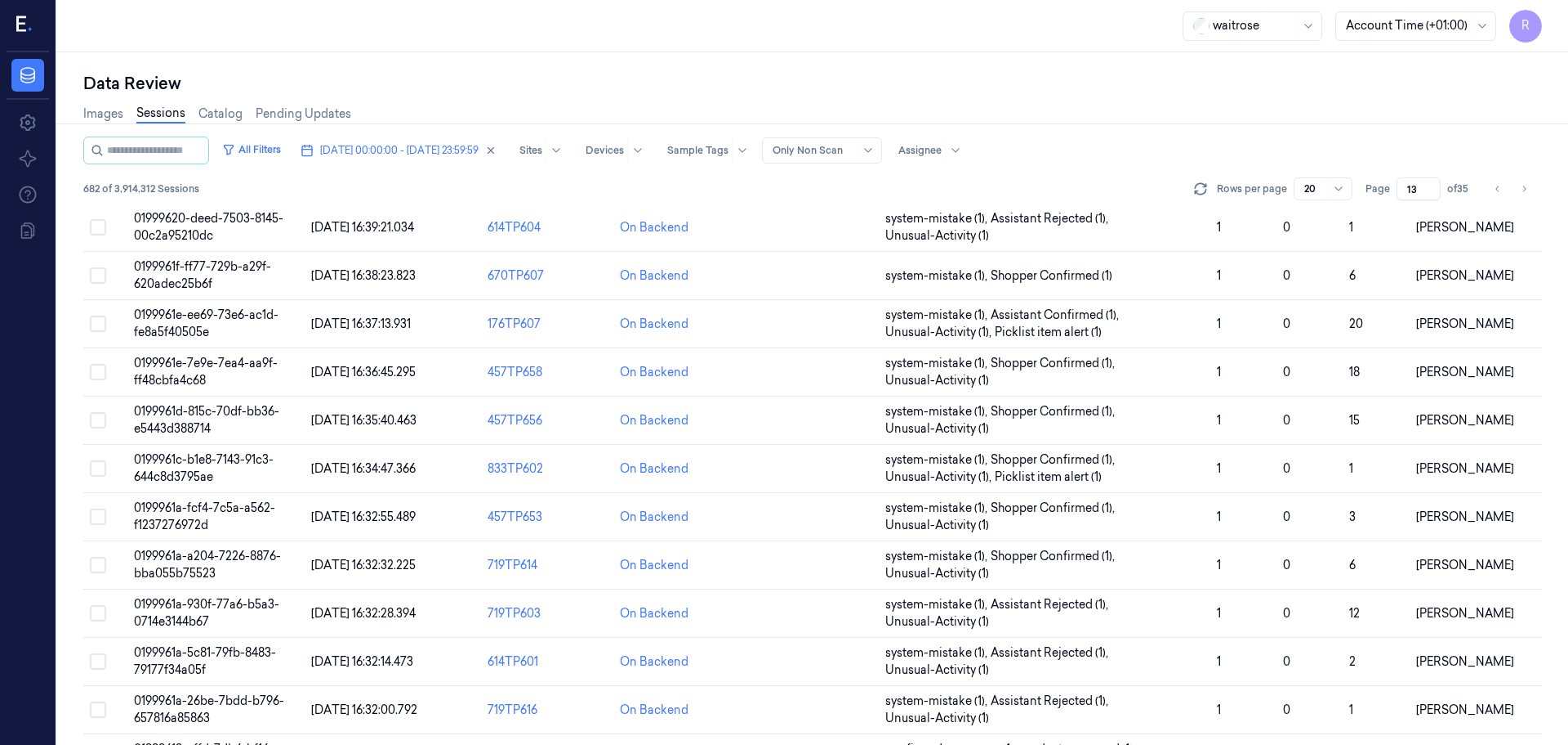
scroll to position [475, 0]
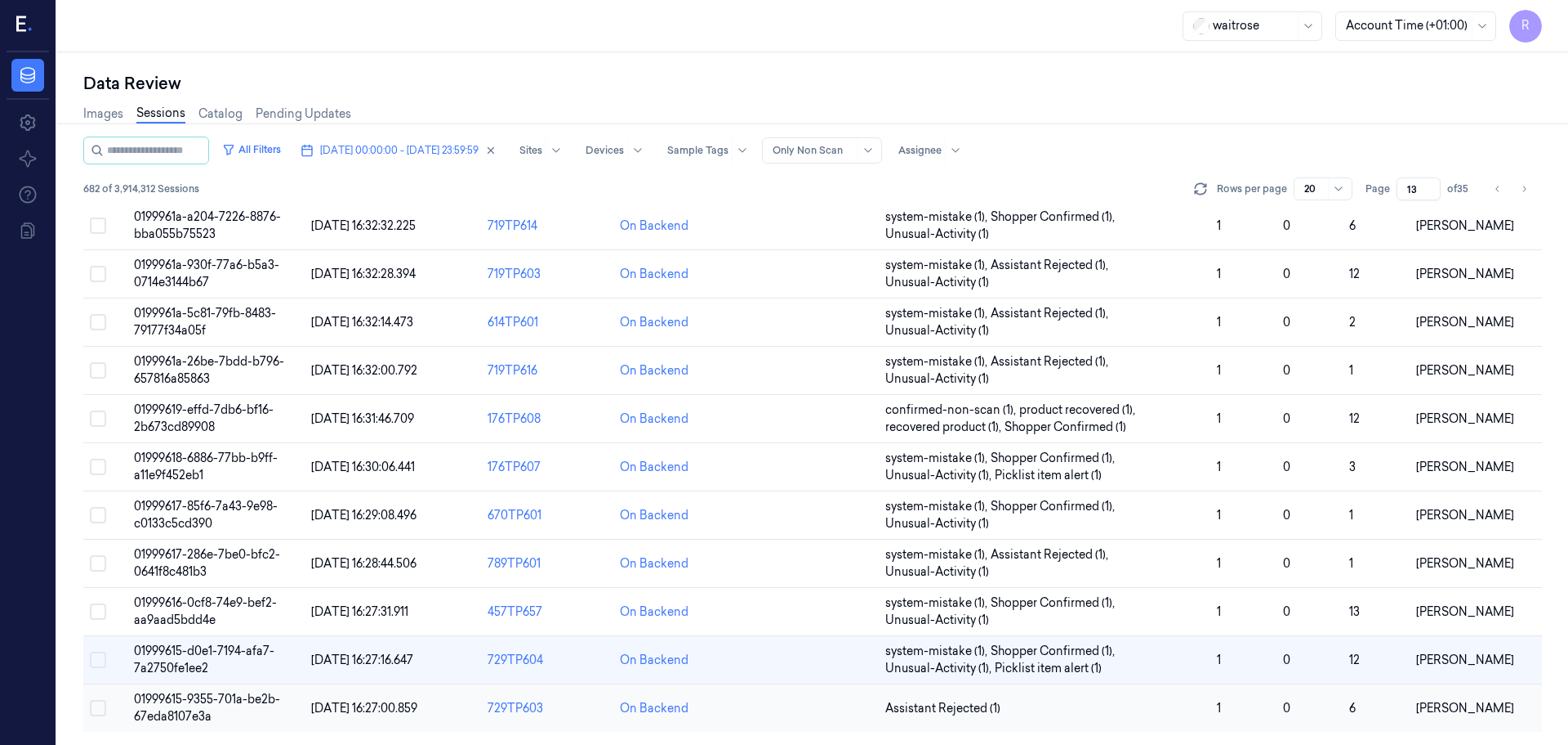
click at [1074, 697] on td "Assistant Rejected (1)" at bounding box center [1044, 709] width 332 height 49
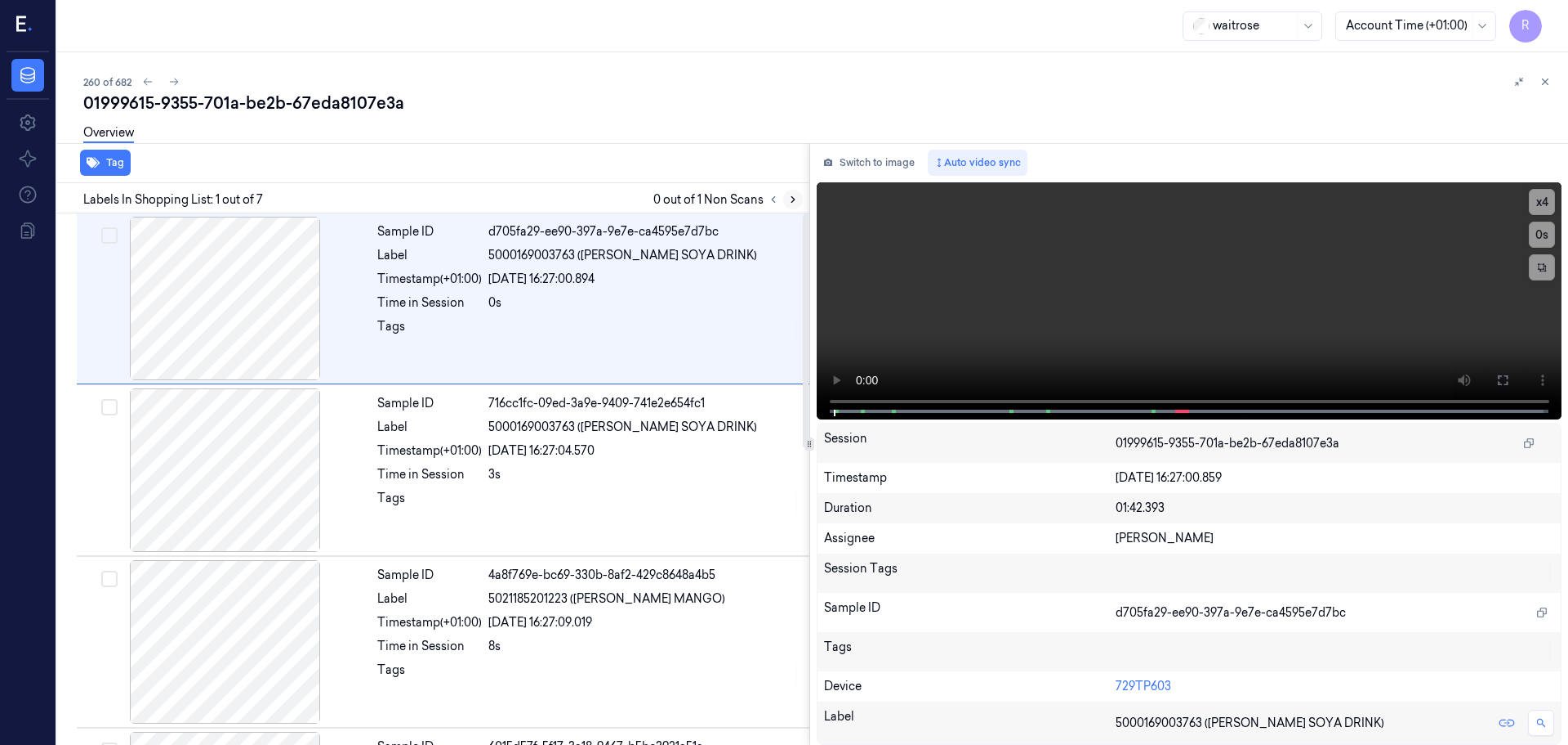
click at [786, 204] on button at bounding box center [793, 199] width 20 height 20
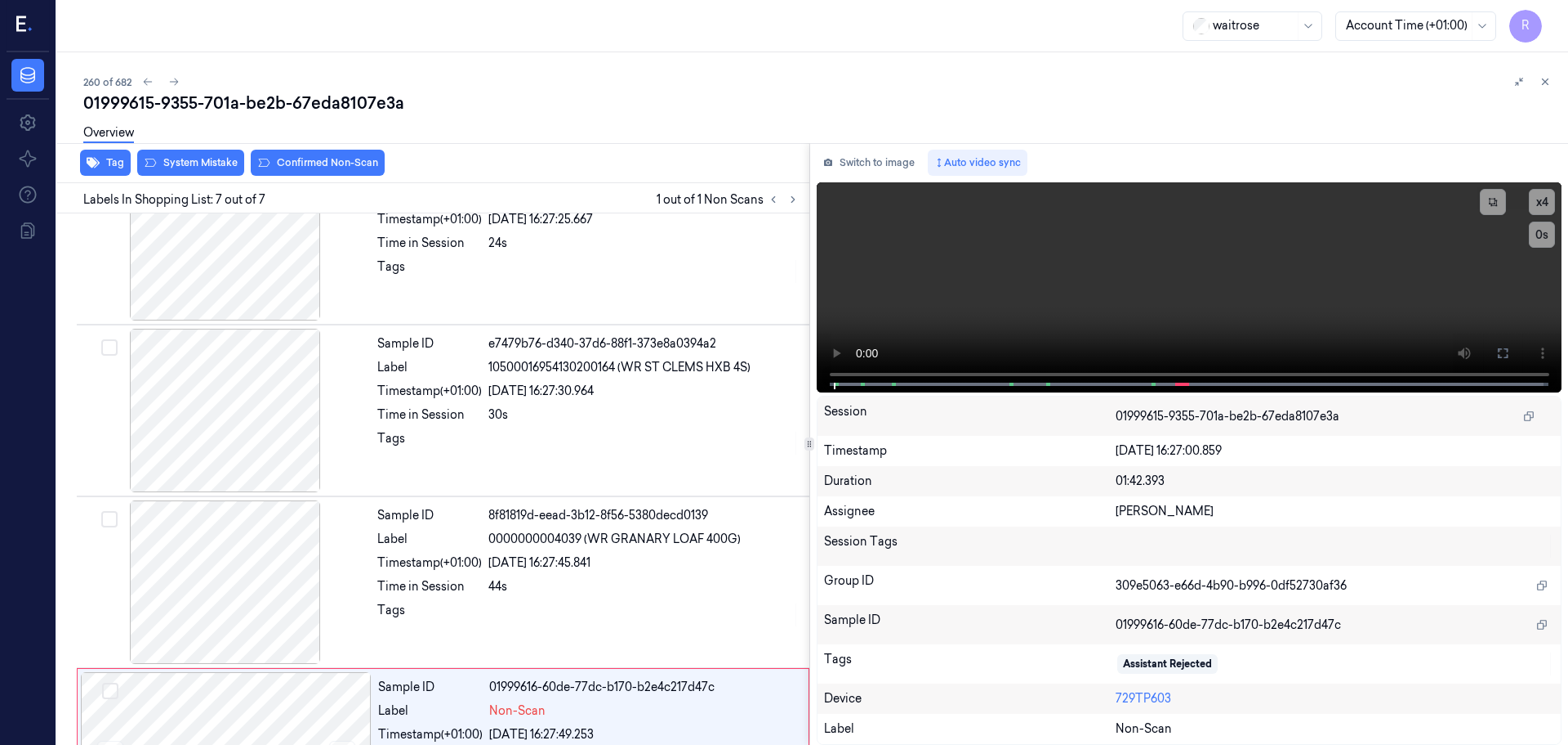
scroll to position [675, 0]
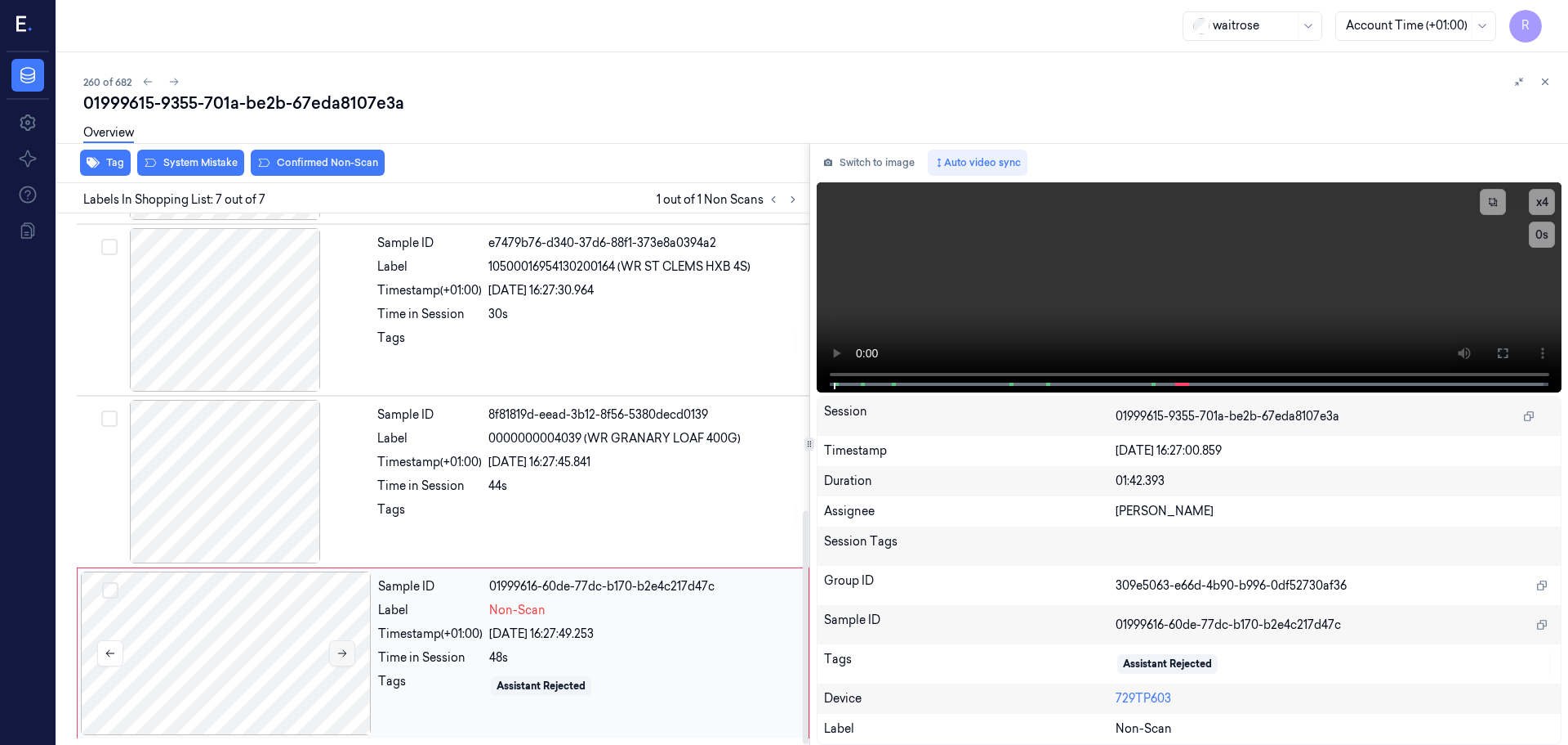
click at [346, 650] on icon at bounding box center [342, 652] width 11 height 11
click at [254, 336] on div at bounding box center [224, 310] width 290 height 163
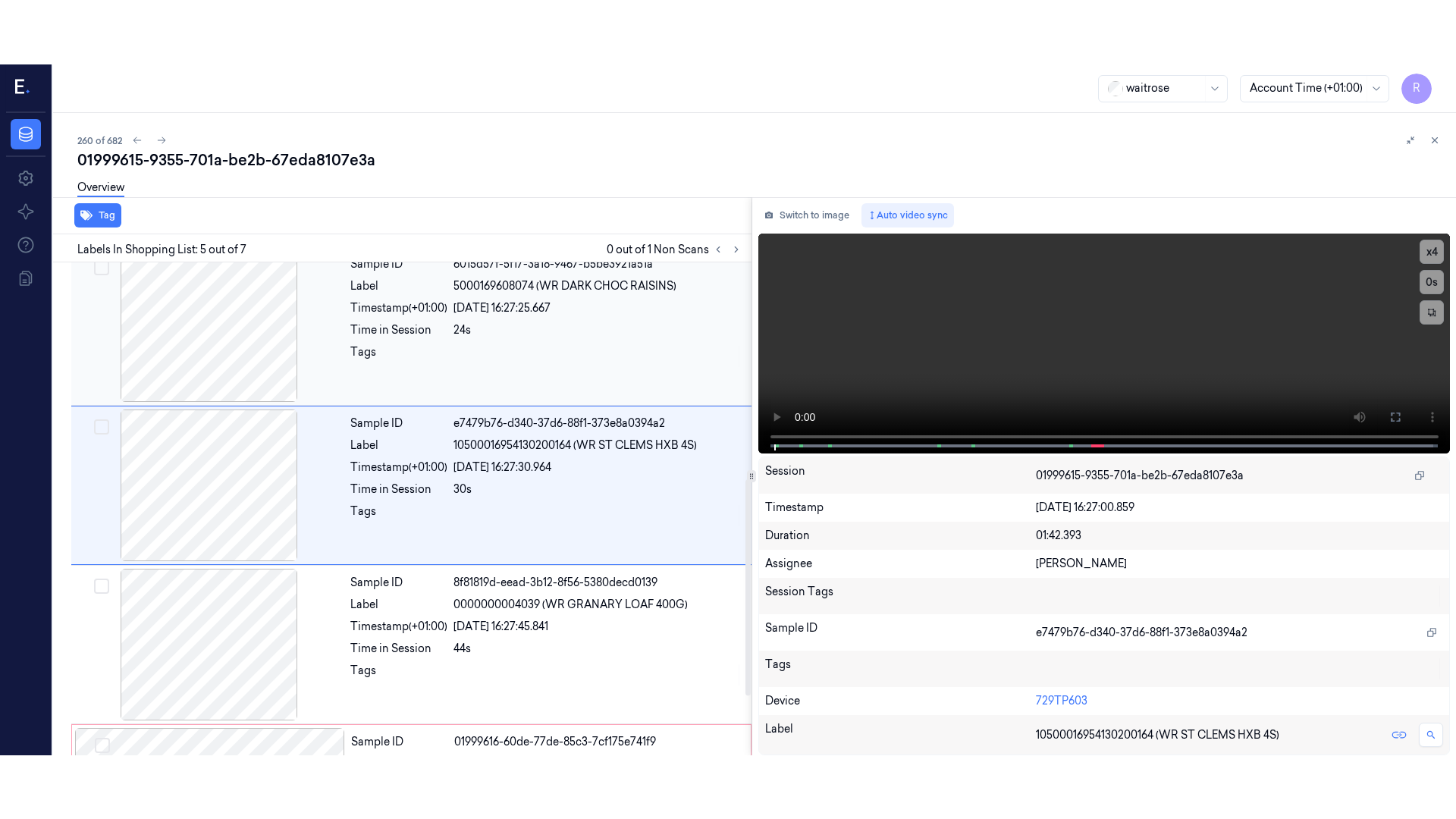
scroll to position [469, 0]
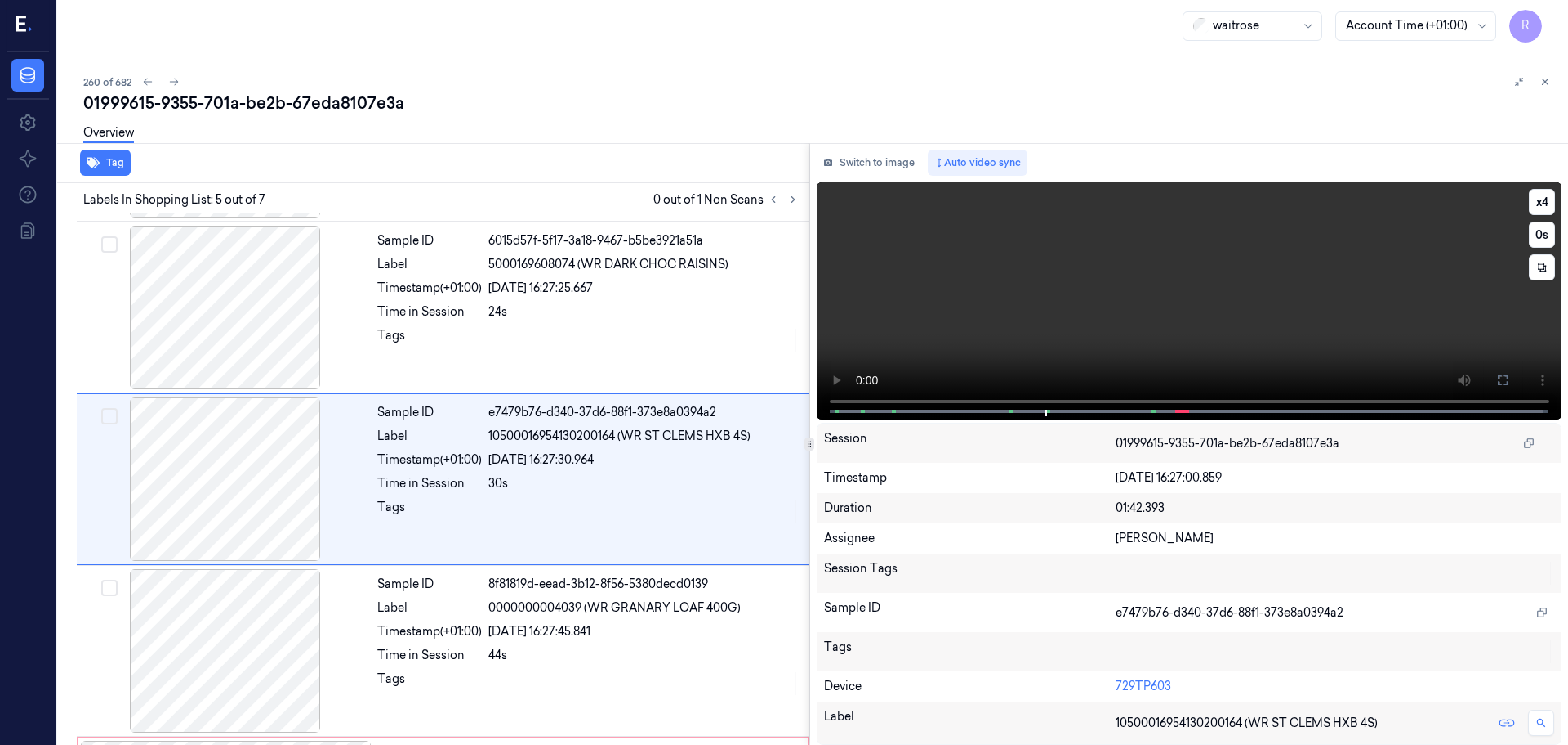
click at [1500, 382] on icon at bounding box center [1502, 380] width 13 height 13
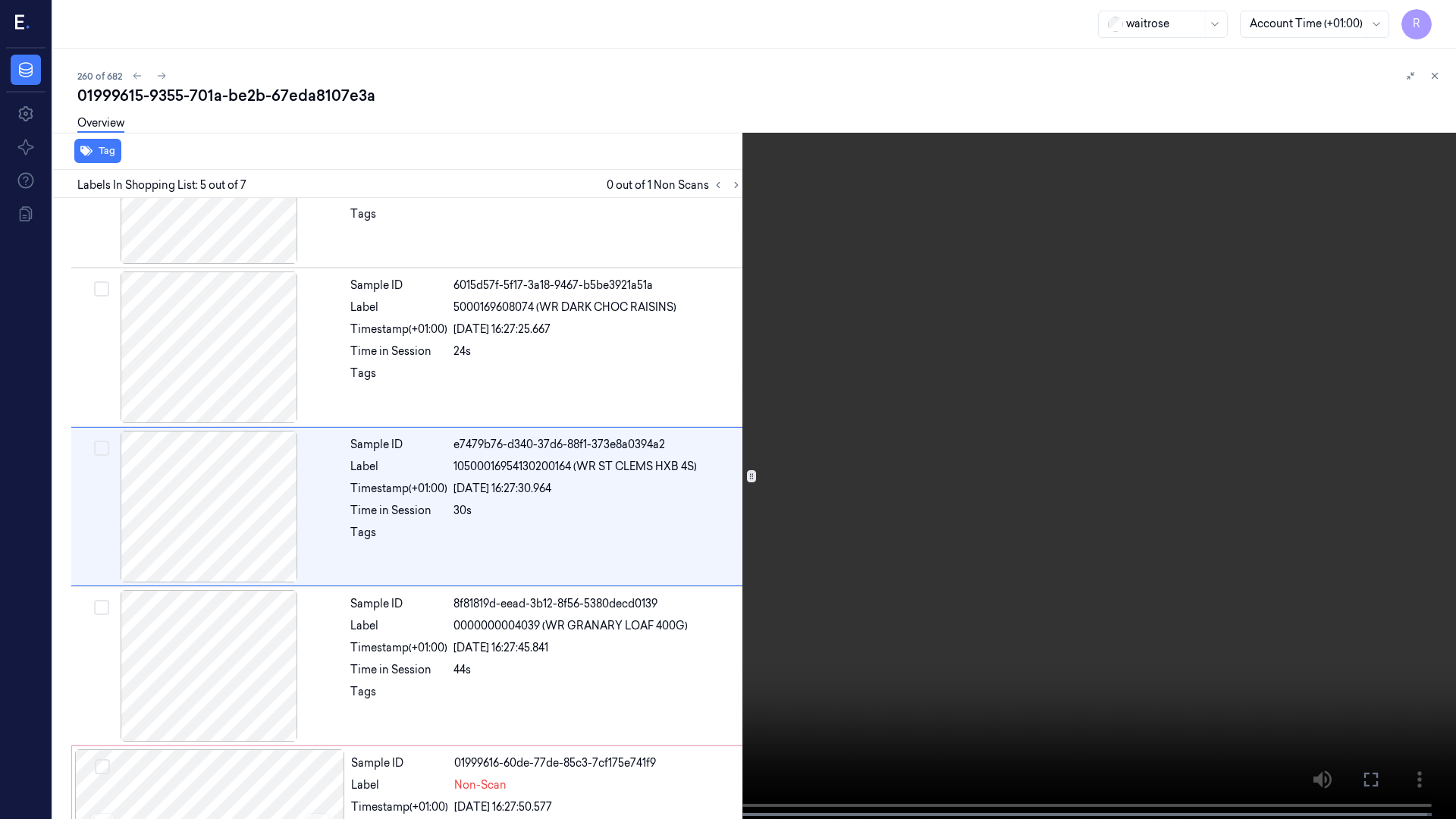
scroll to position [405, 0]
click at [1442, 27] on button "x 4" at bounding box center [1438, 19] width 24 height 24
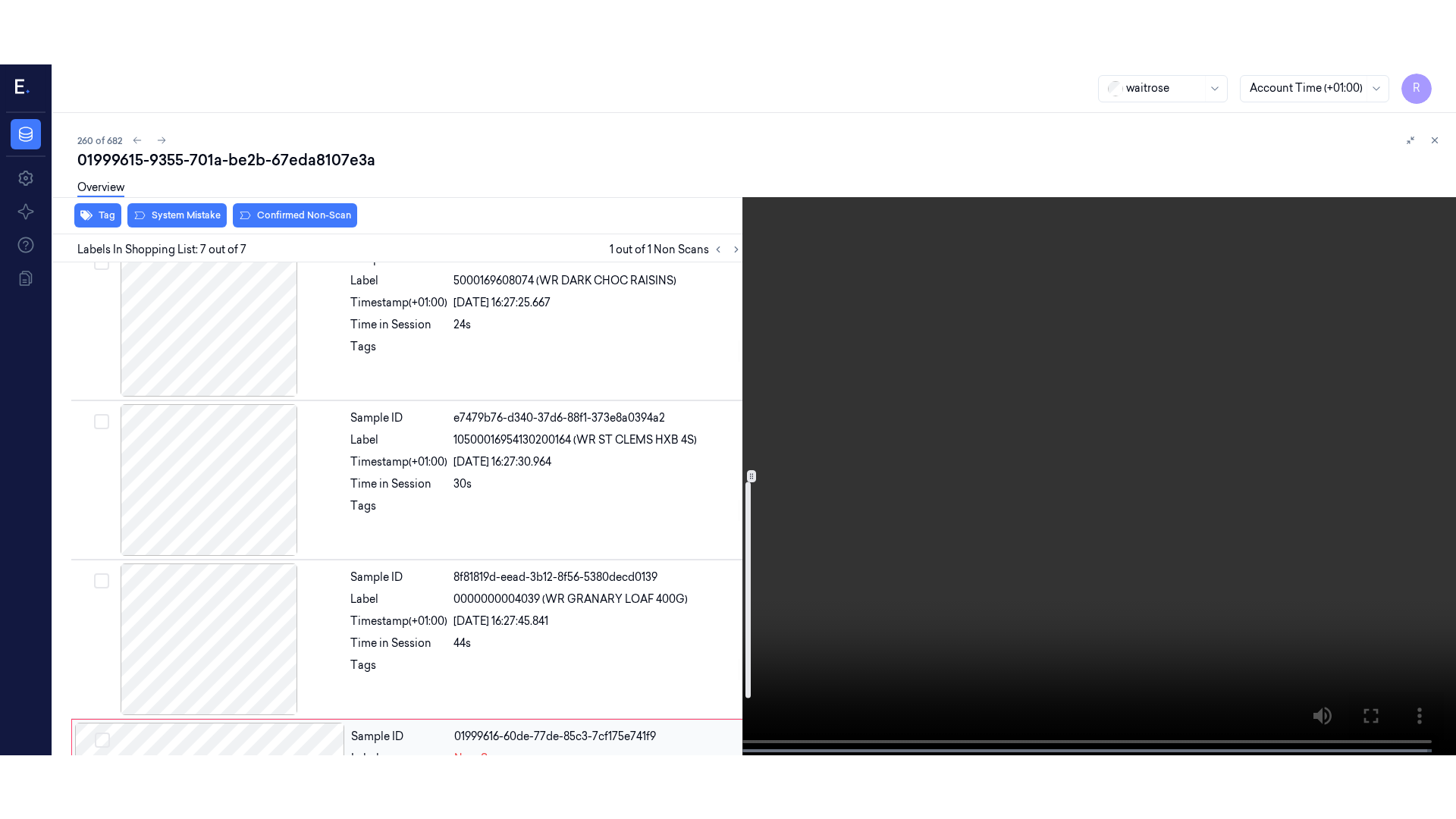
scroll to position [626, 0]
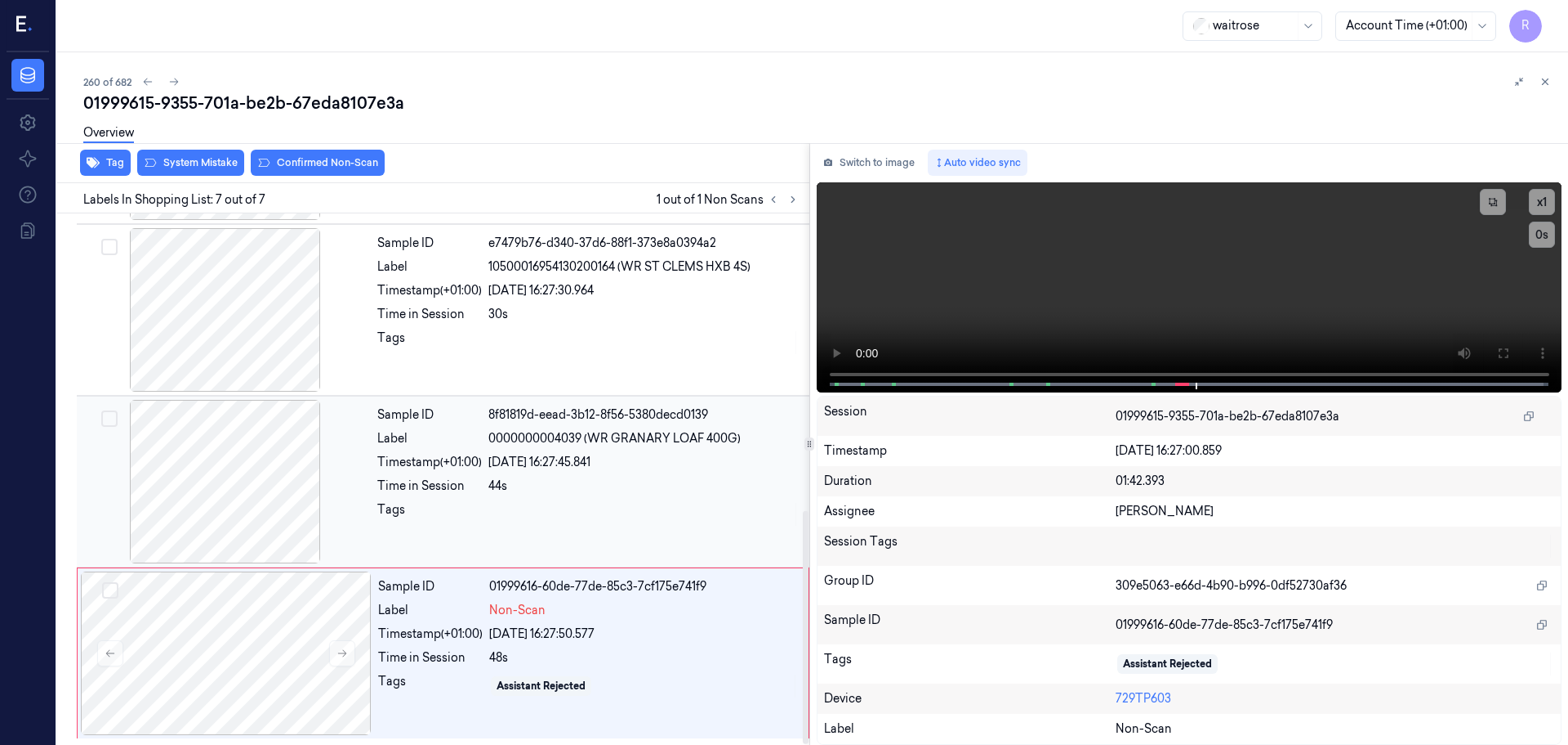
click at [589, 516] on div at bounding box center [644, 514] width 311 height 26
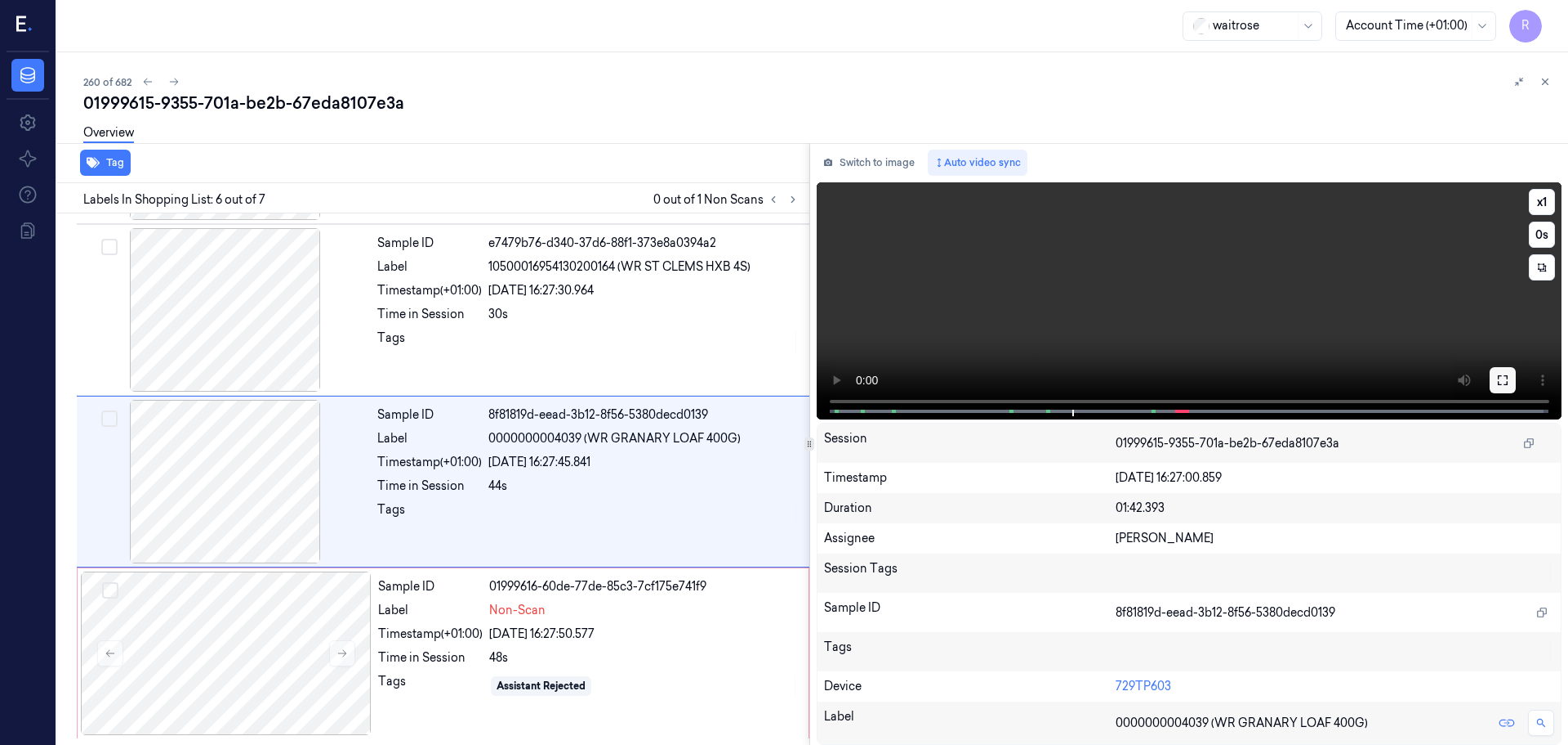
click at [1508, 380] on icon at bounding box center [1502, 380] width 13 height 13
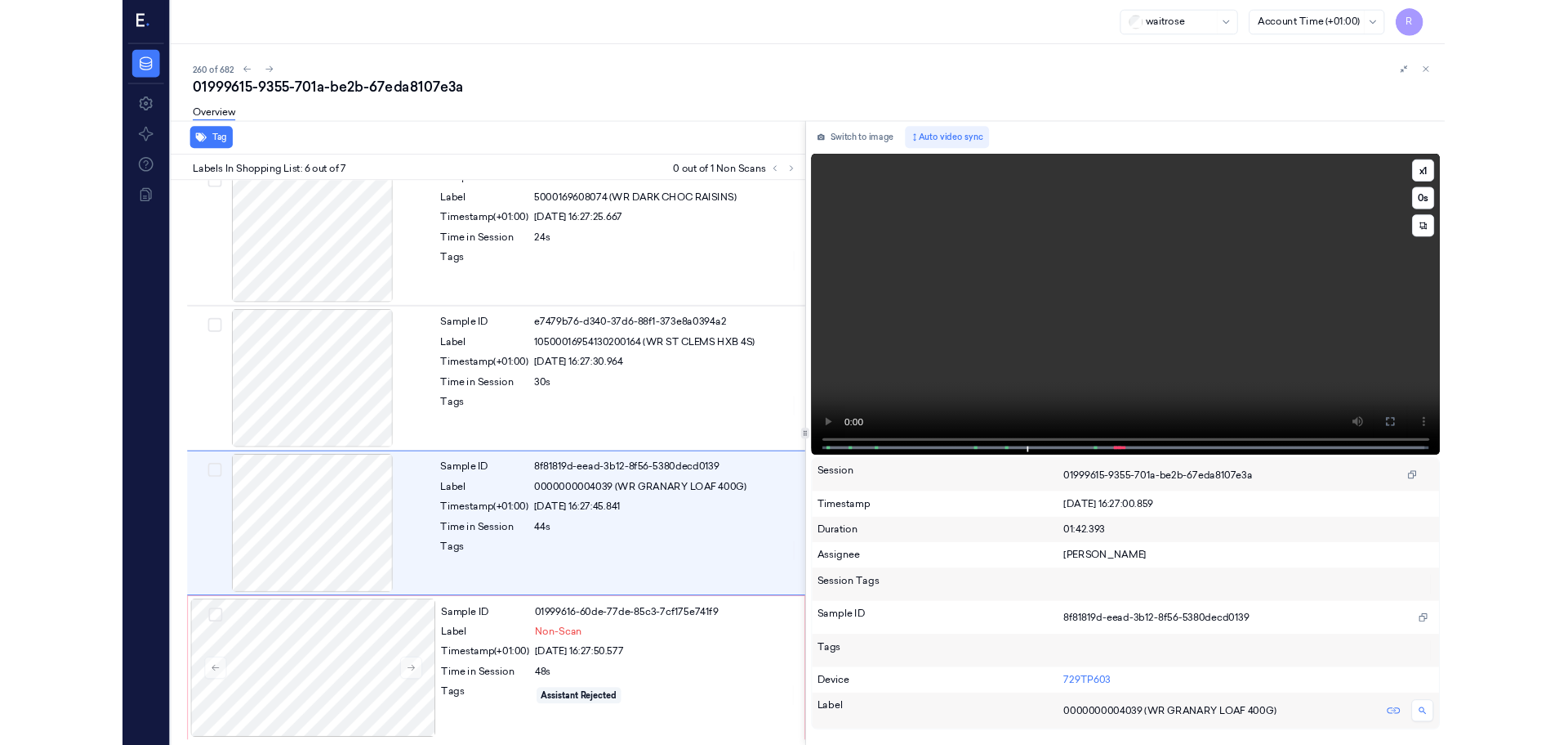
scroll to position [537, 0]
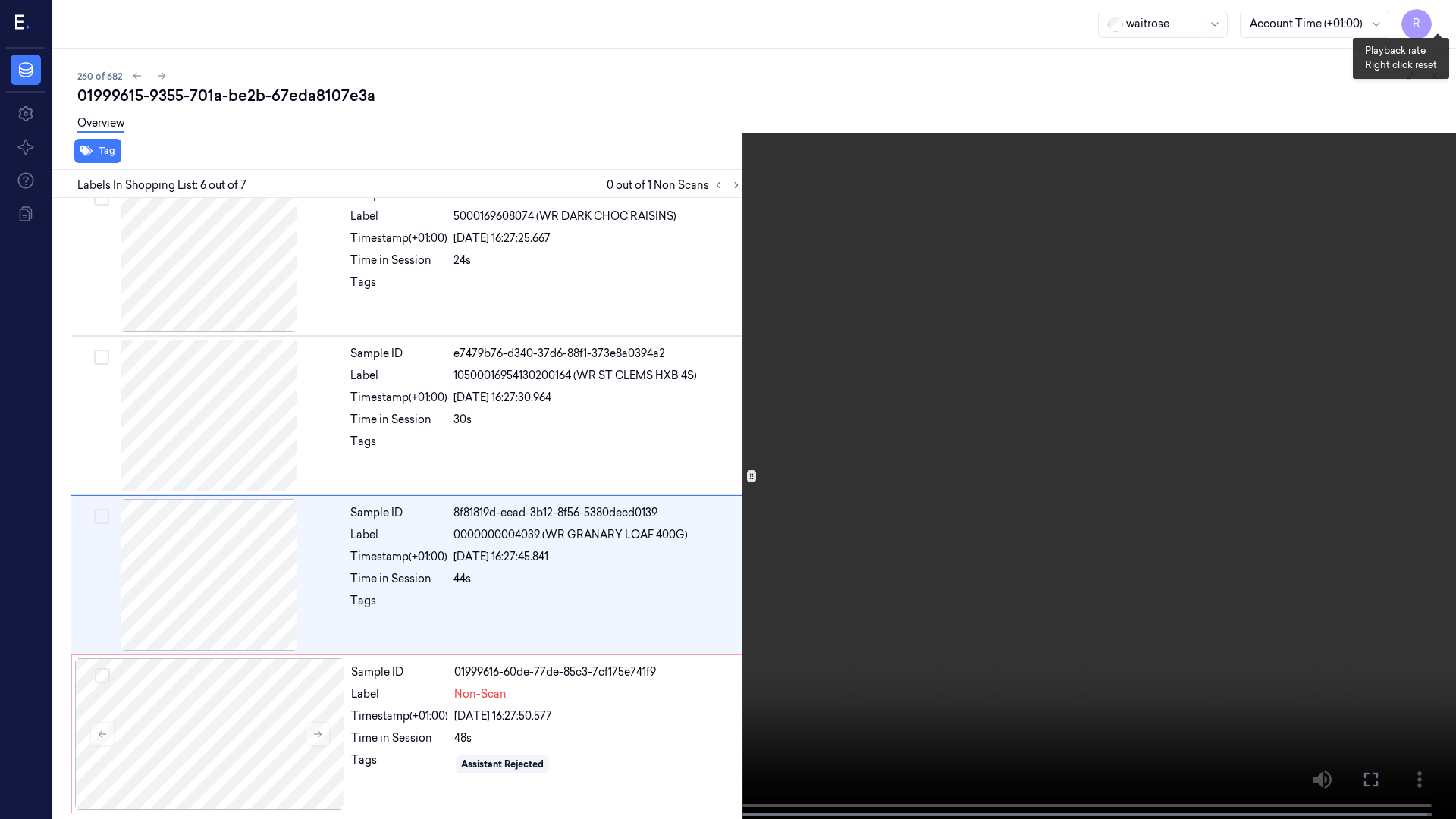
click at [1432, 14] on button "x 1" at bounding box center [1438, 19] width 24 height 24
click at [1432, 14] on button "x 2" at bounding box center [1438, 19] width 24 height 24
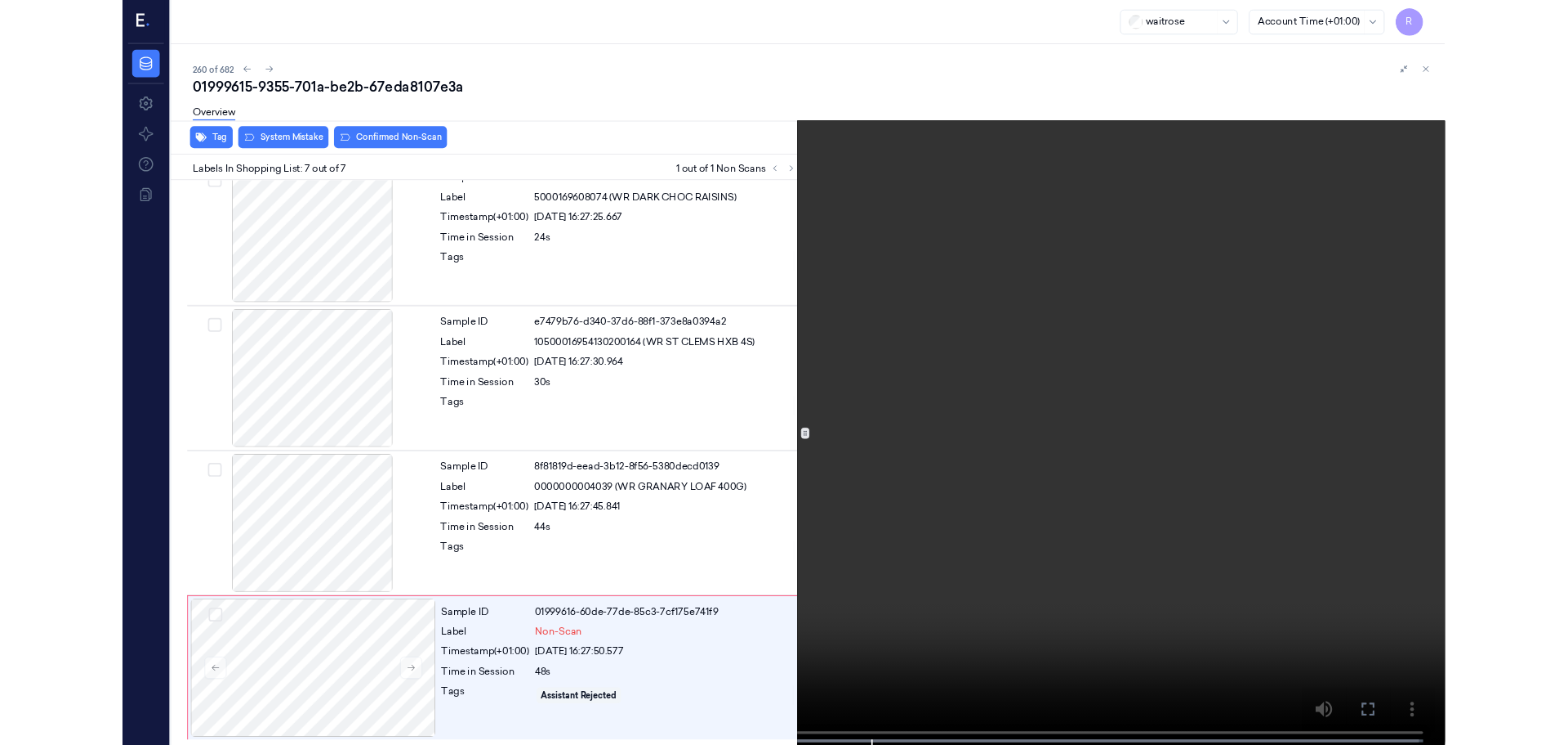
scroll to position [675, 0]
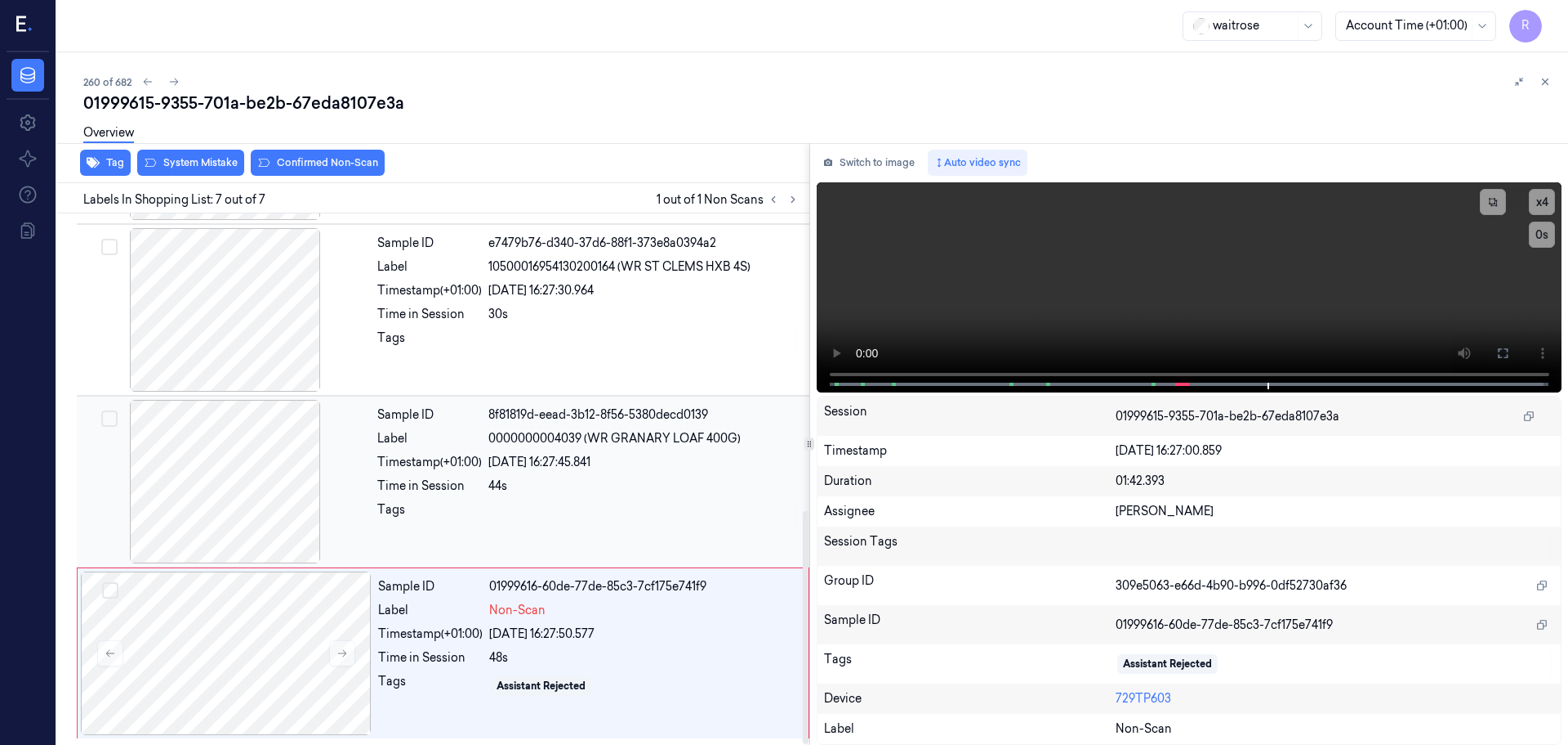
click at [556, 470] on div "29/09/2025 16:27:45.841" at bounding box center [644, 462] width 311 height 17
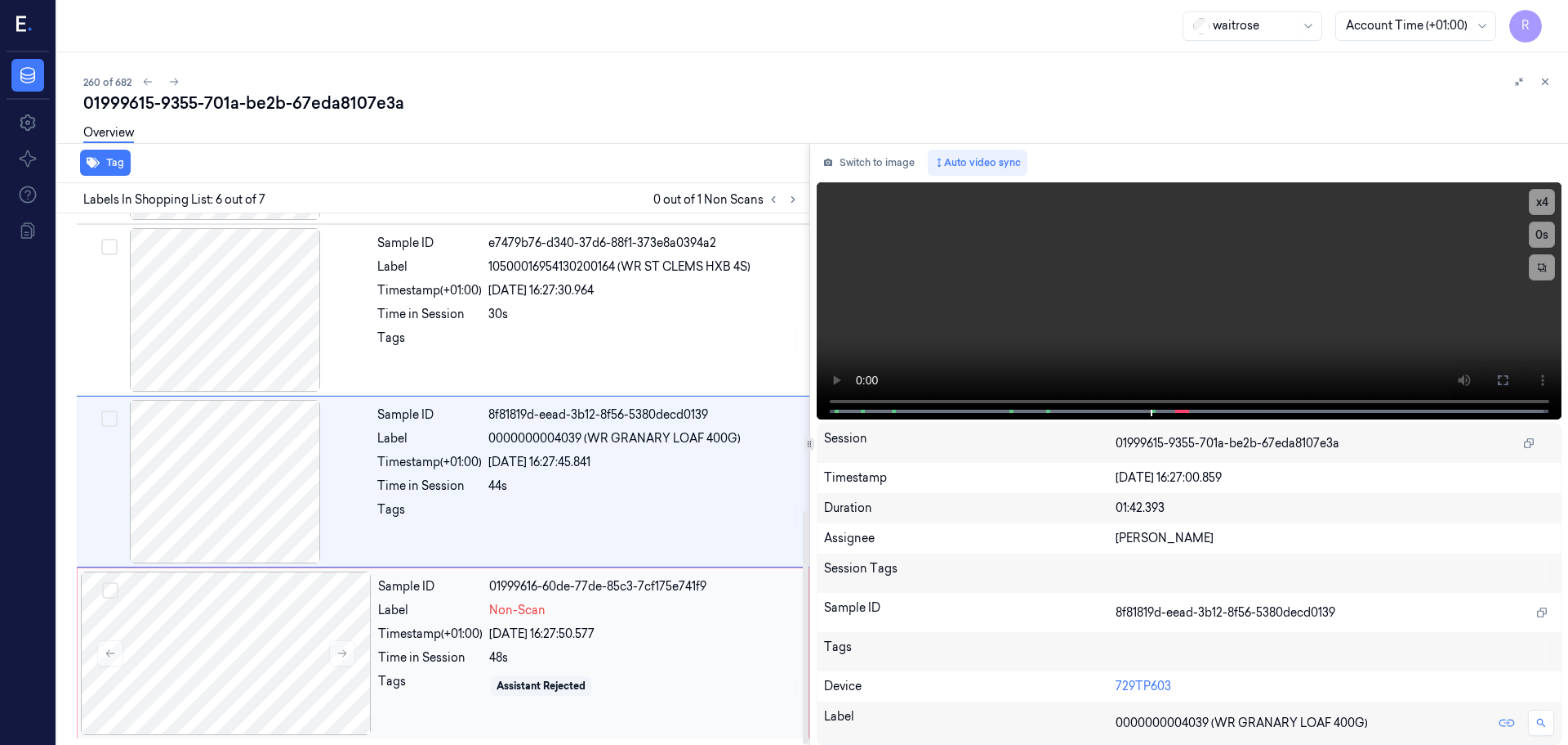
click at [505, 639] on div "29/09/2025 16:27:50.577" at bounding box center [643, 634] width 309 height 17
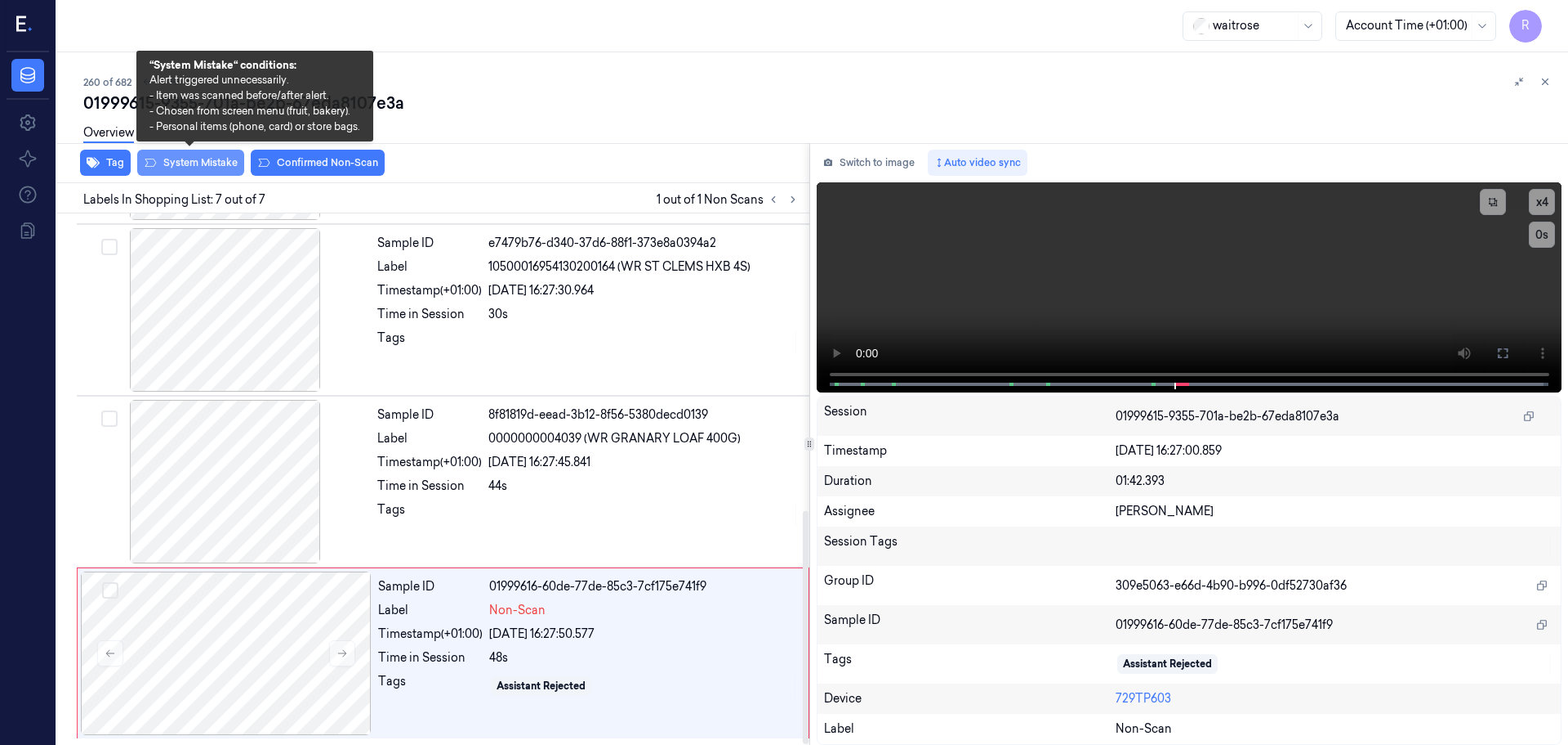
click at [224, 167] on button "System Mistake" at bounding box center [190, 162] width 107 height 26
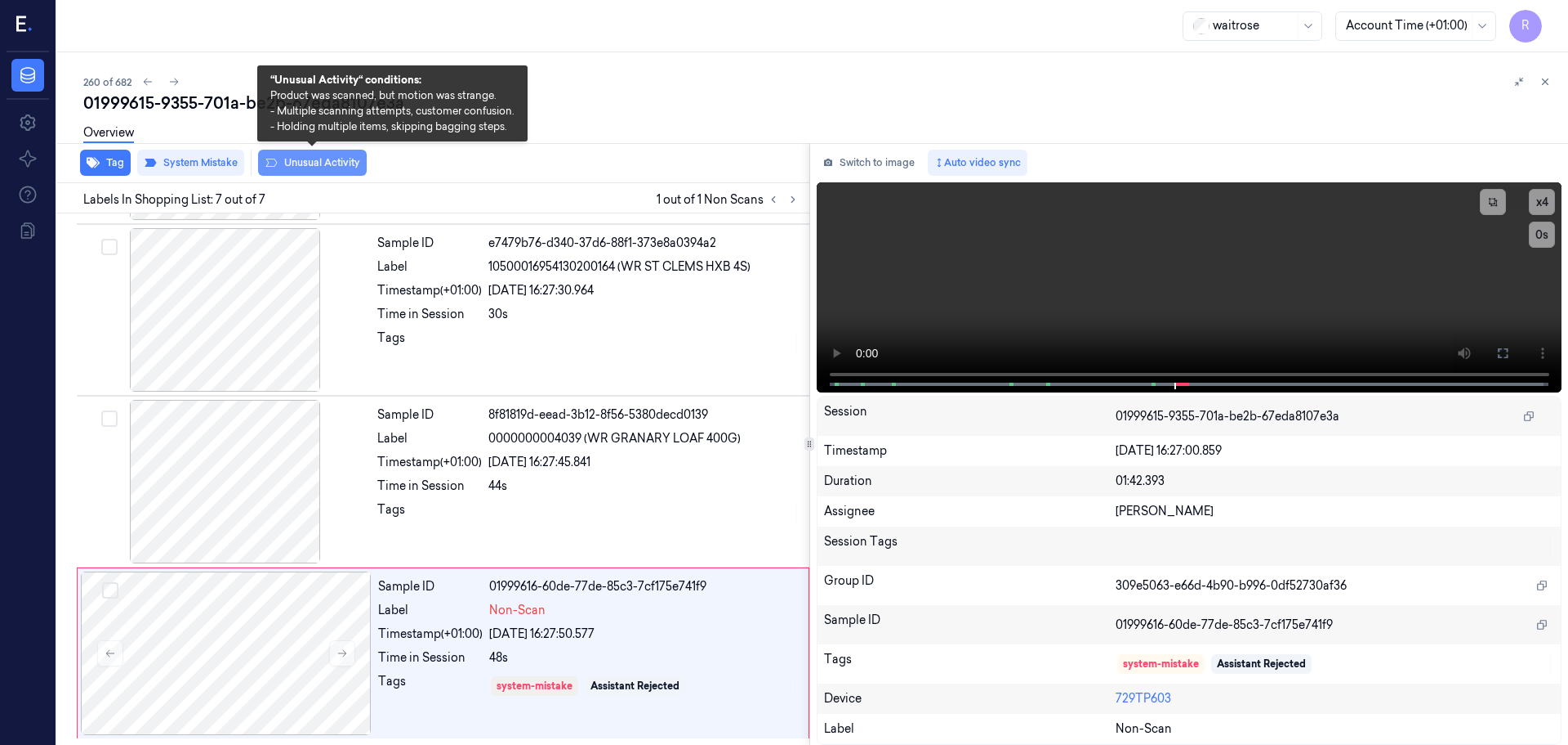
click at [290, 160] on button "Unusual Activity" at bounding box center [312, 162] width 108 height 26
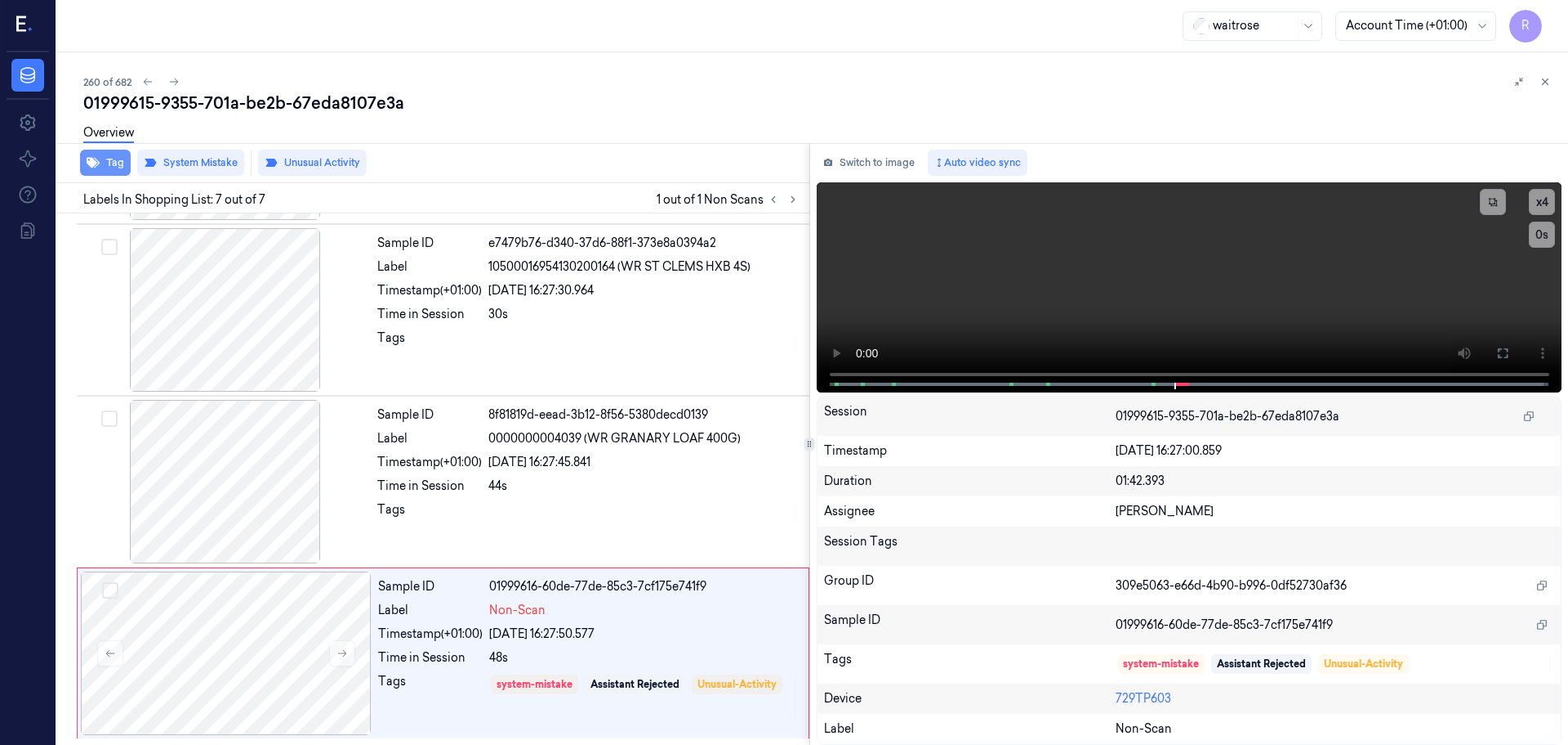
click at [107, 163] on button "Tag" at bounding box center [105, 162] width 50 height 26
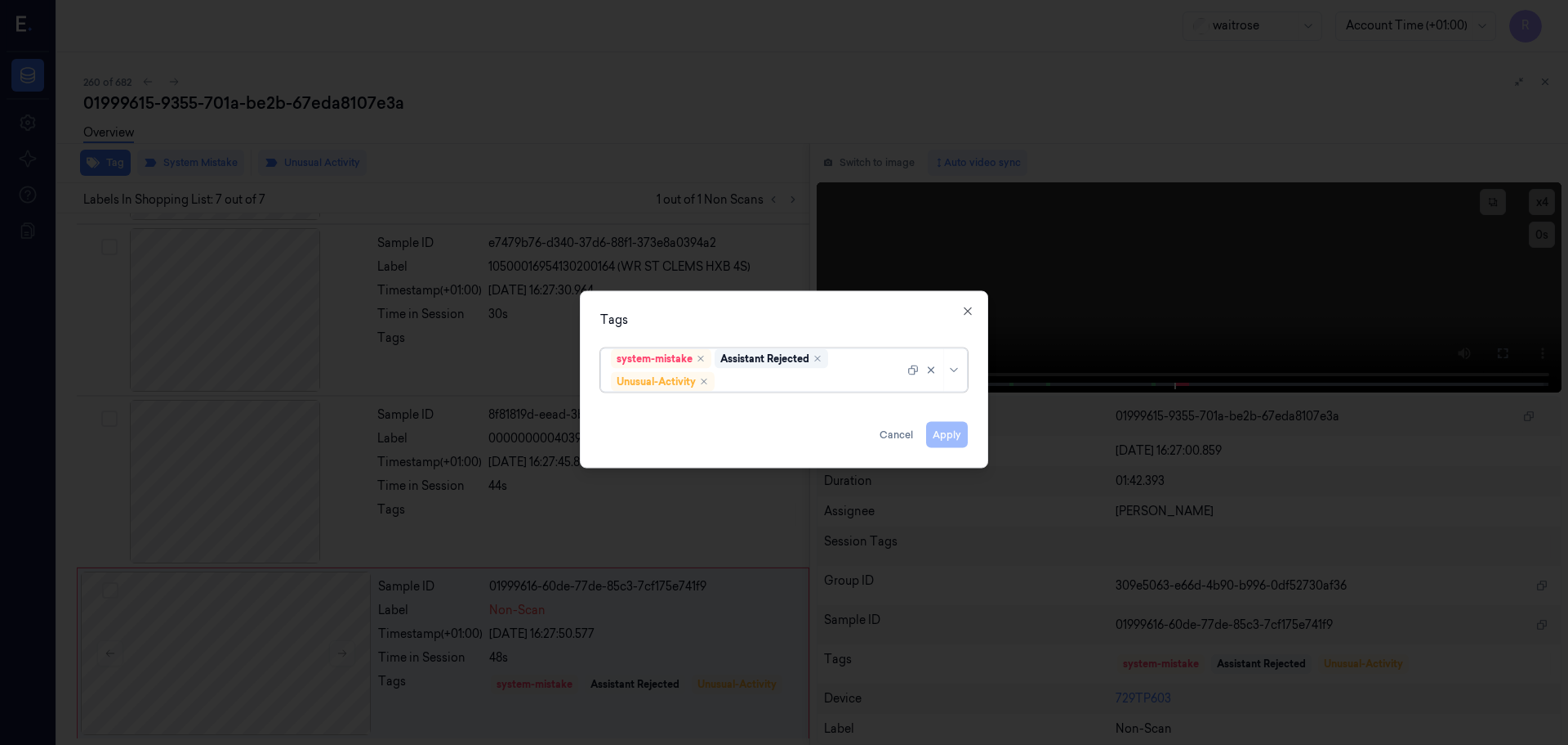
click at [943, 375] on div at bounding box center [935, 369] width 56 height 42
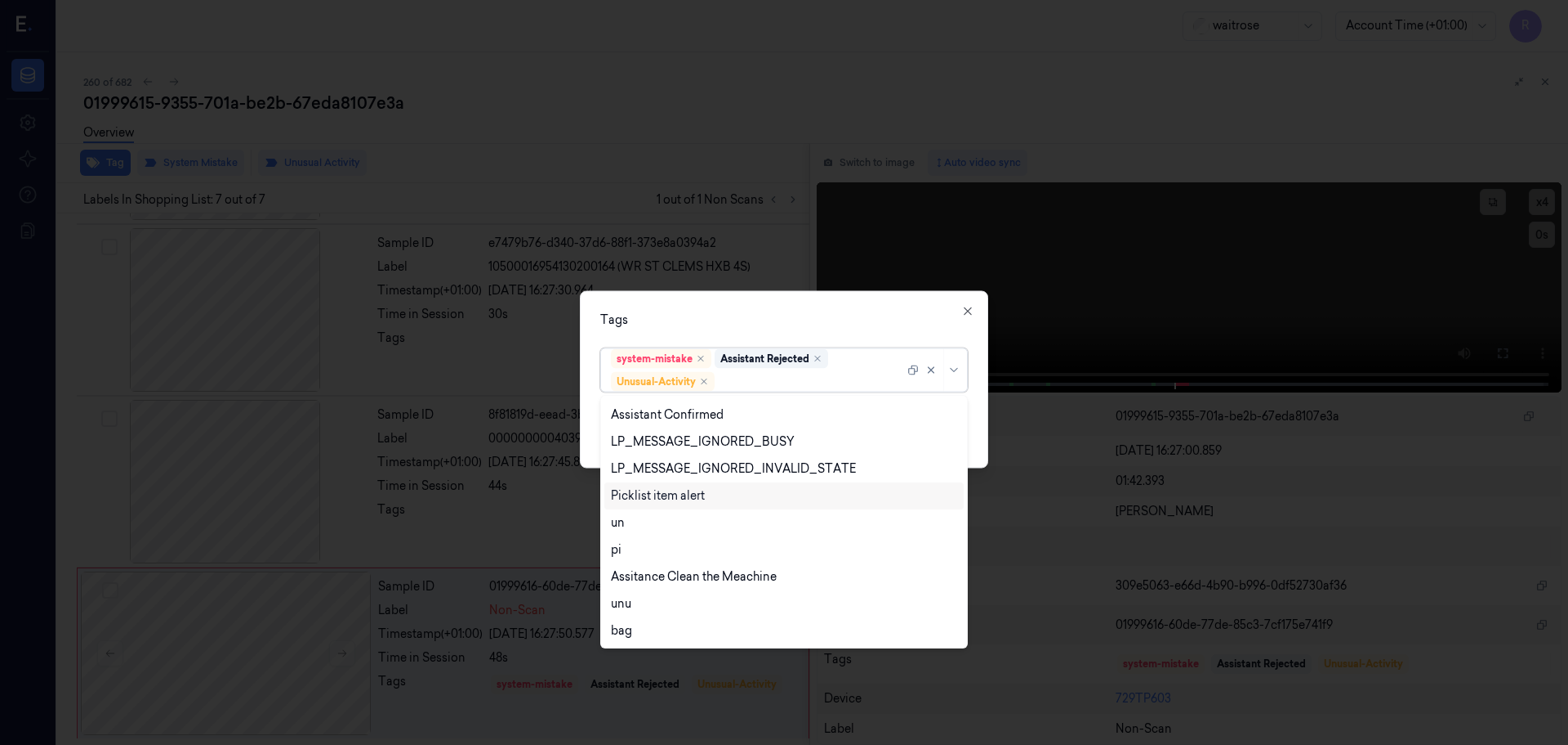
click at [671, 499] on div "Picklist item alert" at bounding box center [658, 496] width 94 height 17
click at [795, 320] on div "Tags" at bounding box center [784, 319] width 368 height 17
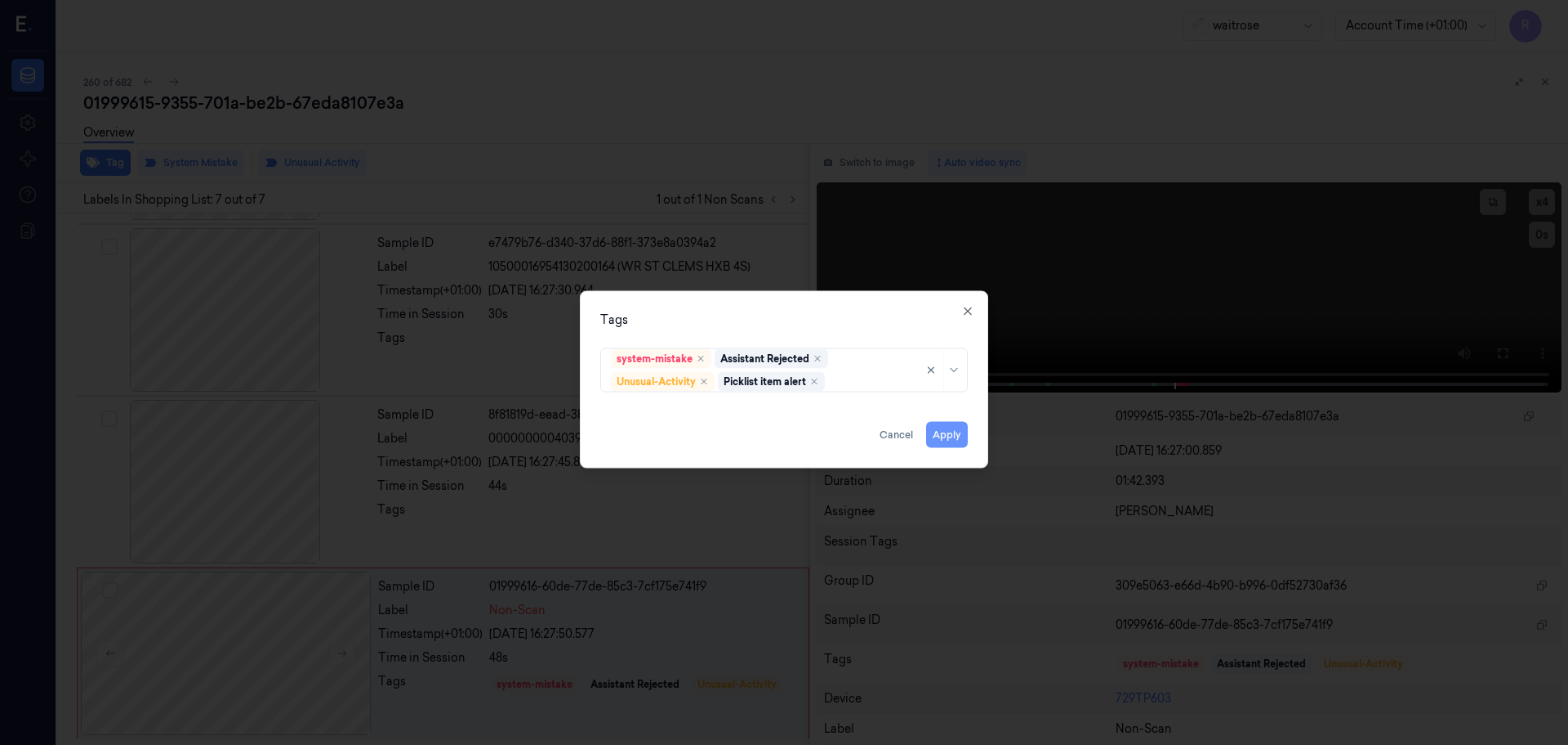
click at [955, 428] on button "Apply" at bounding box center [947, 434] width 42 height 26
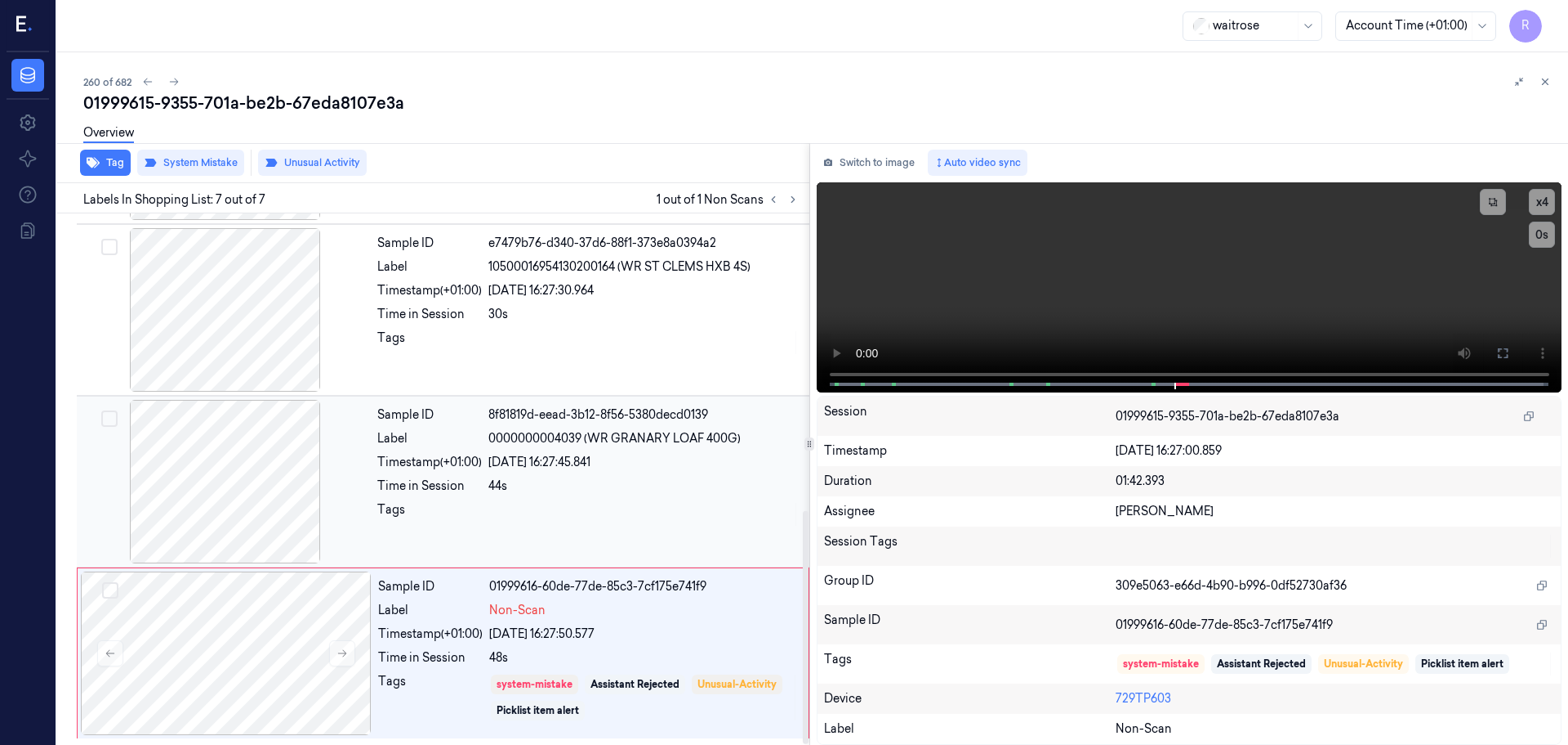
click at [536, 501] on div at bounding box center [644, 514] width 311 height 26
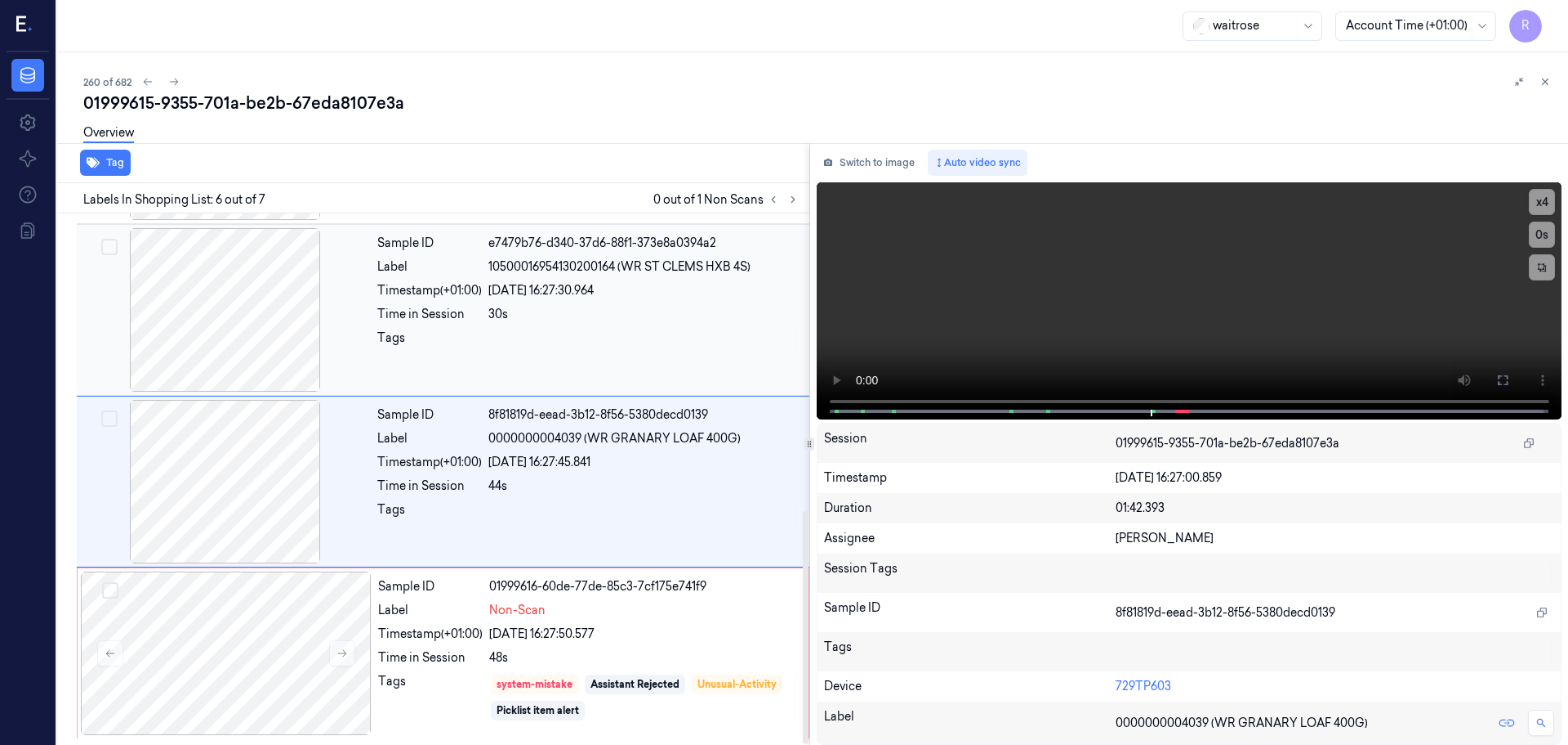
click at [685, 342] on div at bounding box center [644, 343] width 311 height 26
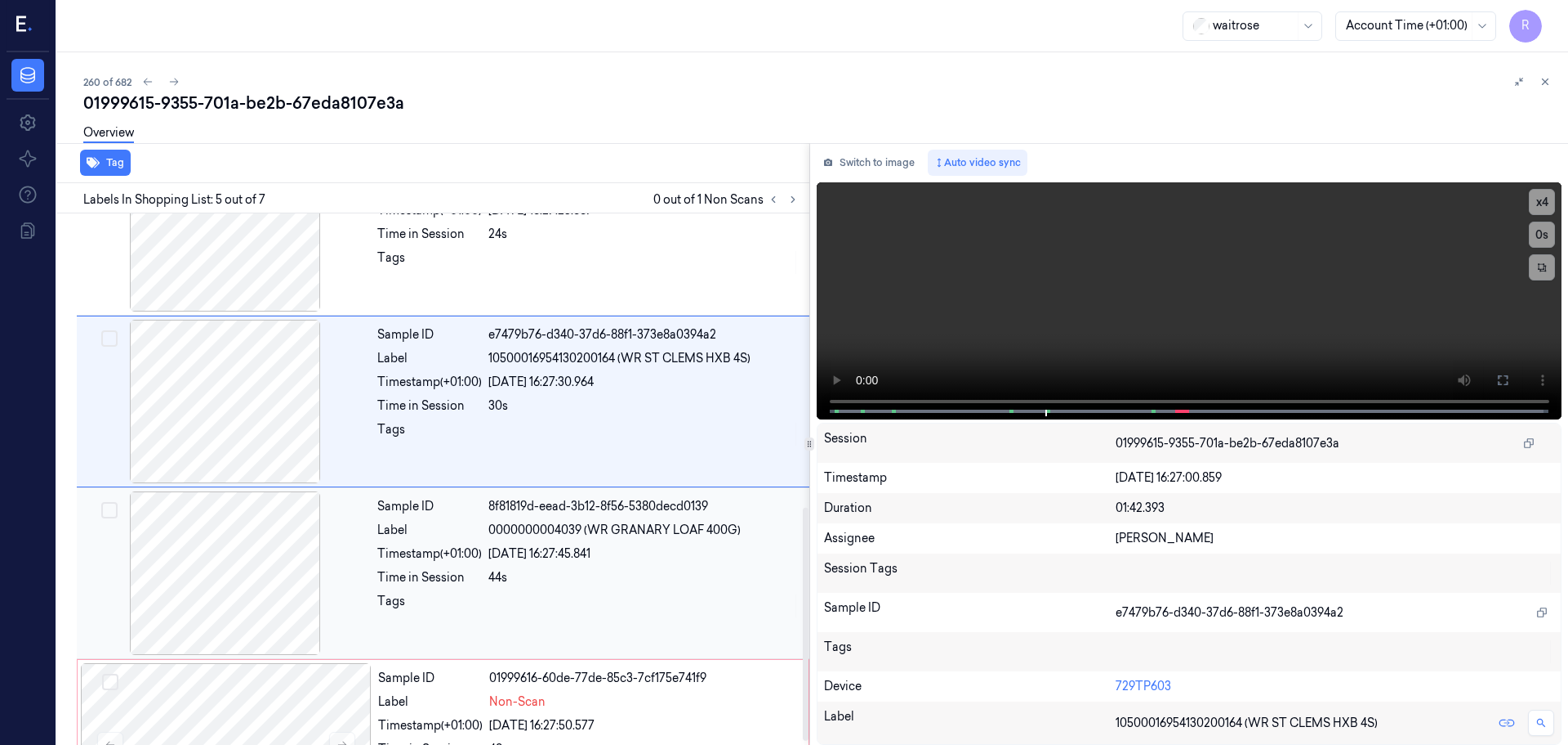
scroll to position [675, 0]
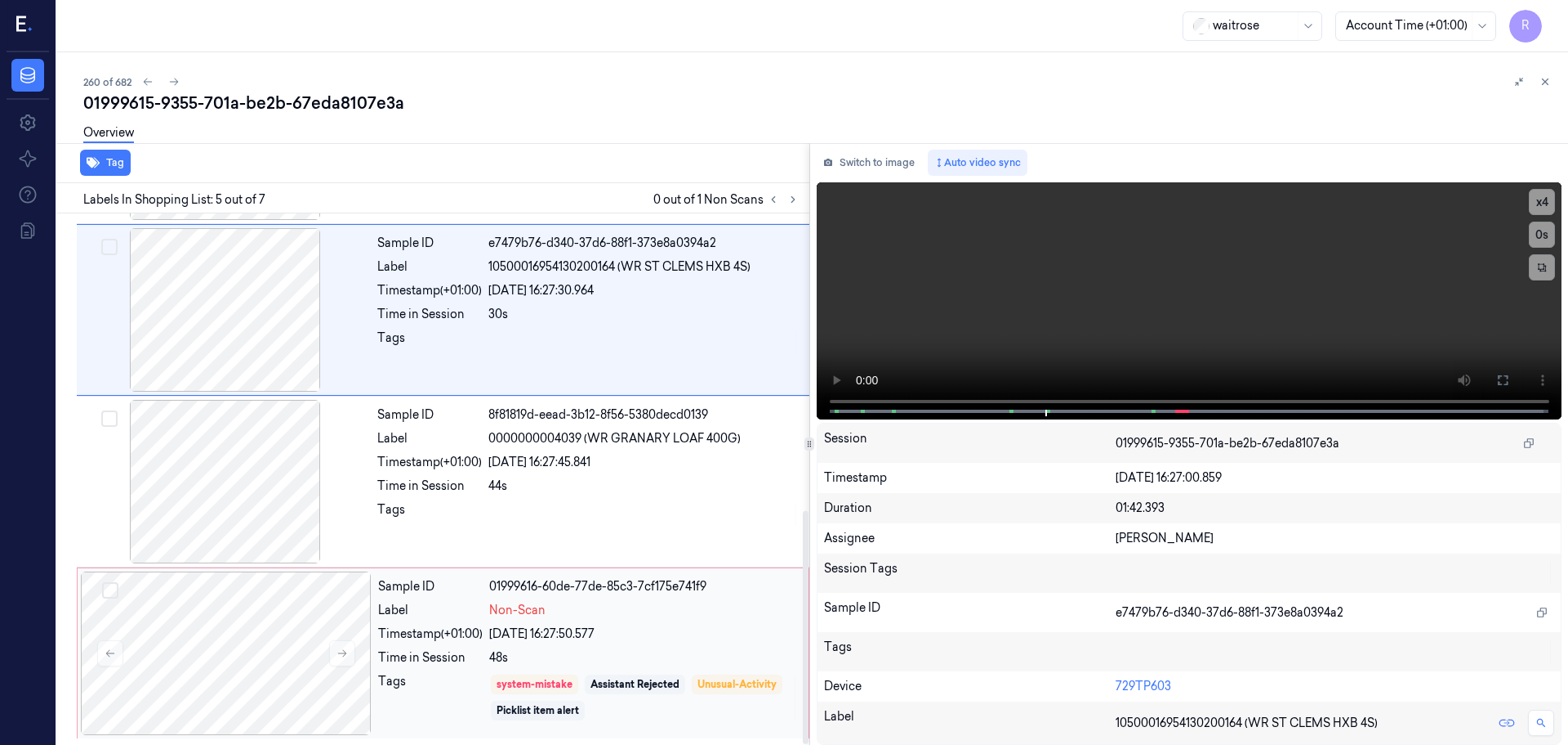
click at [611, 609] on div "Non-Scan" at bounding box center [643, 611] width 309 height 17
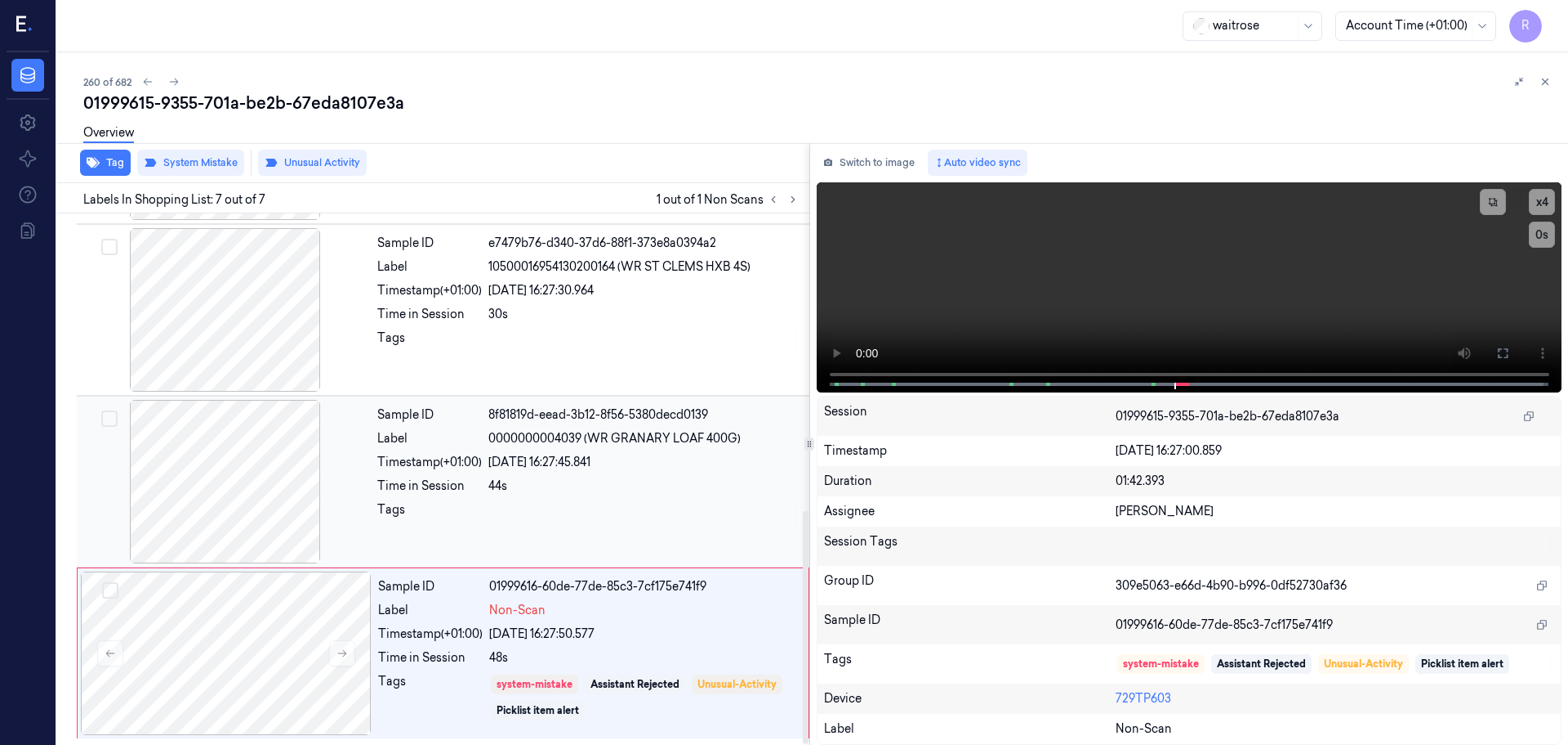
click at [617, 531] on div "Sample ID 8f81819d-eead-3b12-8f56-5380decd0139 Label 0000000004039 (WR GRANARY …" at bounding box center [589, 481] width 435 height 163
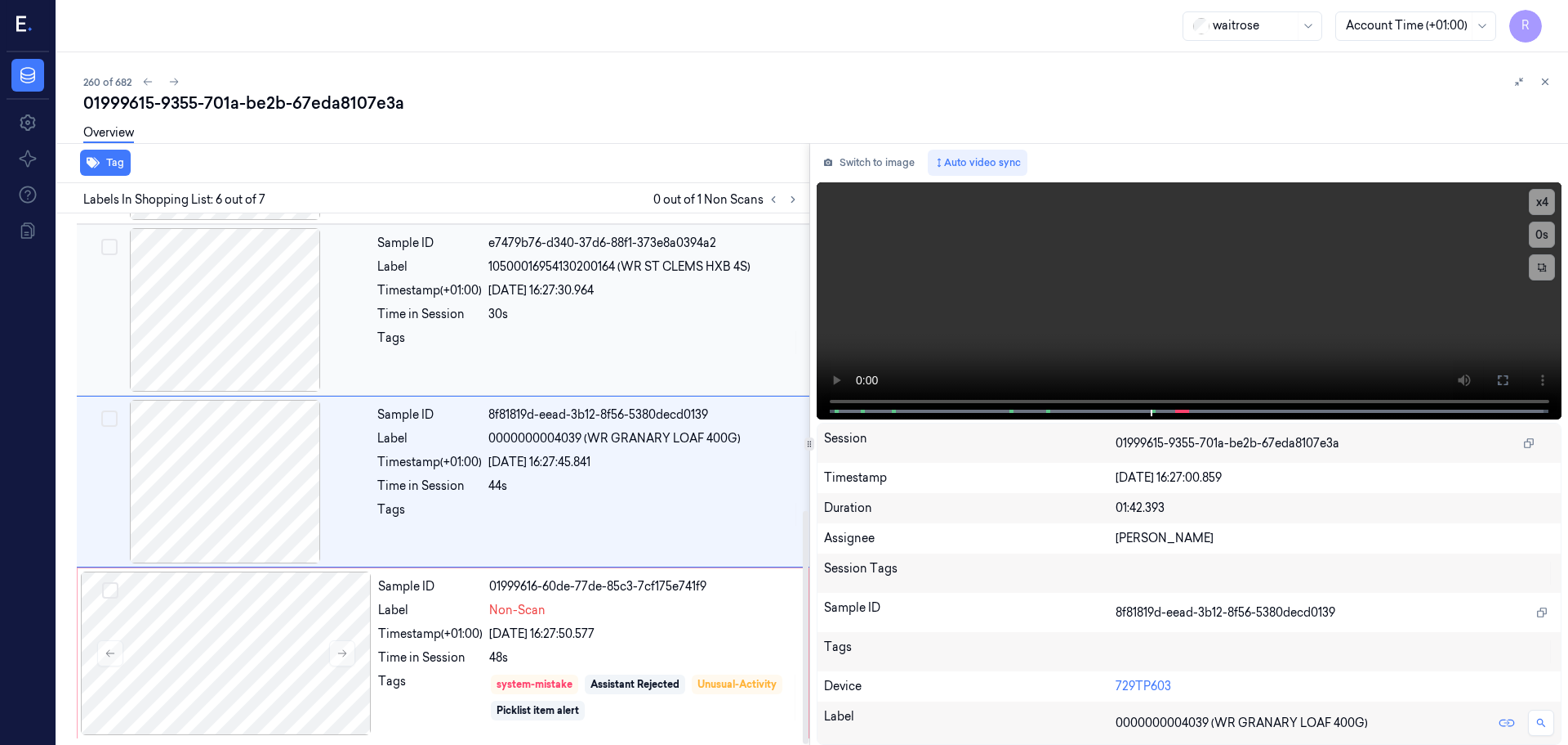
click at [639, 348] on div at bounding box center [644, 343] width 311 height 26
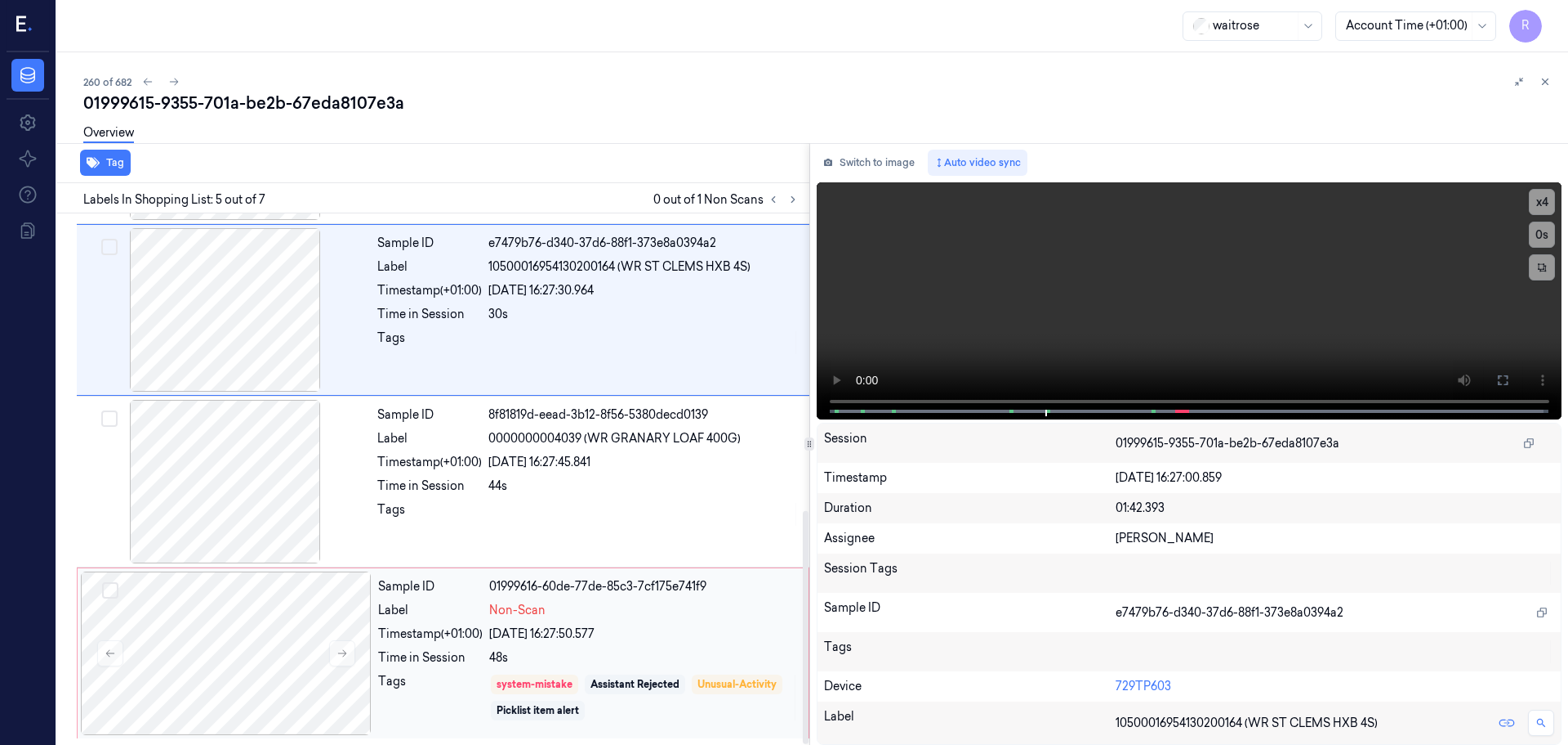
click at [580, 680] on div "system-mistake Assistant Rejected Unusual-Activity Picklist item alert" at bounding box center [643, 697] width 309 height 49
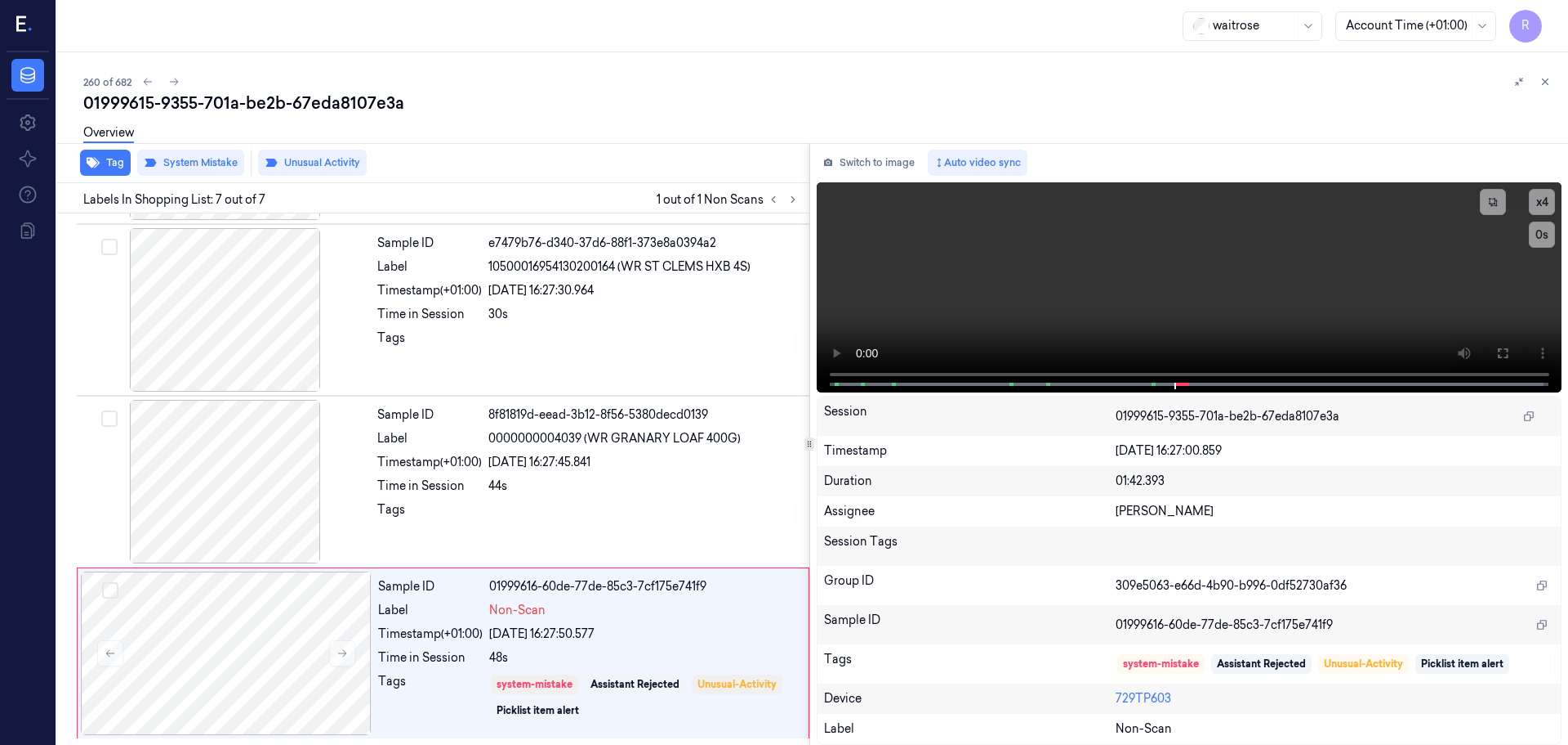
click at [1547, 85] on icon at bounding box center [1545, 82] width 11 height 11
